Goal: Task Accomplishment & Management: Manage account settings

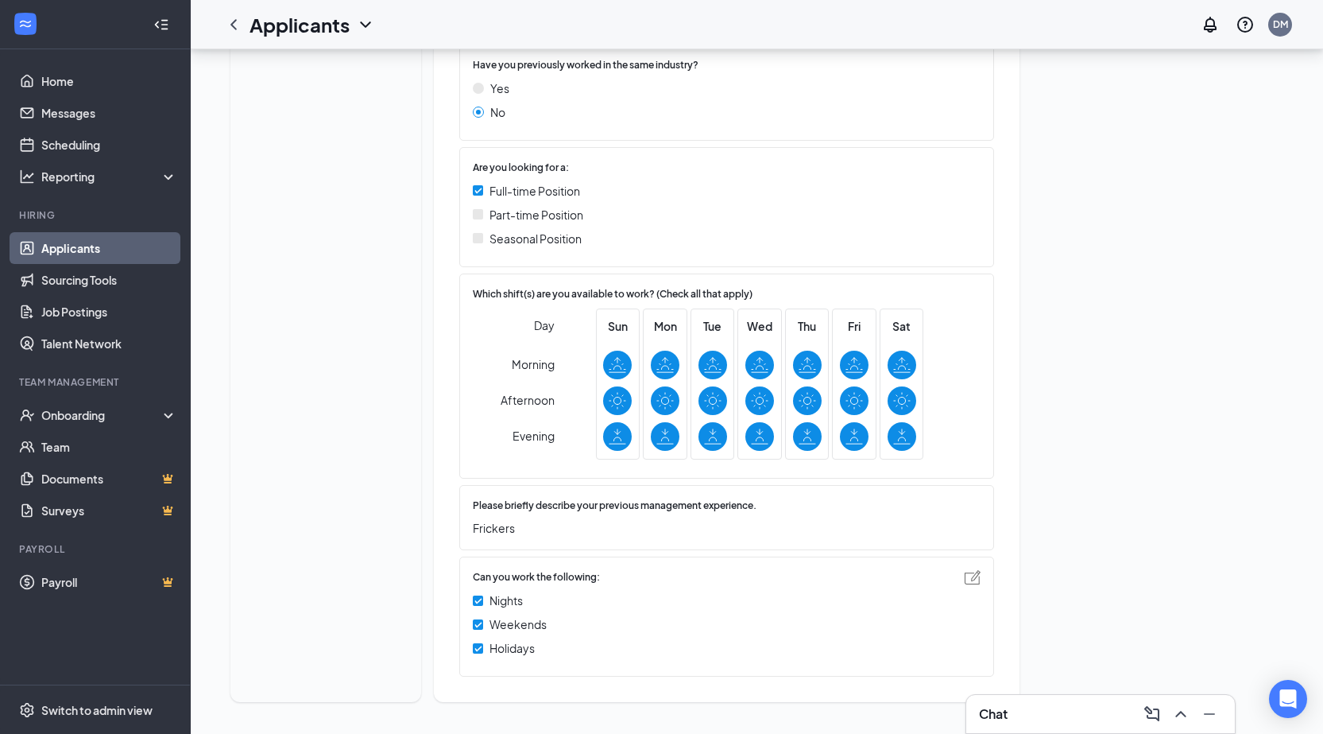
scroll to position [533, 0]
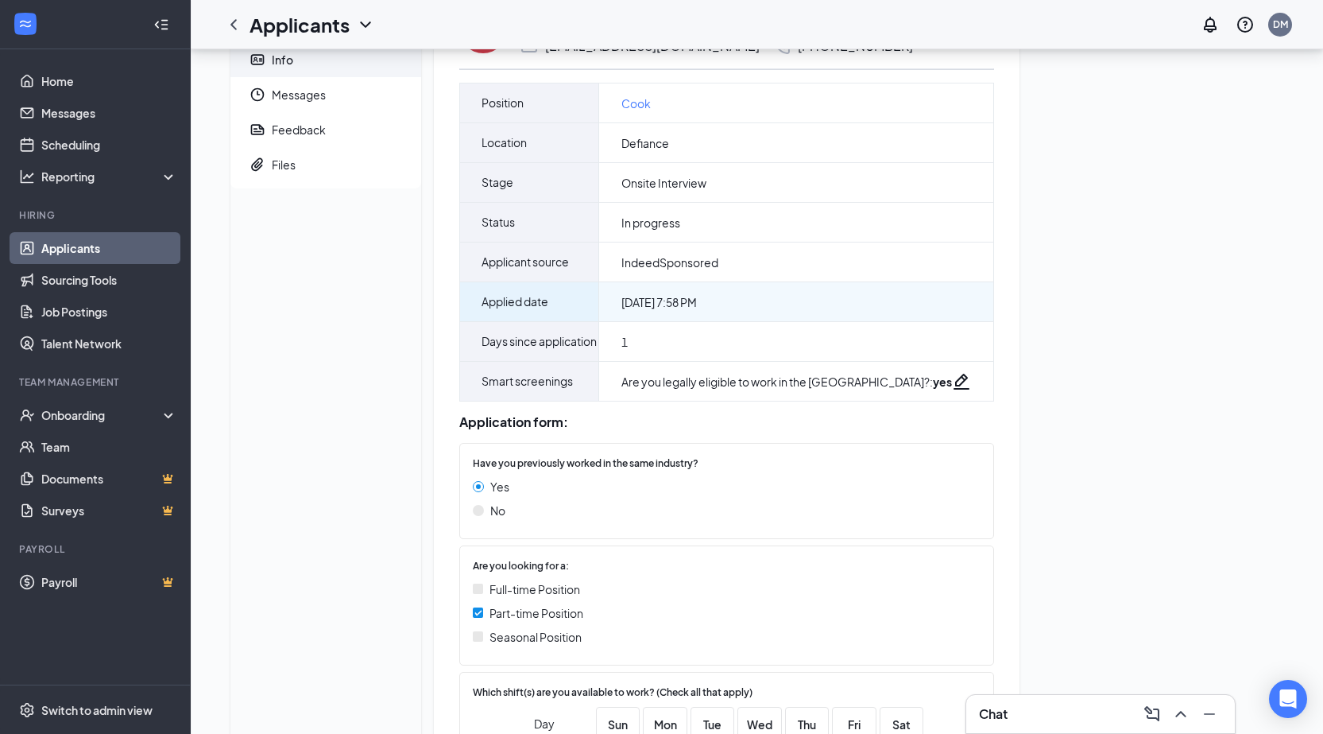
scroll to position [45, 0]
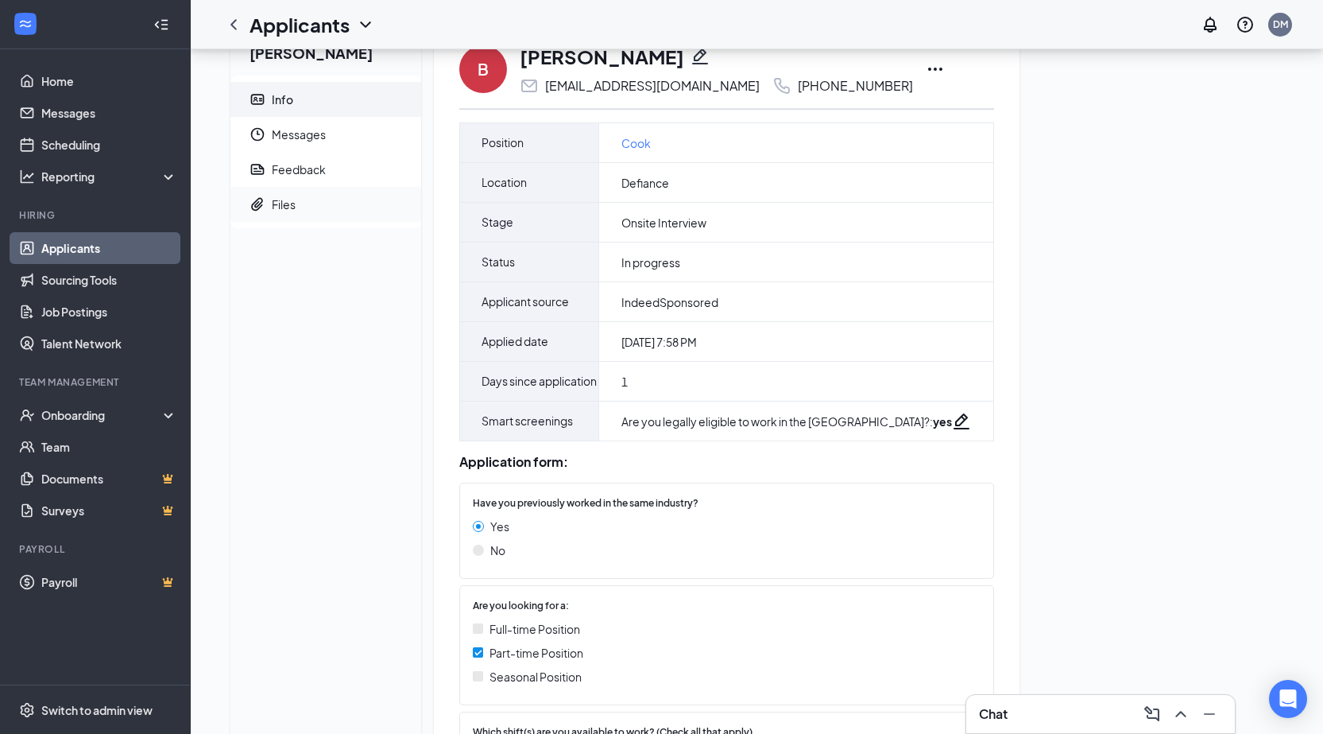
click at [281, 201] on div "Files" at bounding box center [284, 204] width 24 height 16
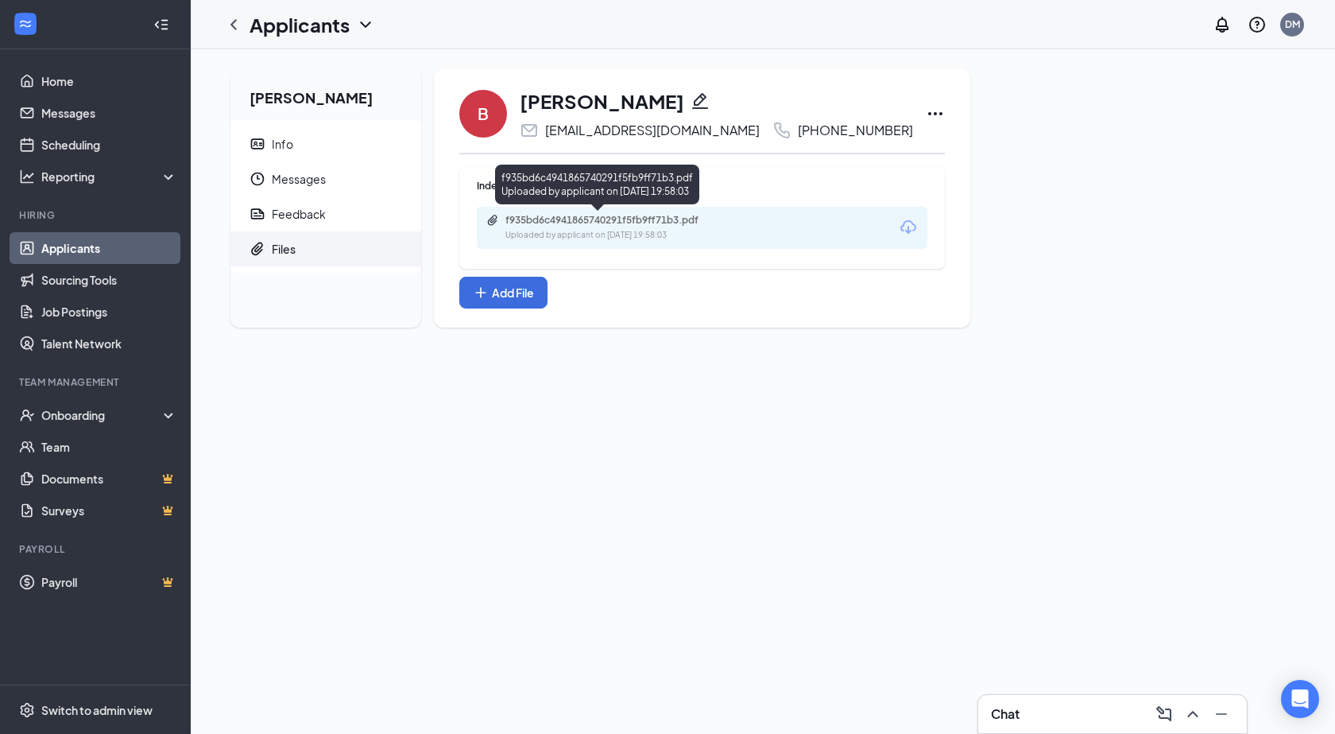
click at [579, 224] on div "f935bd6c4941865740291f5fb9ff71b3.pdf" at bounding box center [617, 220] width 223 height 13
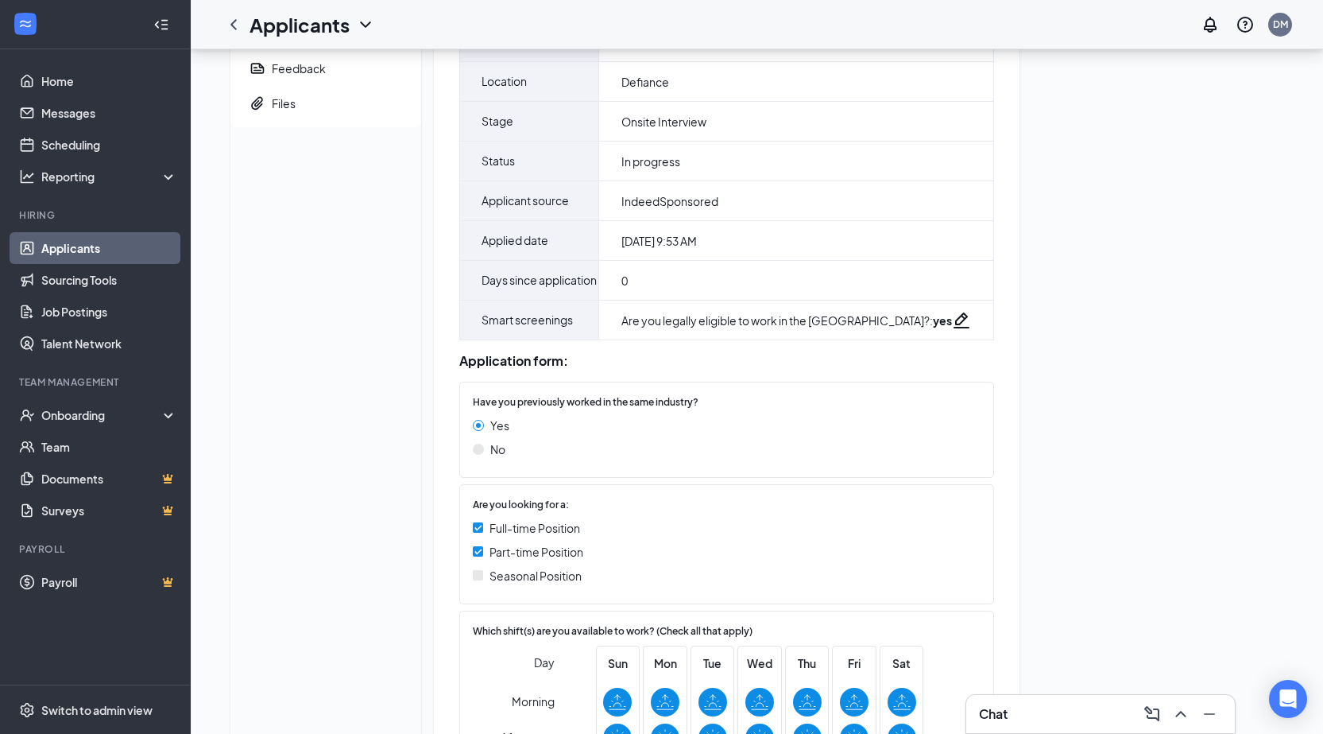
scroll to position [124, 0]
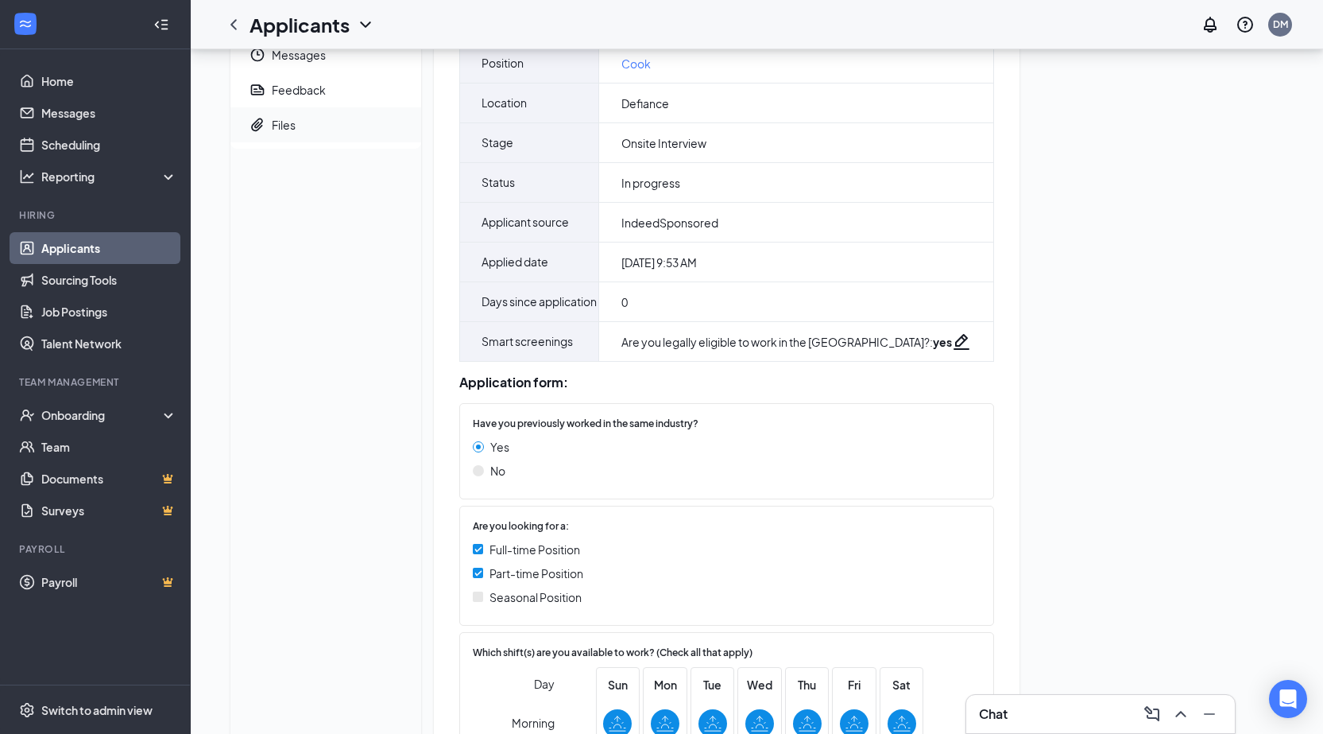
click at [293, 138] on span "Files" at bounding box center [340, 124] width 137 height 35
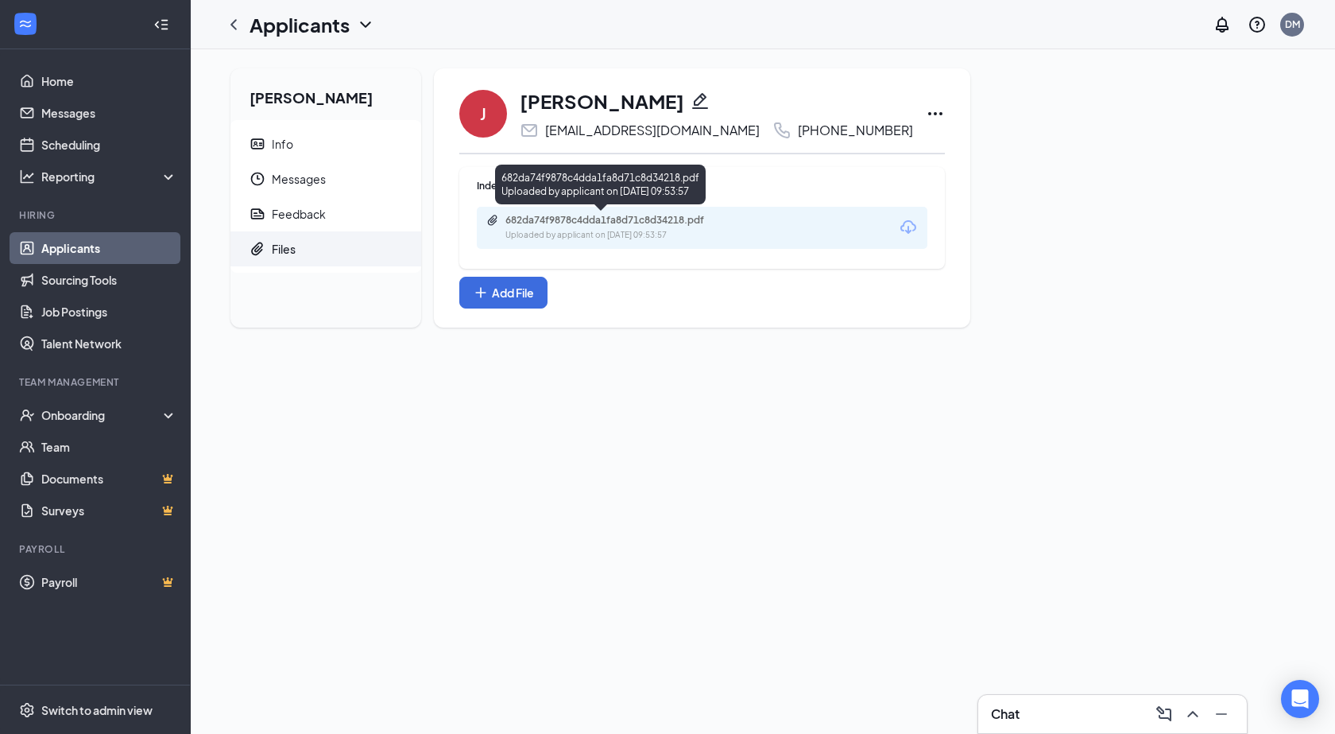
click at [685, 230] on div "Uploaded by applicant on Aug 26, 2025 at 09:53:57" at bounding box center [625, 235] width 238 height 13
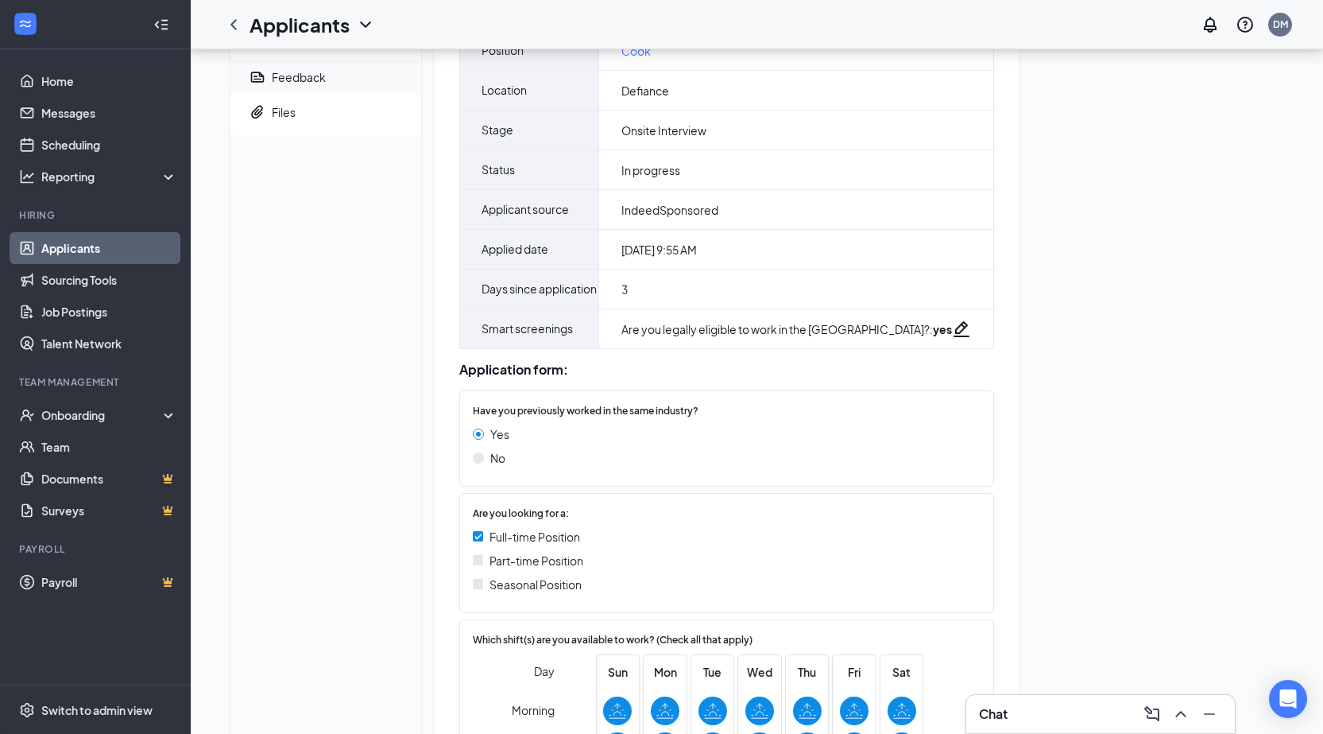
scroll to position [45, 0]
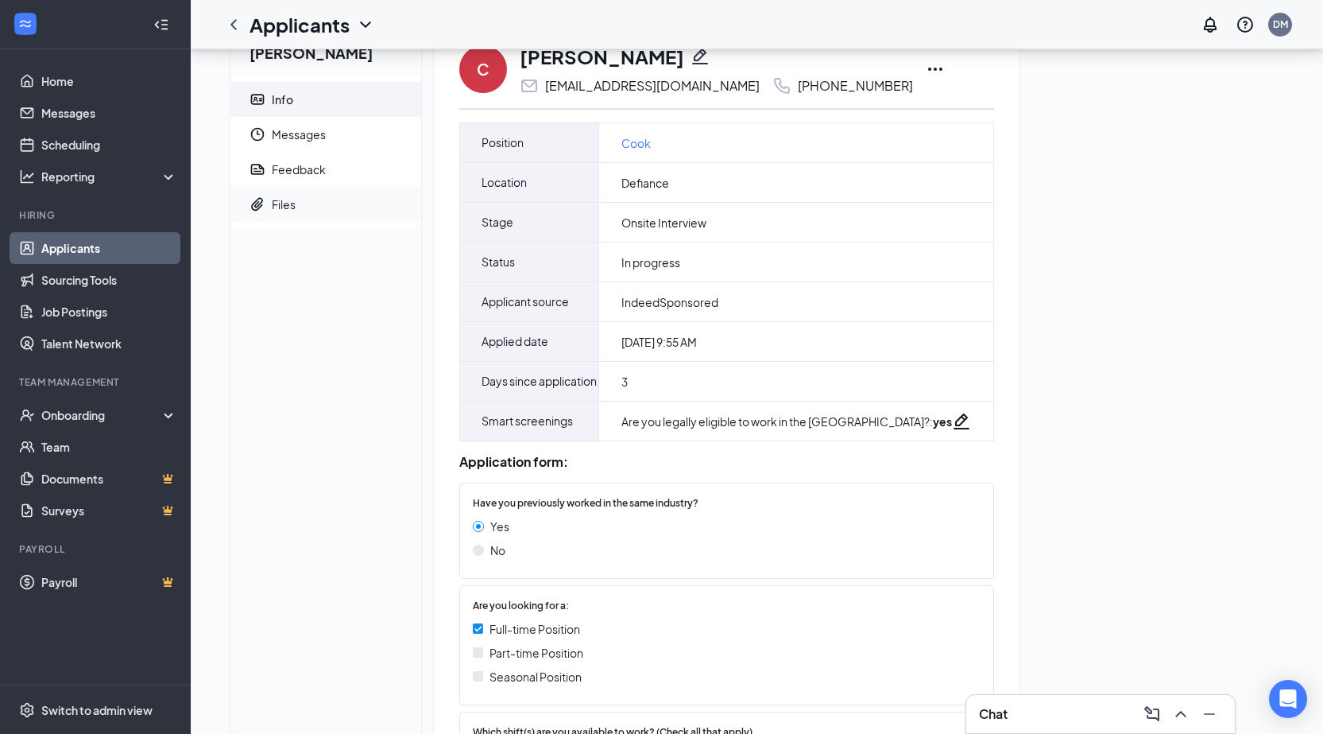
click at [300, 206] on span "Files" at bounding box center [340, 204] width 137 height 35
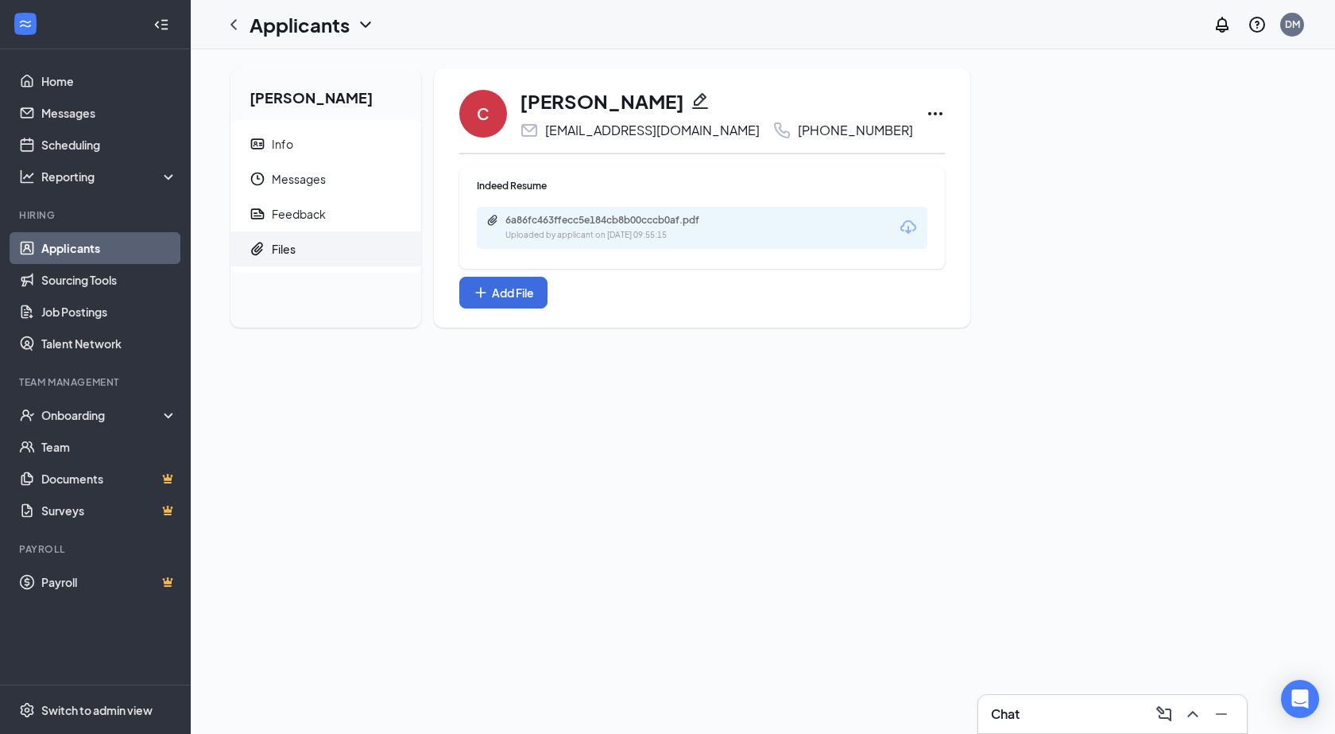
click at [645, 234] on div "Uploaded by applicant on Aug 23, 2025 at 09:55:15" at bounding box center [625, 235] width 238 height 13
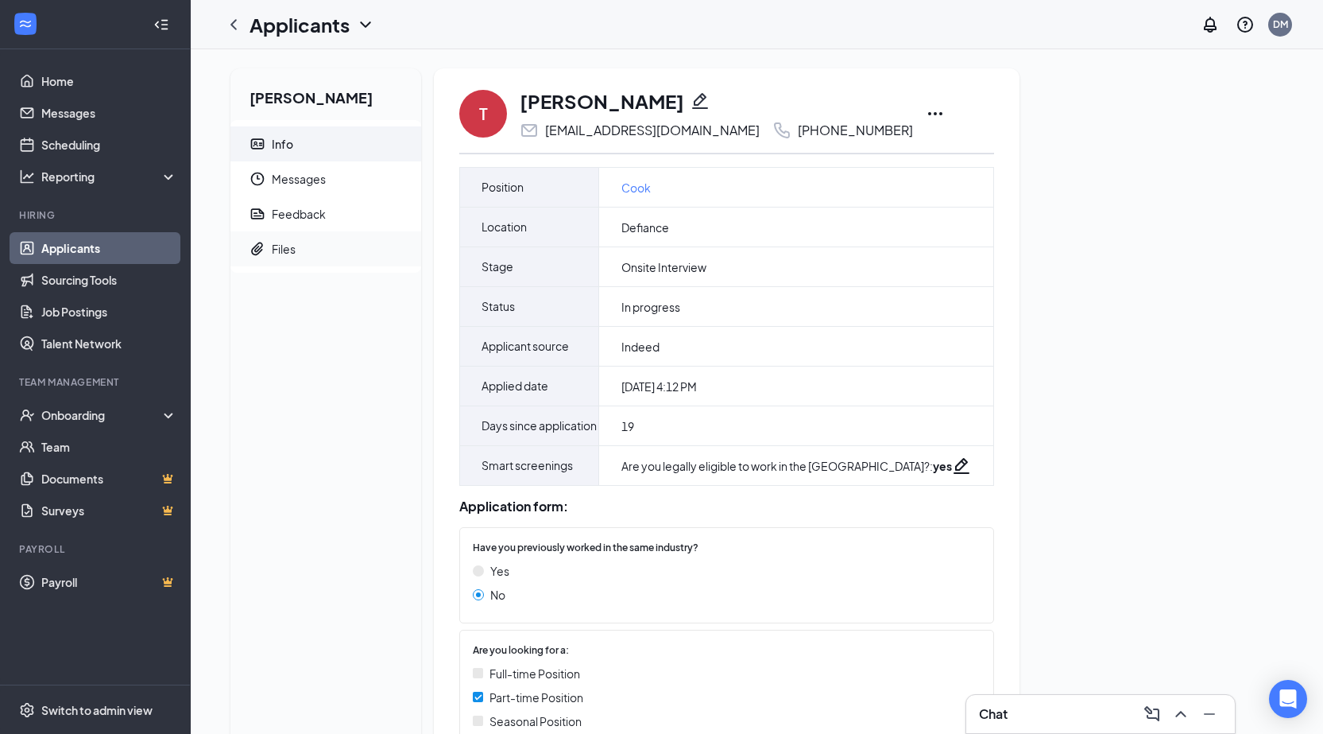
click at [351, 237] on span "Files" at bounding box center [340, 248] width 137 height 35
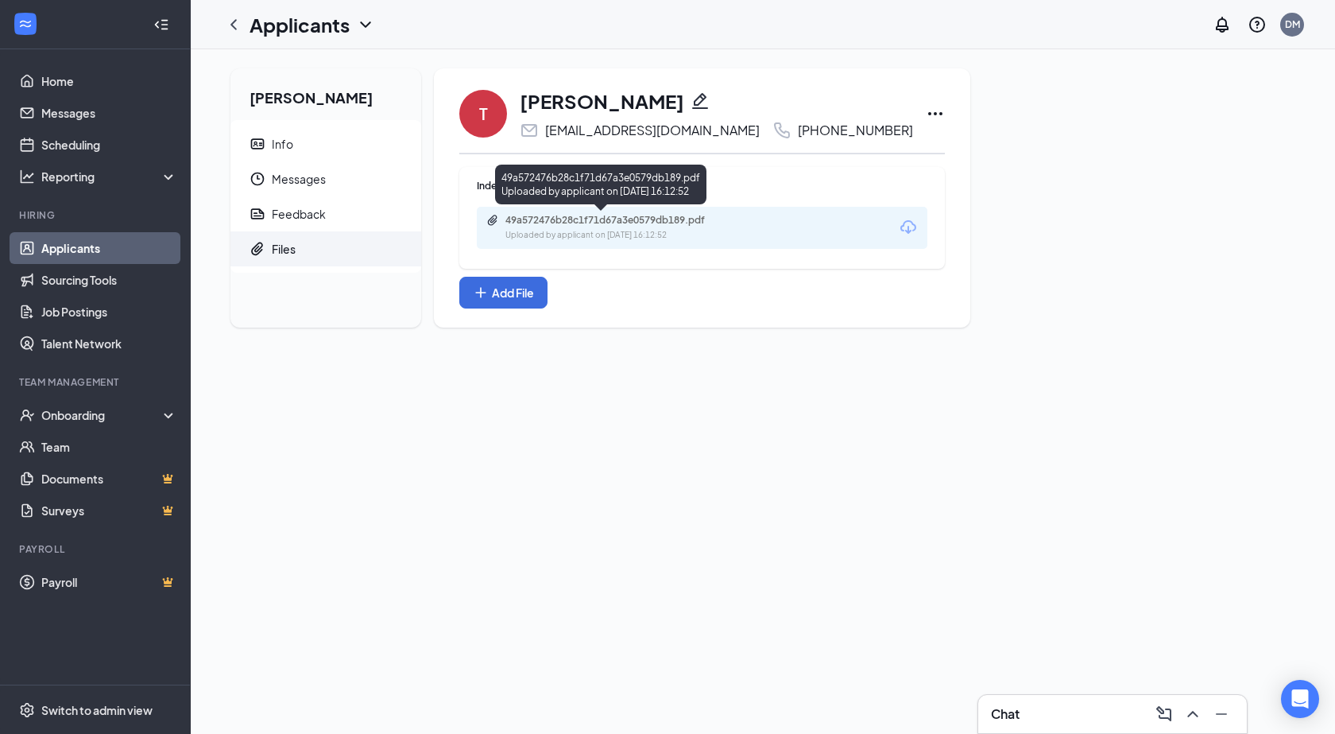
click at [626, 208] on div "49a572476b28c1f71d67a3e0579db189.pdf Uploaded by applicant on [DATE] 16:12:52" at bounding box center [600, 188] width 211 height 46
click at [626, 222] on div "49a572476b28c1f71d67a3e0579db189.pdf" at bounding box center [617, 220] width 223 height 13
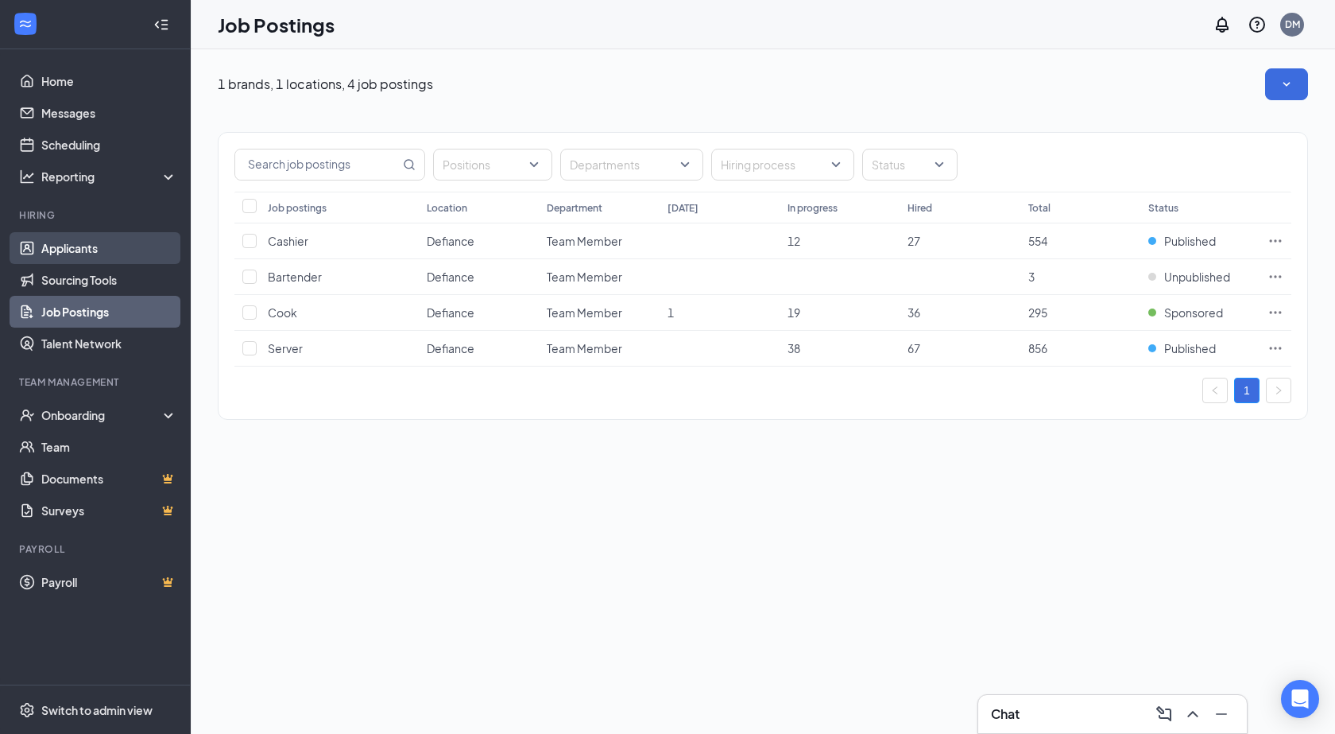
click at [52, 248] on link "Applicants" at bounding box center [109, 248] width 136 height 32
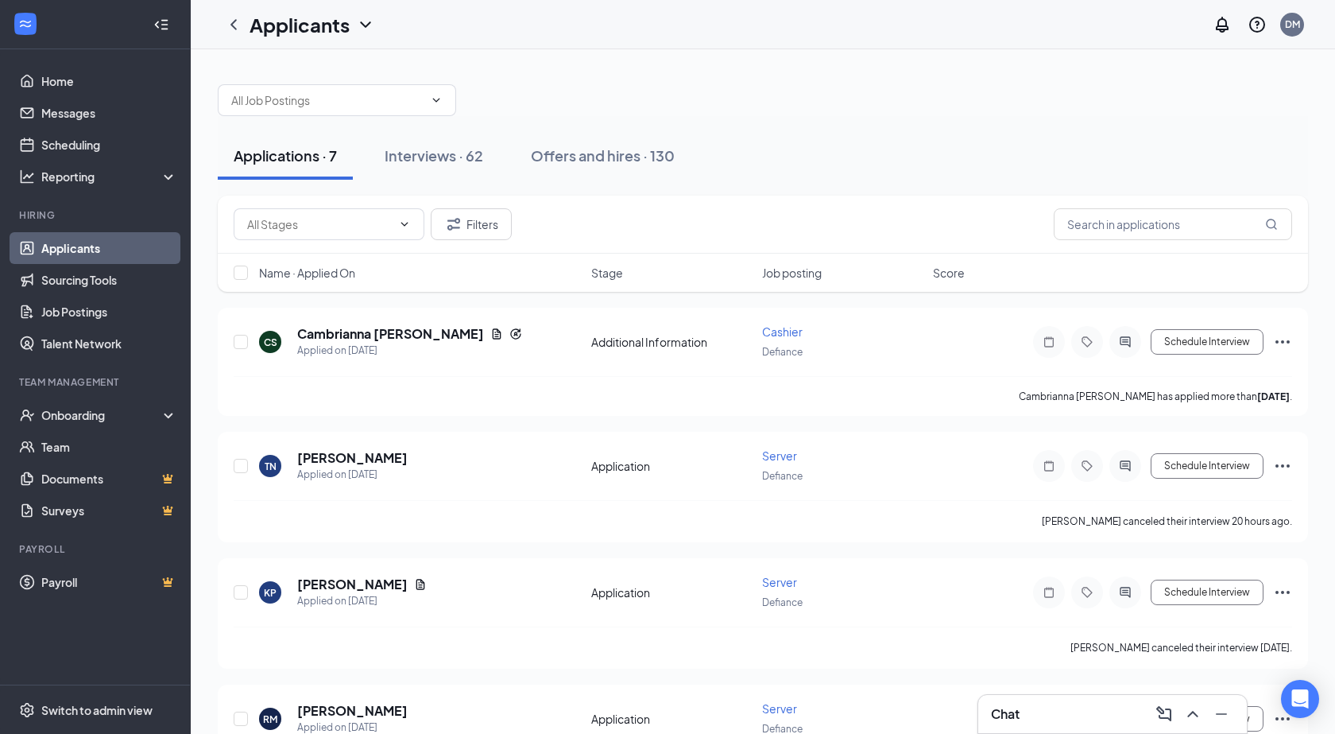
click at [366, 24] on icon "ChevronDown" at bounding box center [365, 24] width 19 height 19
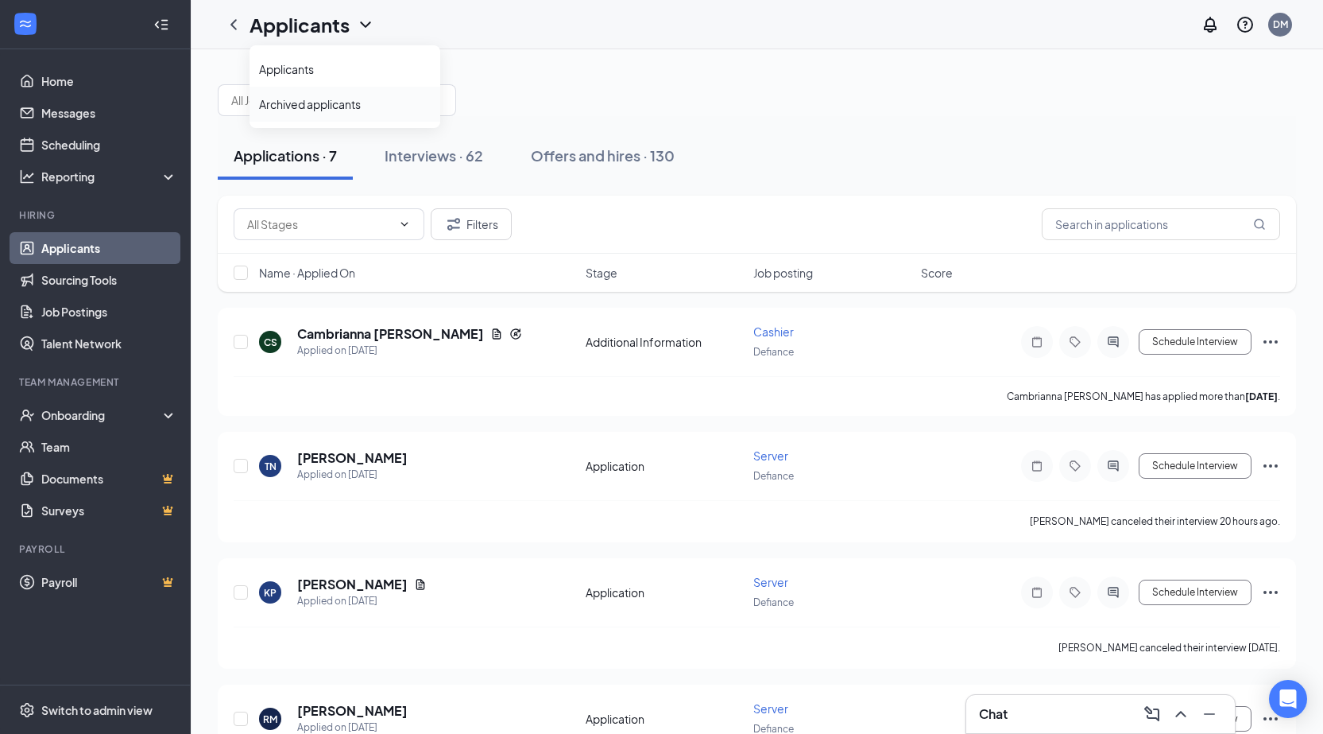
click at [310, 105] on link "Archived applicants" at bounding box center [345, 104] width 172 height 16
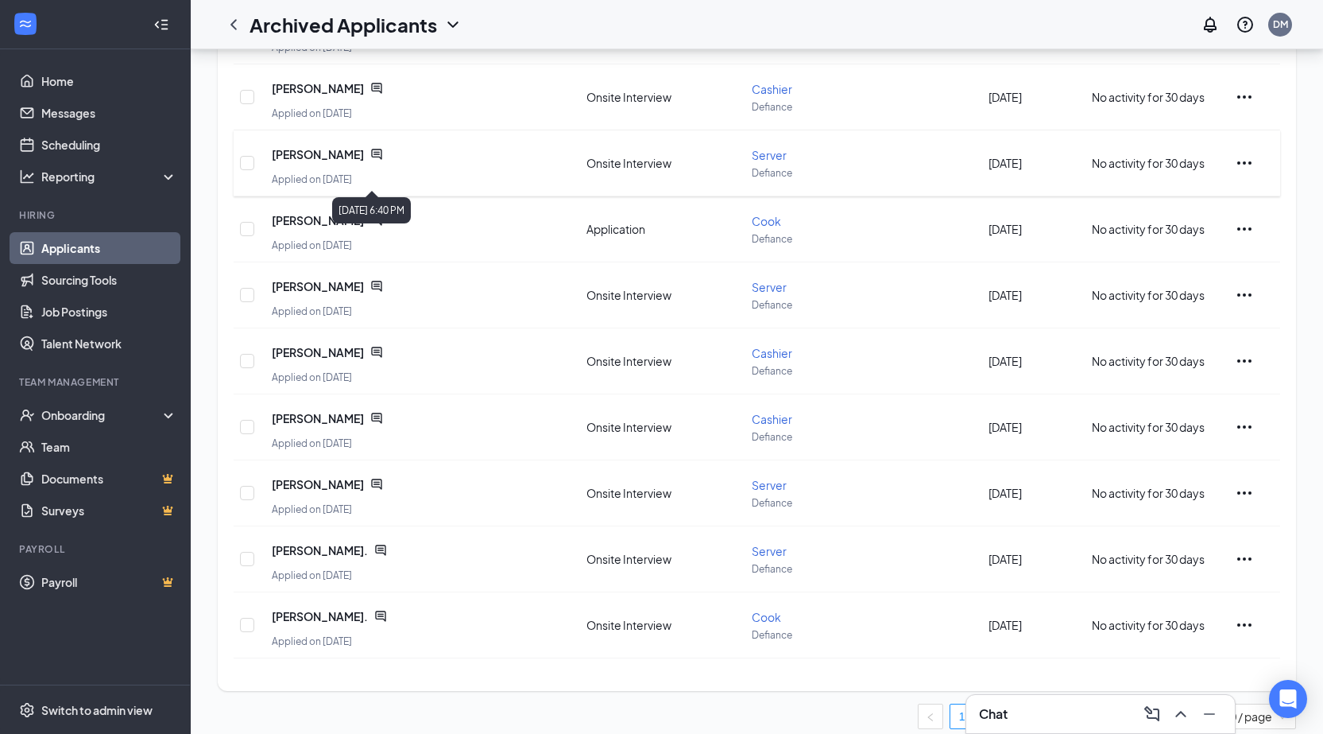
scroll to position [258, 0]
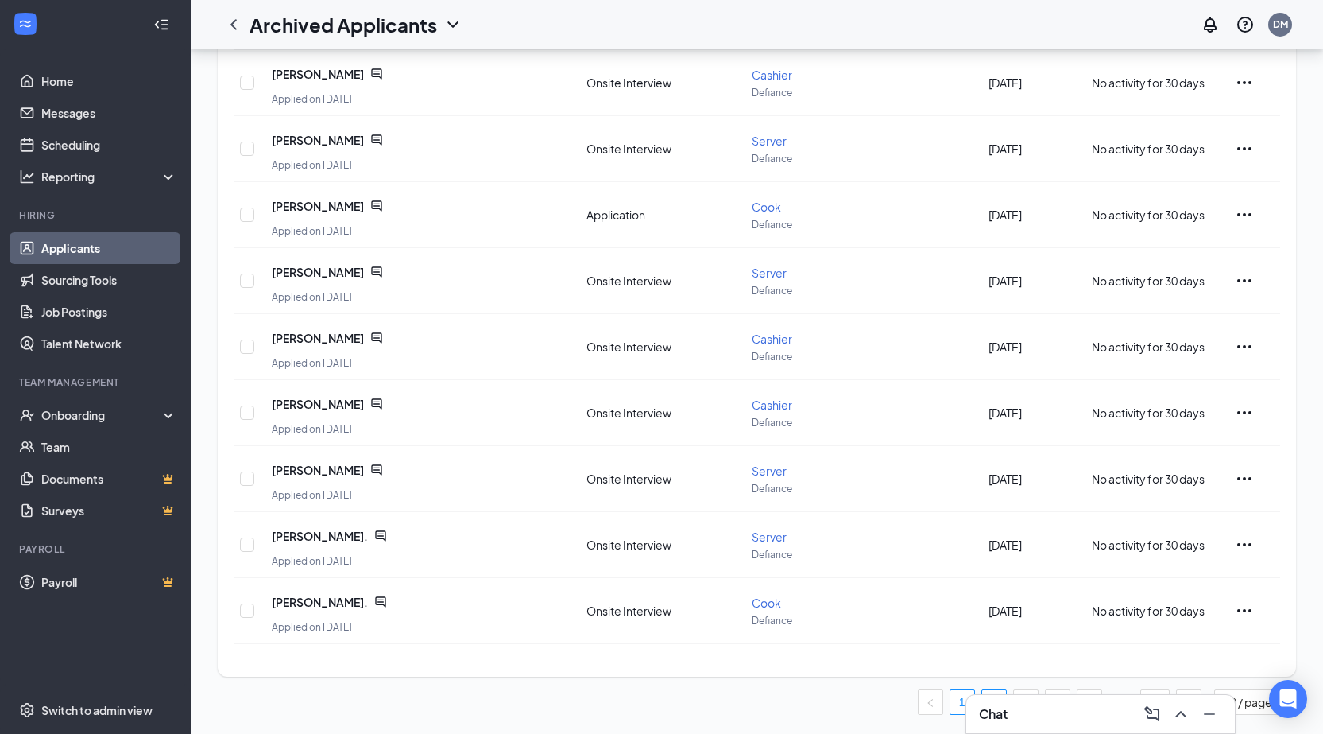
click at [990, 692] on link "2" at bounding box center [994, 702] width 24 height 24
click at [1027, 691] on link "3" at bounding box center [1026, 702] width 24 height 24
click at [1051, 692] on link "4" at bounding box center [1058, 702] width 24 height 24
click at [1249, 482] on icon "Ellipses" at bounding box center [1244, 478] width 19 height 19
click at [322, 469] on span "[PERSON_NAME]" at bounding box center [318, 470] width 92 height 16
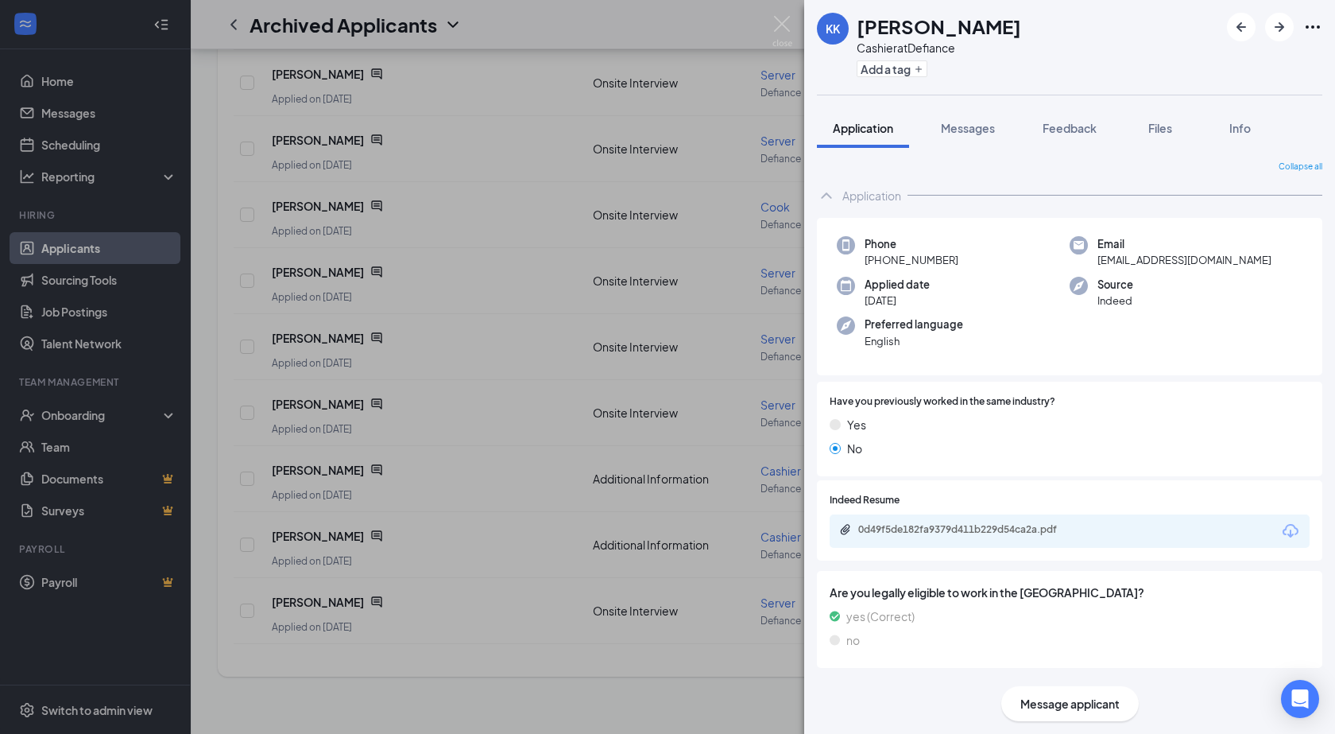
click at [1312, 29] on icon "Ellipses" at bounding box center [1313, 26] width 19 height 19
click at [973, 128] on span "Messages" at bounding box center [968, 128] width 54 height 14
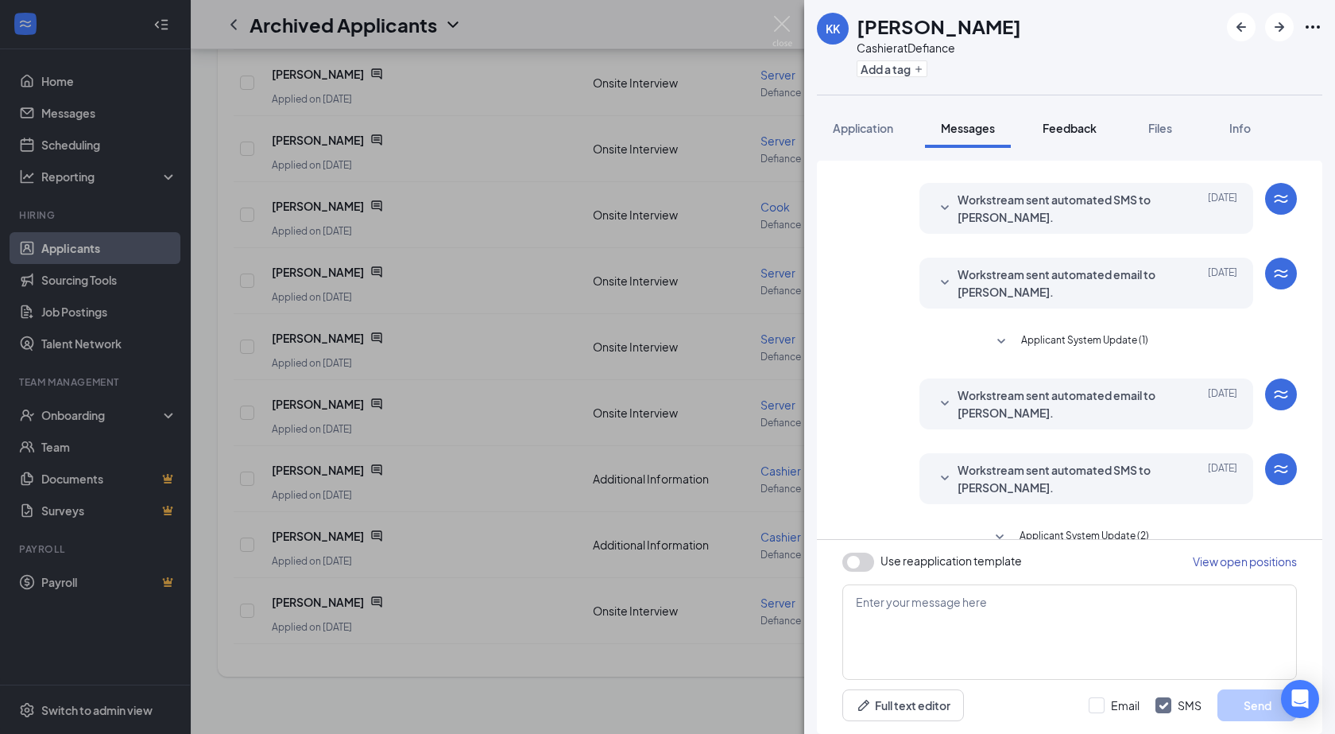
scroll to position [259, 0]
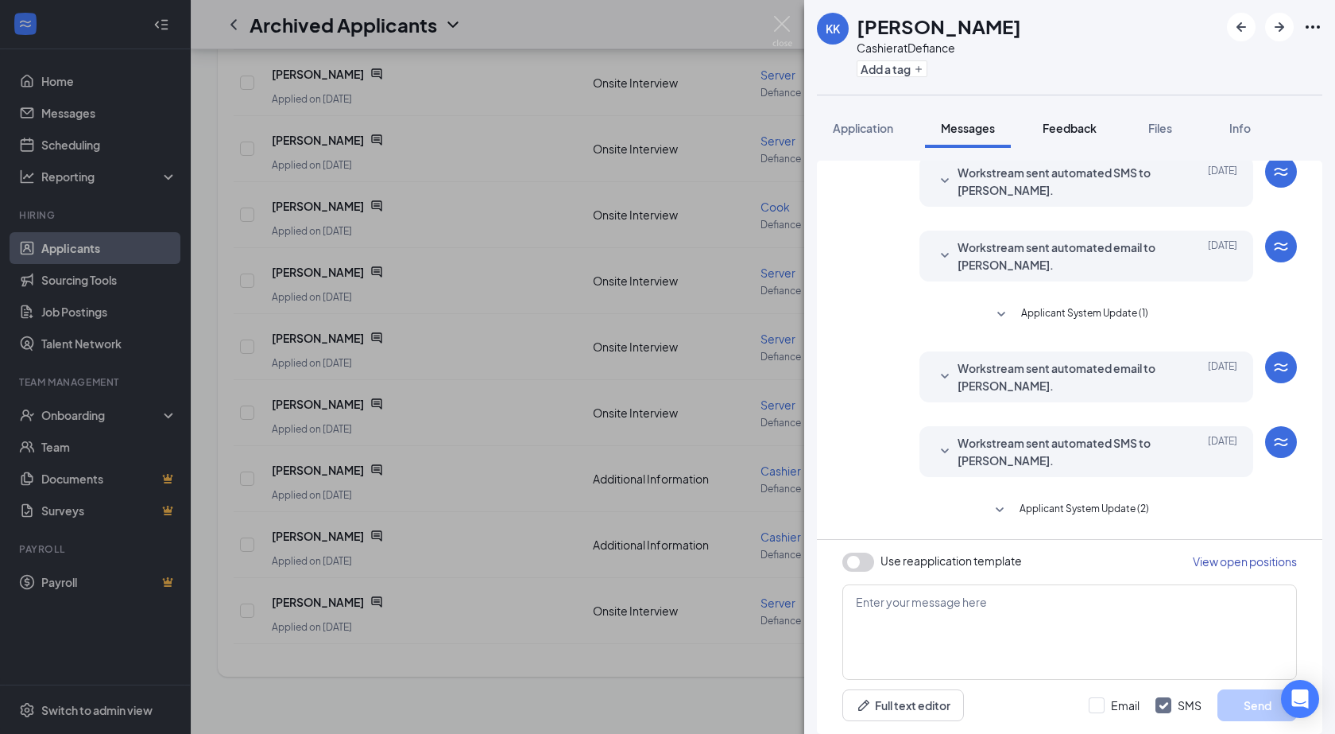
click at [1029, 127] on button "Feedback" at bounding box center [1070, 128] width 86 height 40
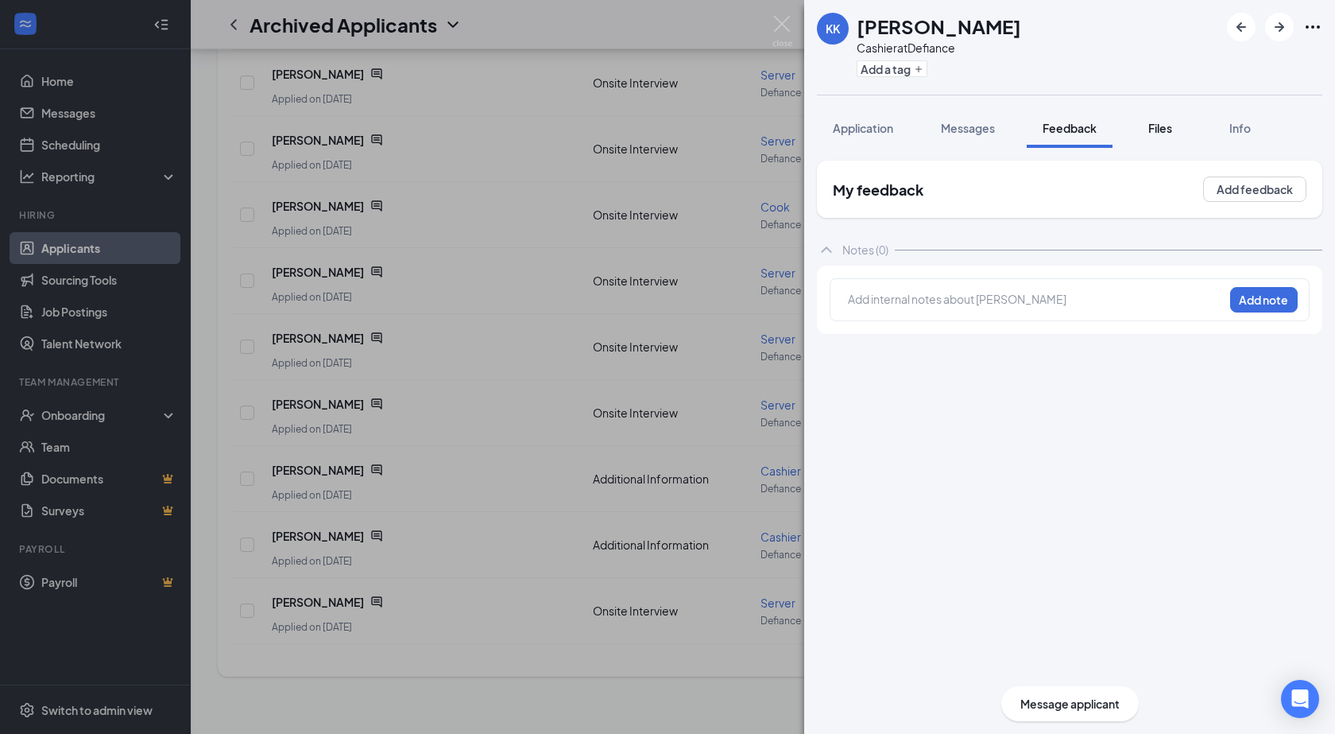
click at [1143, 125] on button "Files" at bounding box center [1161, 128] width 64 height 40
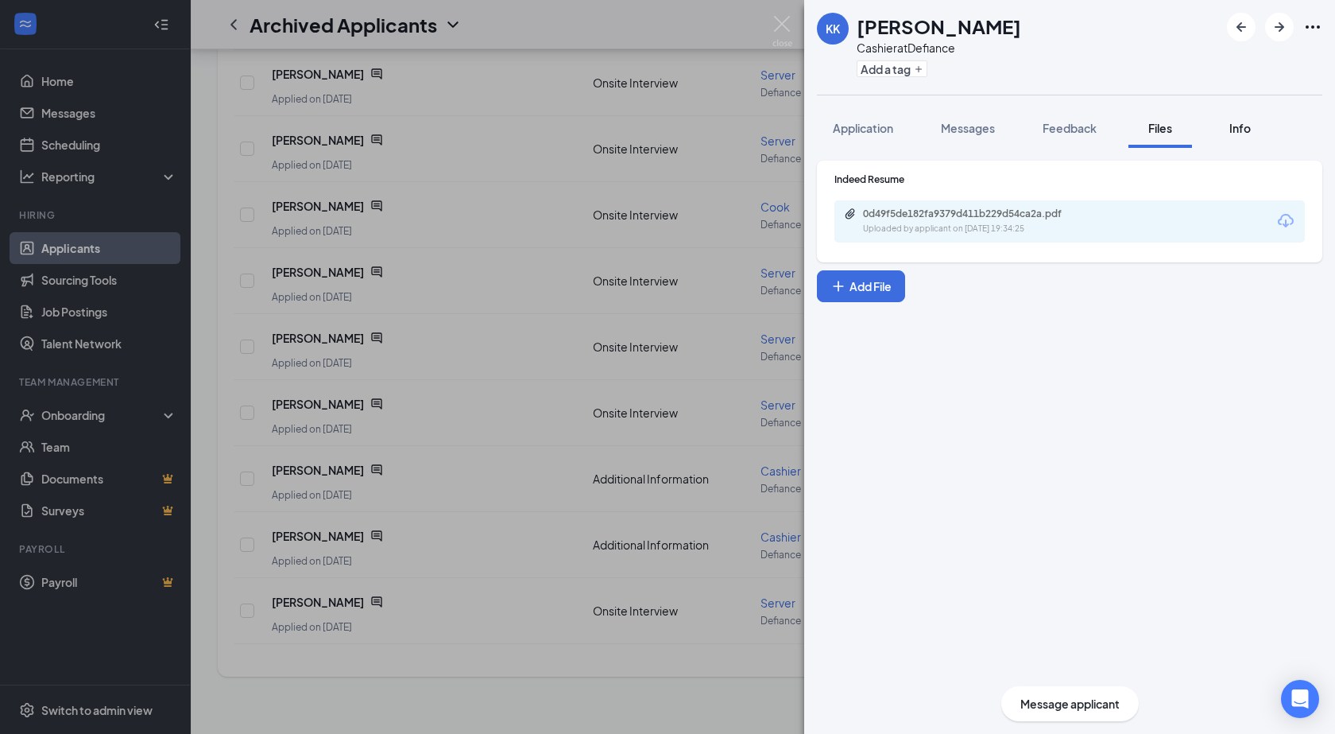
click at [1246, 127] on span "Info" at bounding box center [1240, 128] width 21 height 14
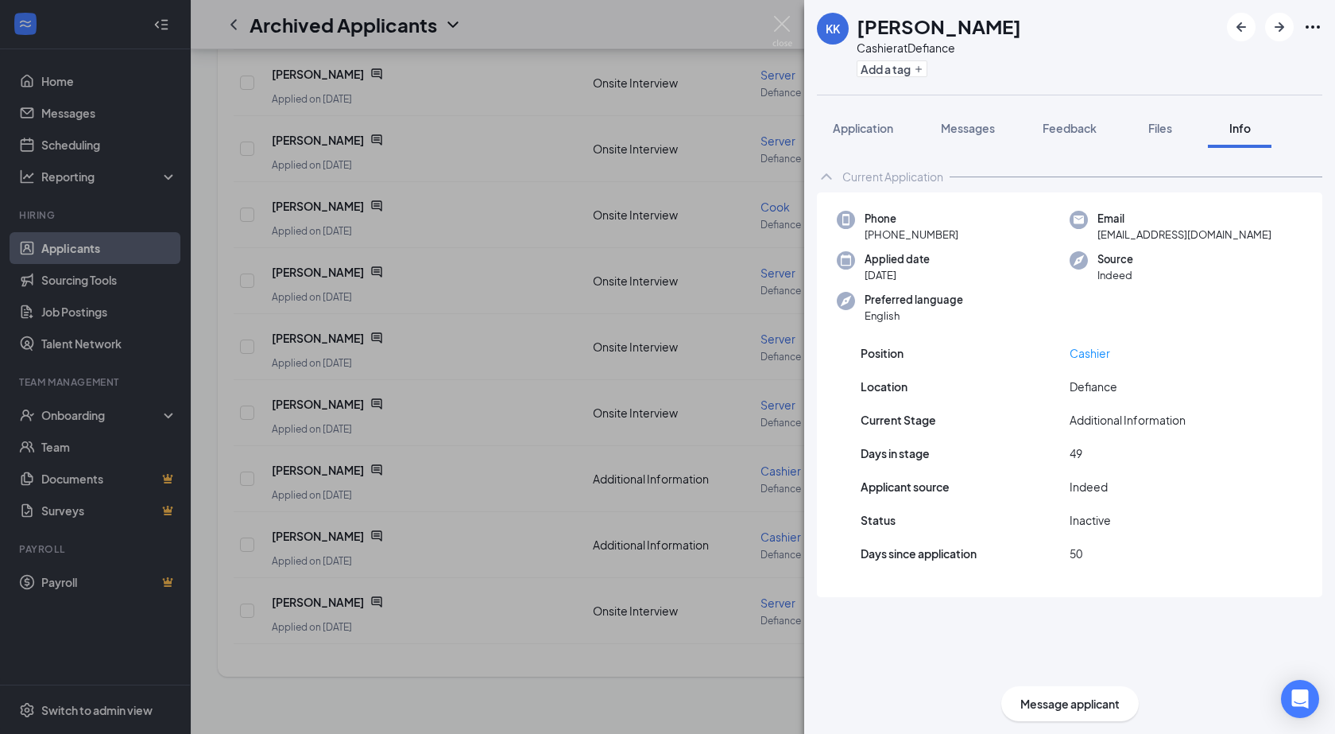
click at [1317, 25] on icon "Ellipses" at bounding box center [1313, 26] width 19 height 19
click at [1207, 72] on link "View full application" at bounding box center [1227, 64] width 172 height 16
click at [965, 125] on span "Messages" at bounding box center [968, 128] width 54 height 14
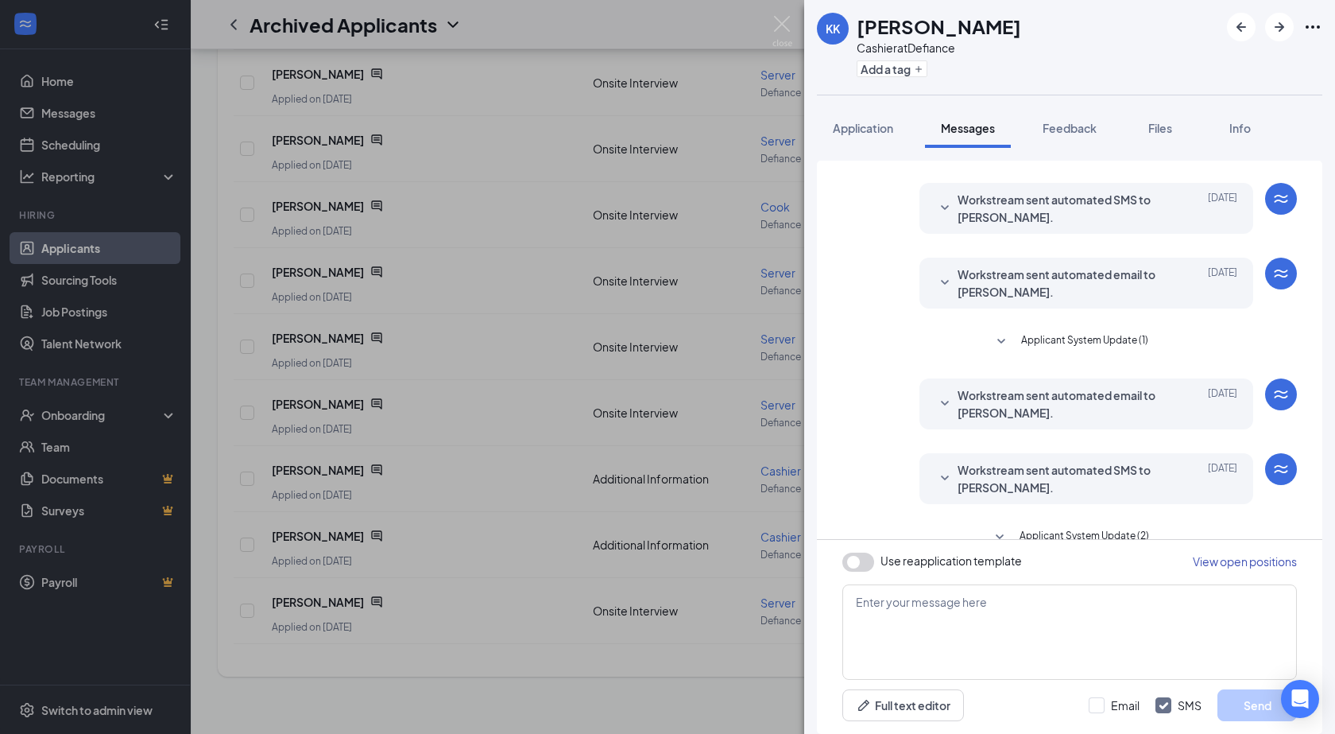
scroll to position [259, 0]
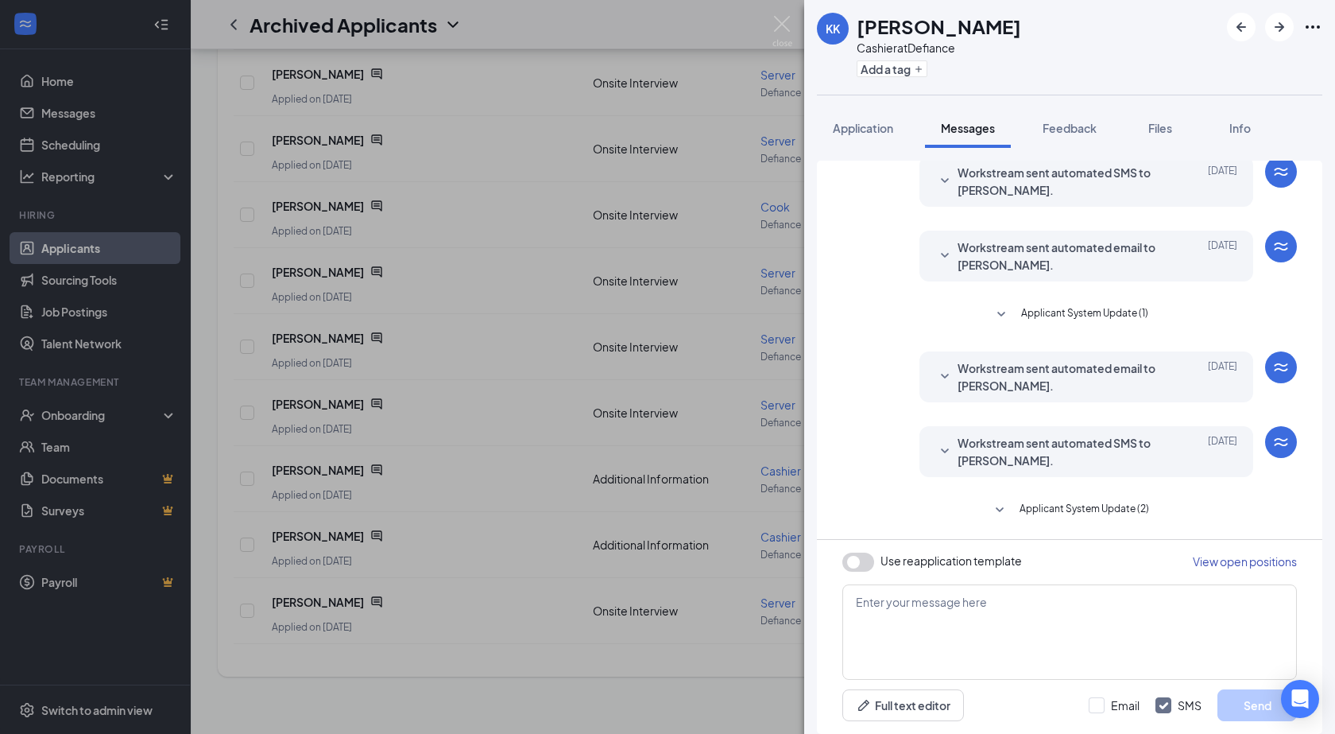
click at [861, 556] on button "button" at bounding box center [859, 561] width 32 height 19
type textarea "Hi {{applicant_first_name}}, Thank you for previously applying to the {{positio…"
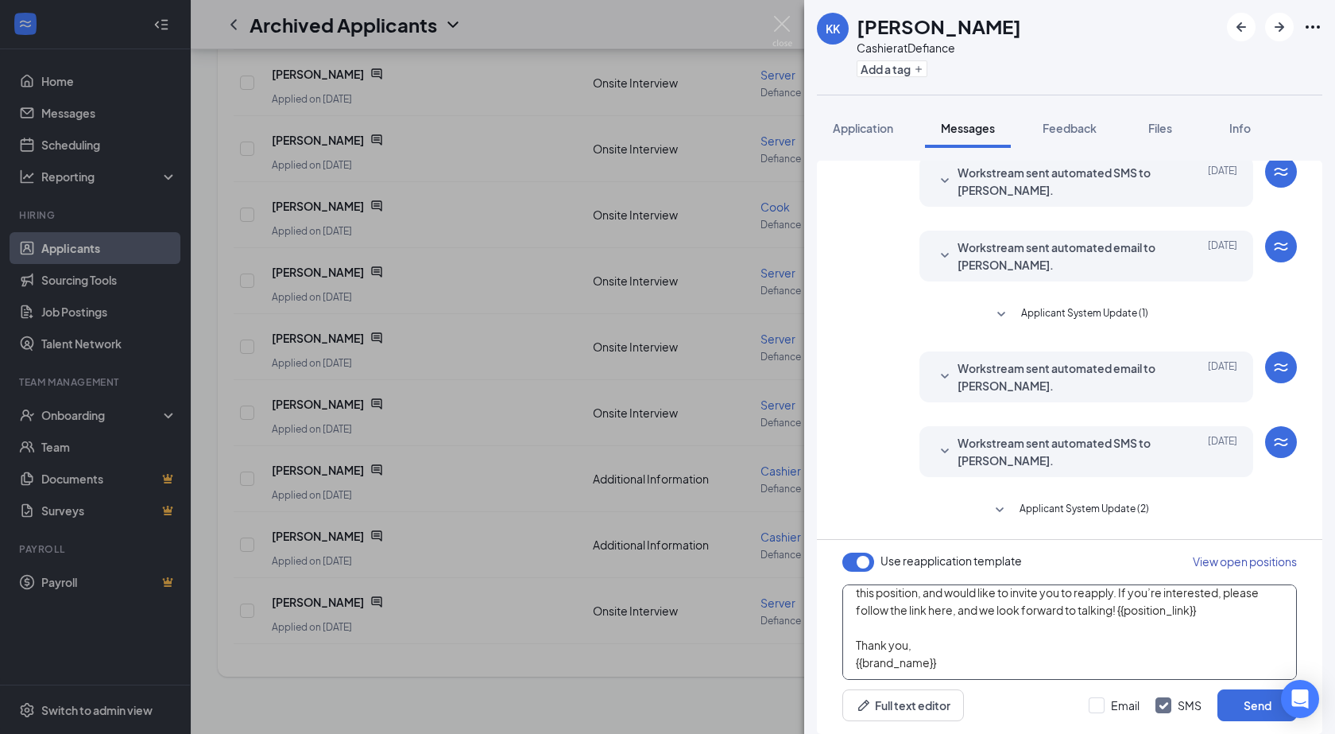
scroll to position [97, 0]
click at [1101, 707] on input "Email" at bounding box center [1114, 705] width 51 height 16
checkbox input "true"
click at [1220, 705] on button "Send" at bounding box center [1257, 705] width 79 height 32
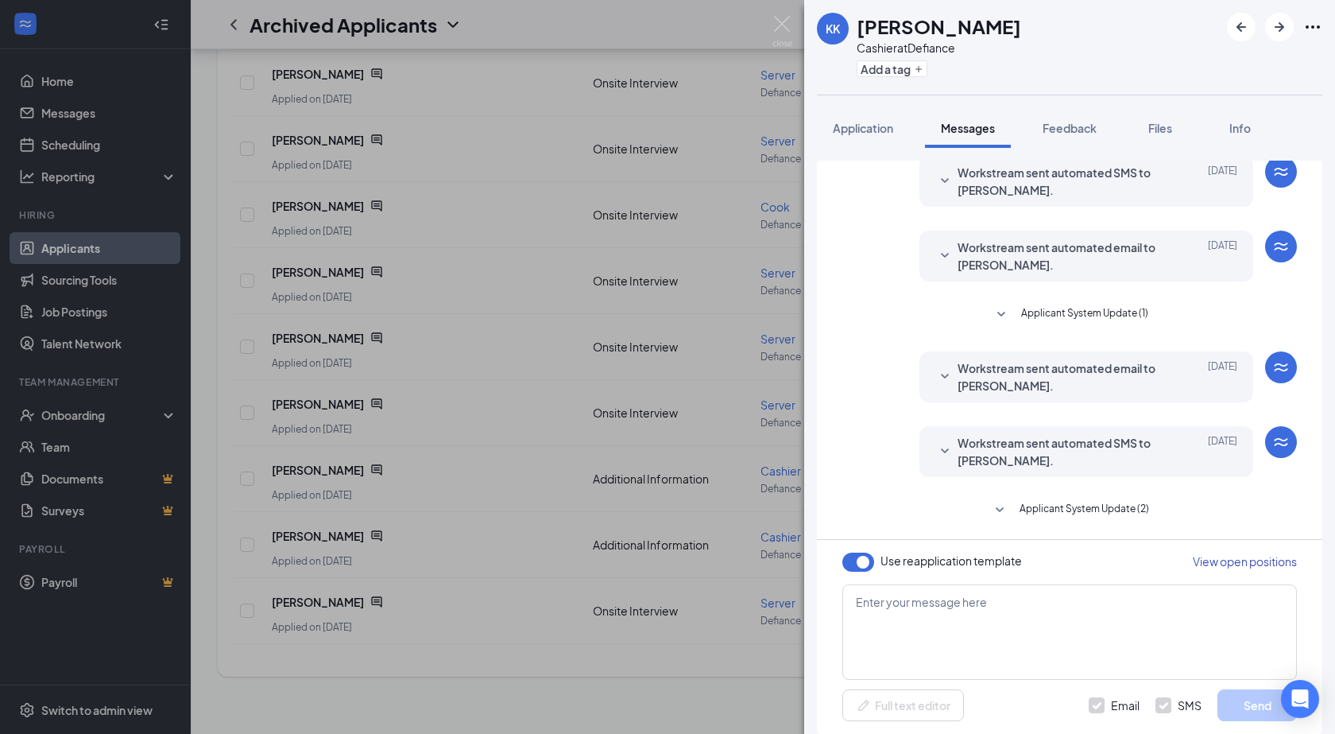
scroll to position [0, 0]
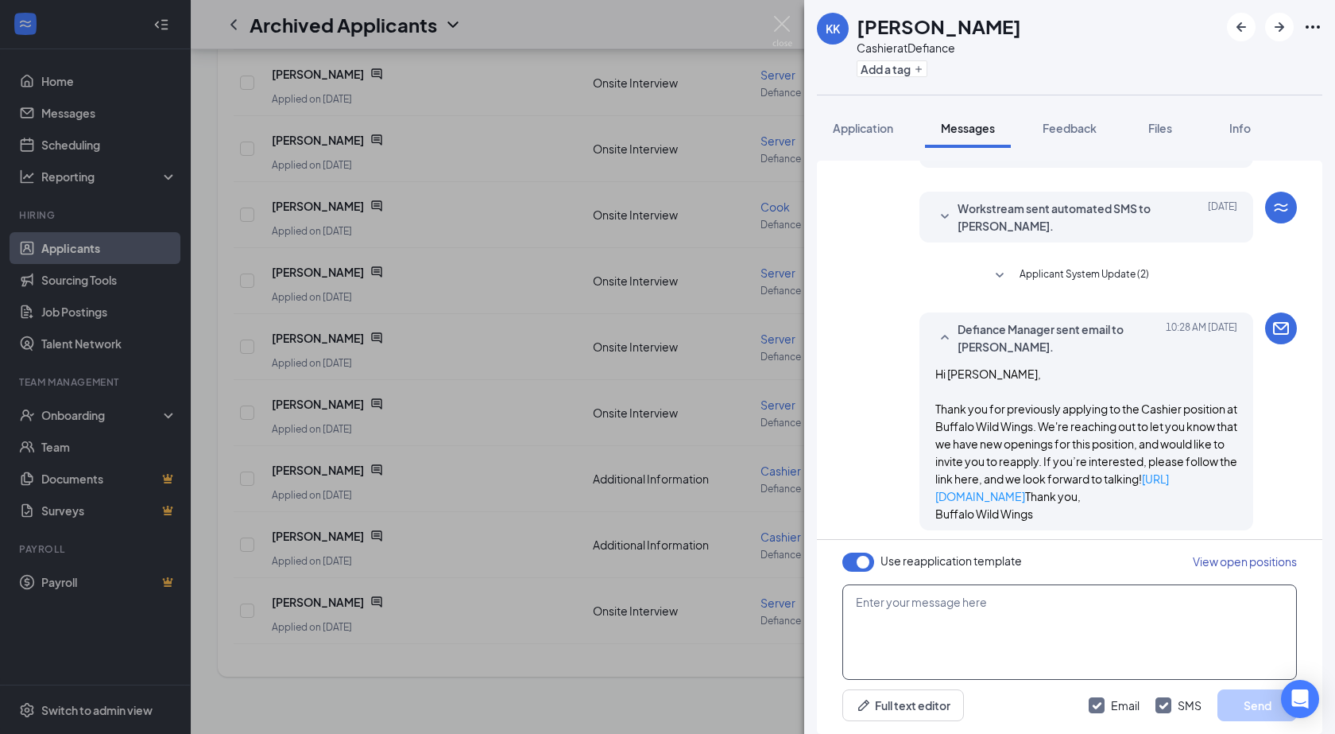
click at [1009, 633] on textarea at bounding box center [1070, 631] width 455 height 95
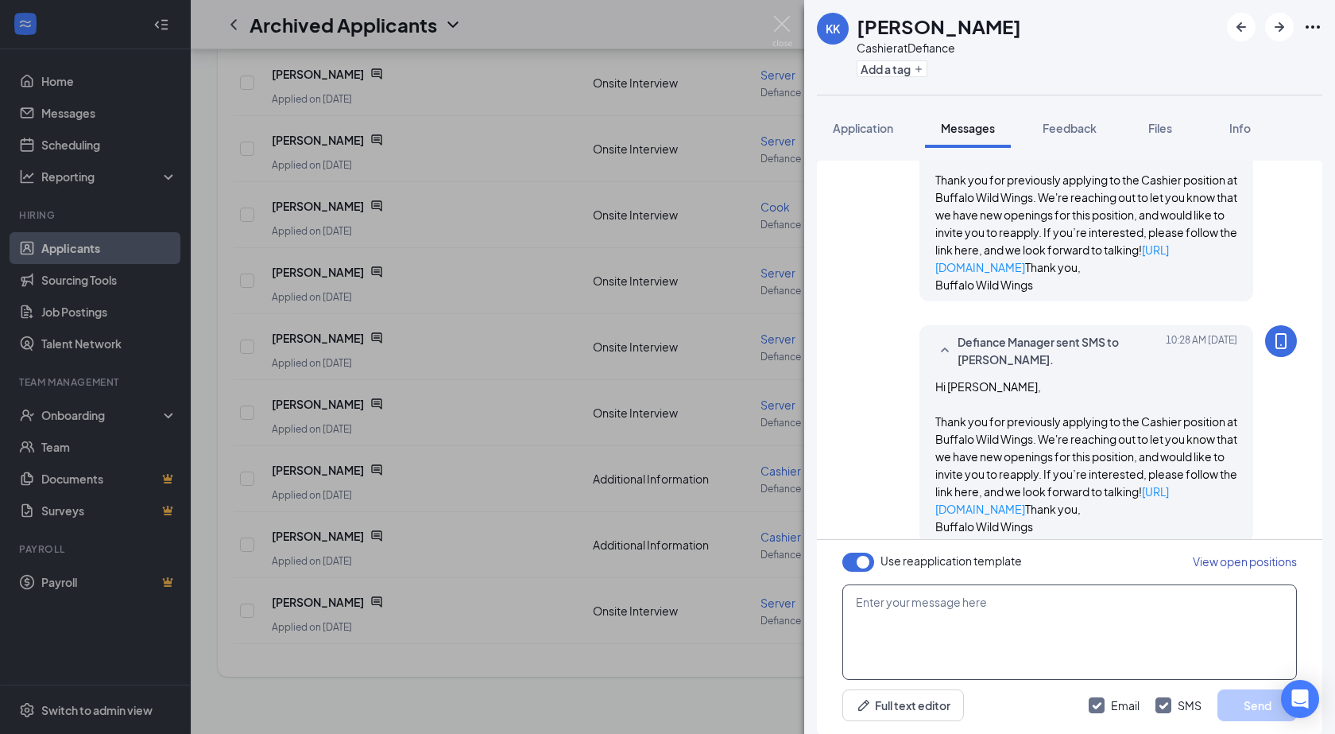
scroll to position [812, 0]
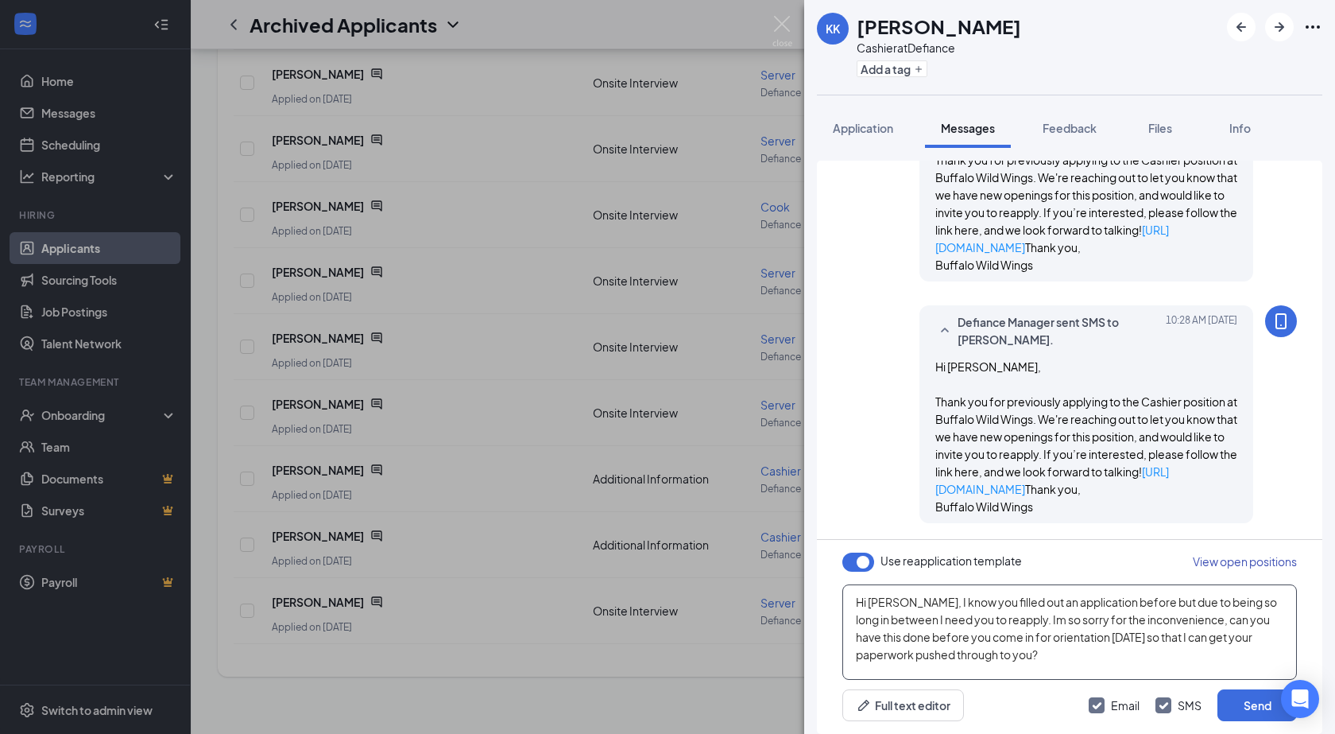
click at [1153, 626] on textarea "Hi Kanaya, I know you filled out an application before but due to being so long…" at bounding box center [1070, 631] width 455 height 95
click at [1071, 643] on textarea "Hi Kanaya, I know you filled out an application before but due to being so long…" at bounding box center [1070, 631] width 455 height 95
click at [1053, 645] on textarea "Hi Kanaya, I know you filled out an application before but due to being so long…" at bounding box center [1070, 631] width 455 height 95
click at [1105, 649] on textarea "Hi Kanaya, I know you filled out an application before but due to being so long…" at bounding box center [1070, 631] width 455 height 95
type textarea "Hi Kanaya, I know you filled out an application before but due to being so long…"
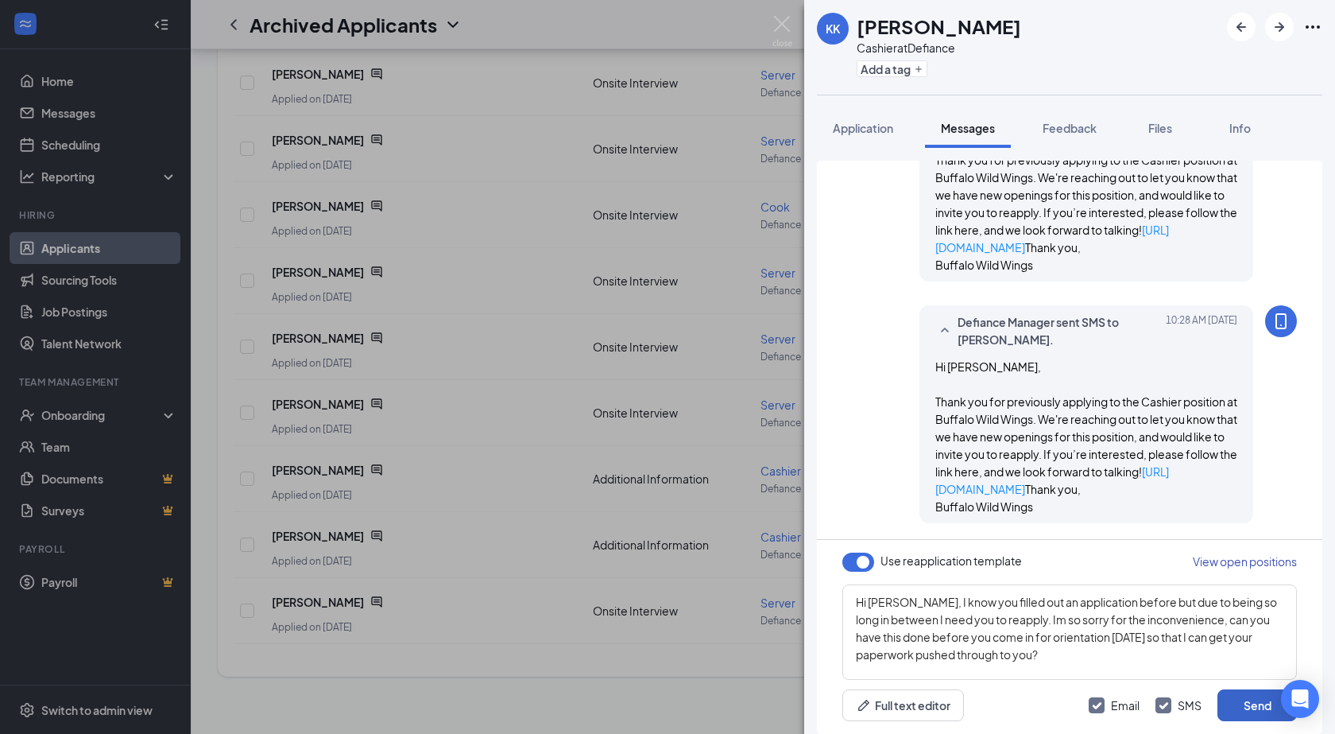
click at [1239, 703] on button "Send" at bounding box center [1257, 705] width 79 height 32
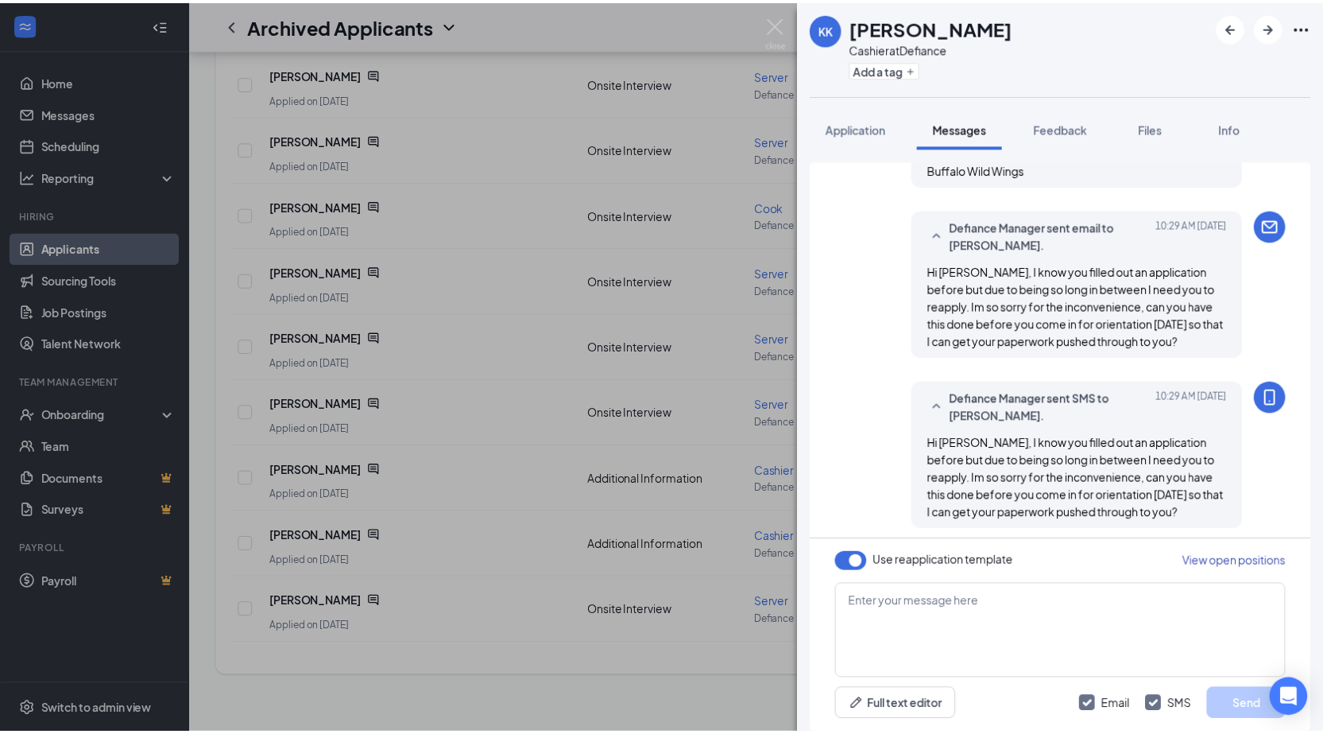
scroll to position [1156, 0]
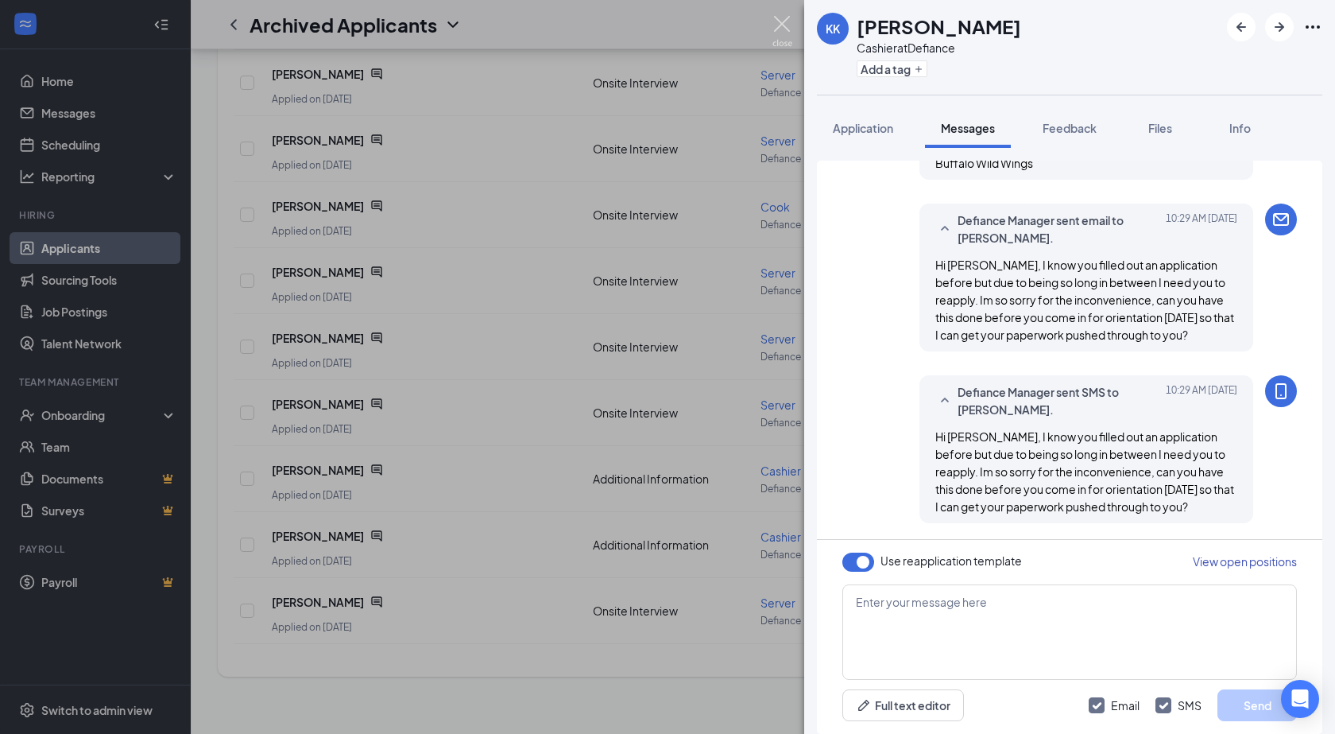
click at [779, 31] on img at bounding box center [783, 31] width 20 height 31
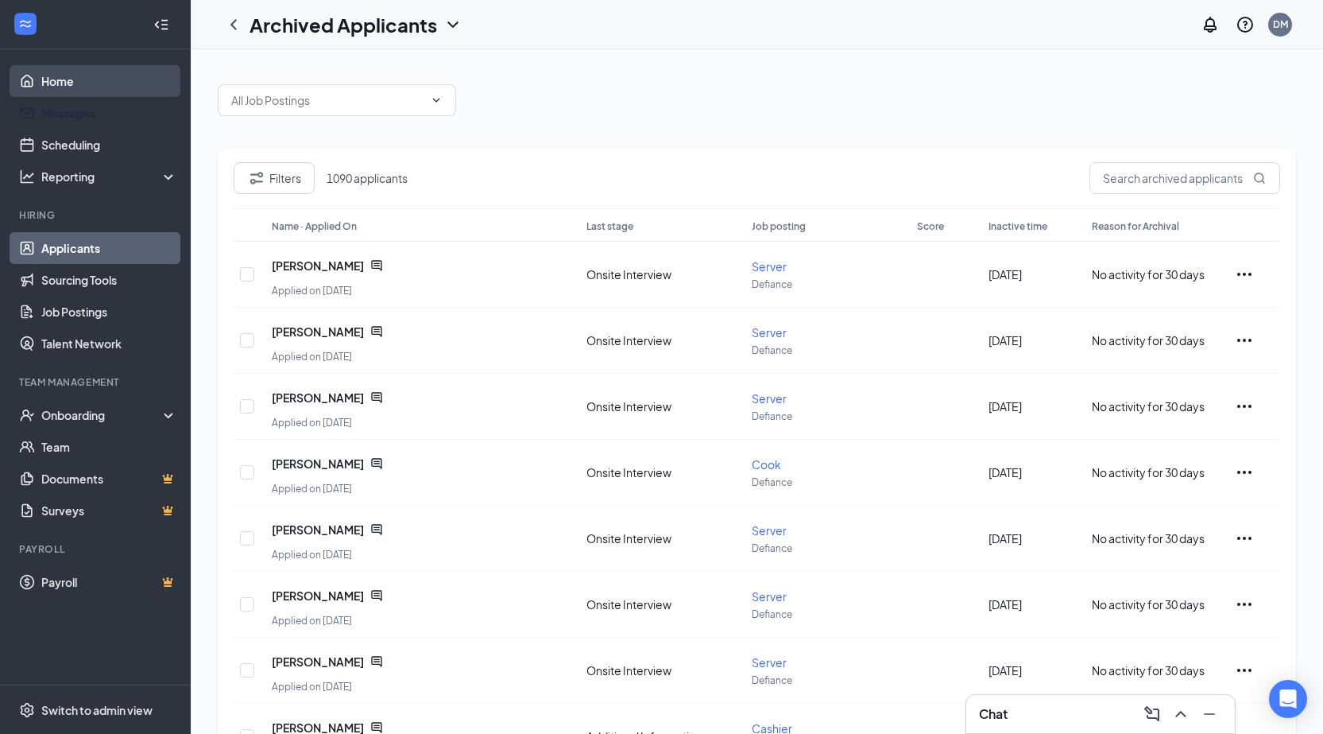
click at [46, 90] on link "Home" at bounding box center [109, 81] width 136 height 32
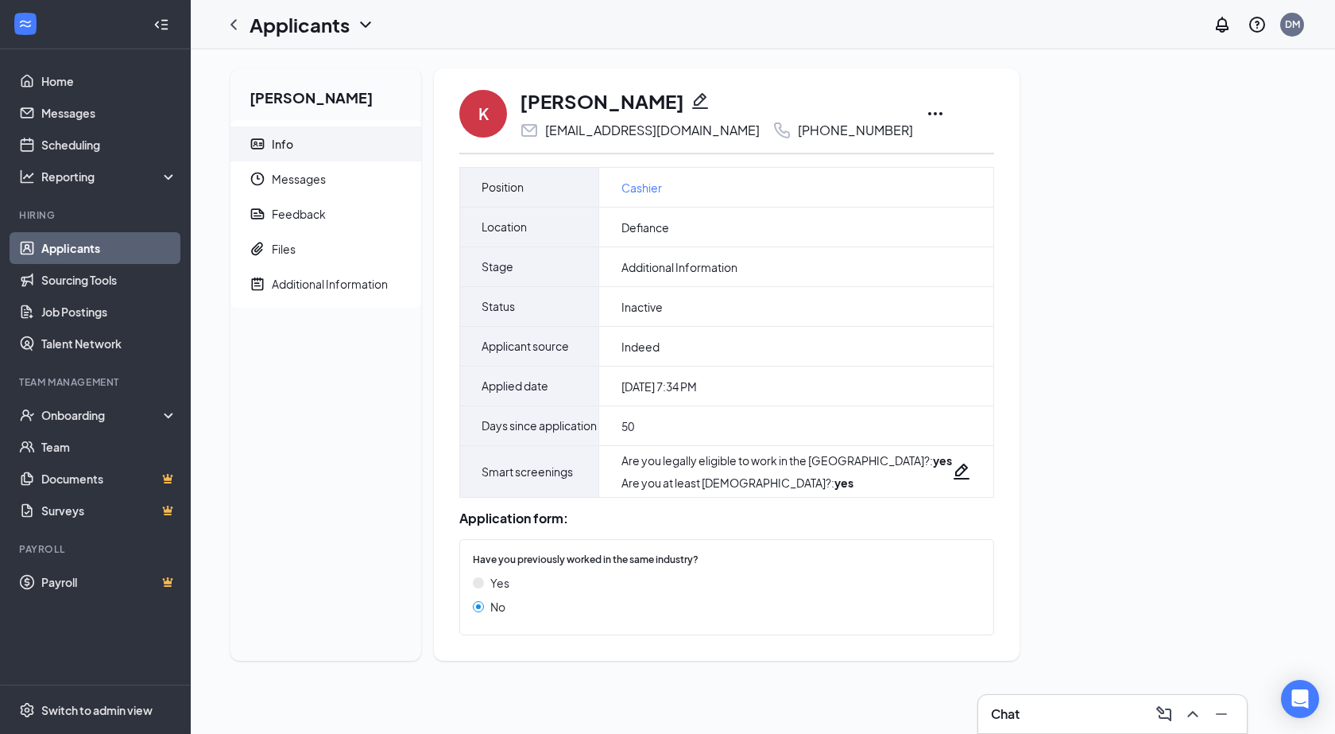
click at [945, 109] on icon "Ellipses" at bounding box center [935, 113] width 19 height 19
click at [1000, 216] on p "Send reminder" at bounding box center [1023, 217] width 137 height 16
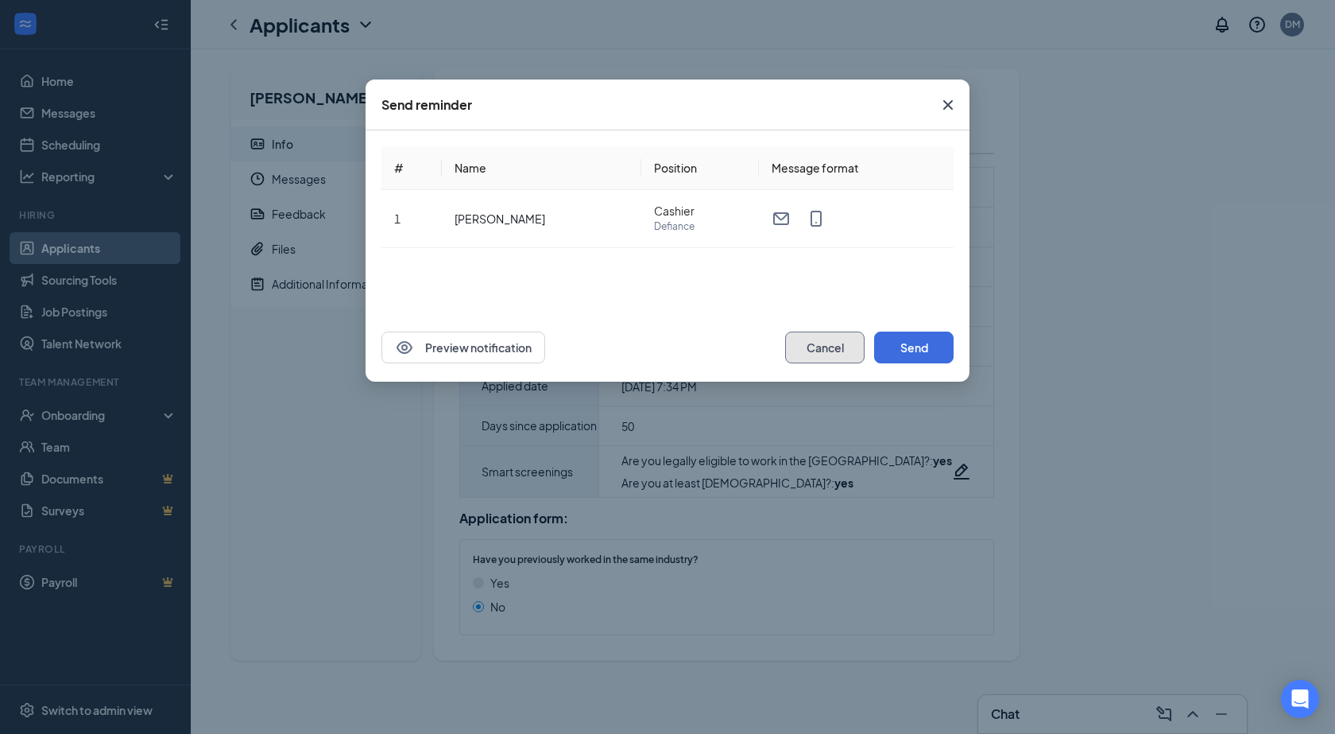
click at [850, 355] on button "Cancel" at bounding box center [824, 347] width 79 height 32
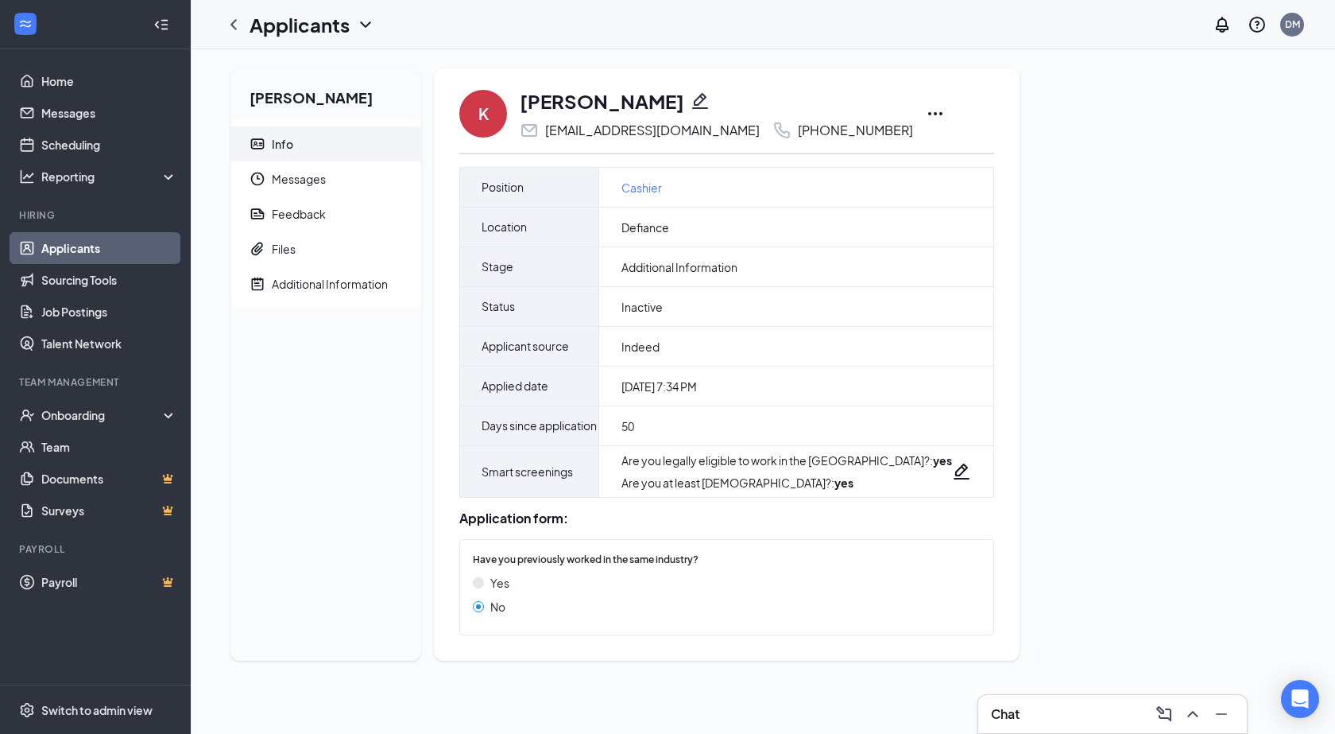
click at [945, 110] on icon "Ellipses" at bounding box center [935, 113] width 19 height 19
click at [960, 180] on p "Send email" at bounding box center [1023, 182] width 137 height 16
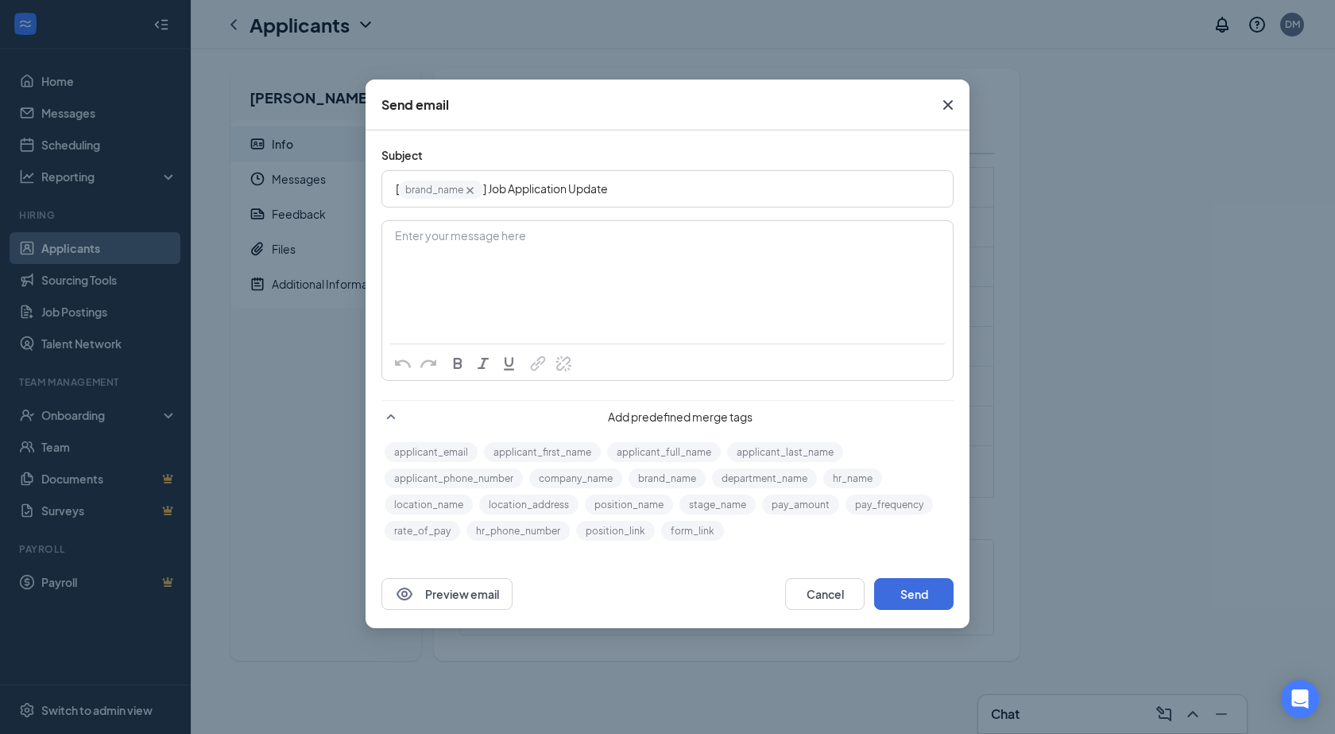
click at [940, 98] on icon "Cross" at bounding box center [948, 104] width 19 height 19
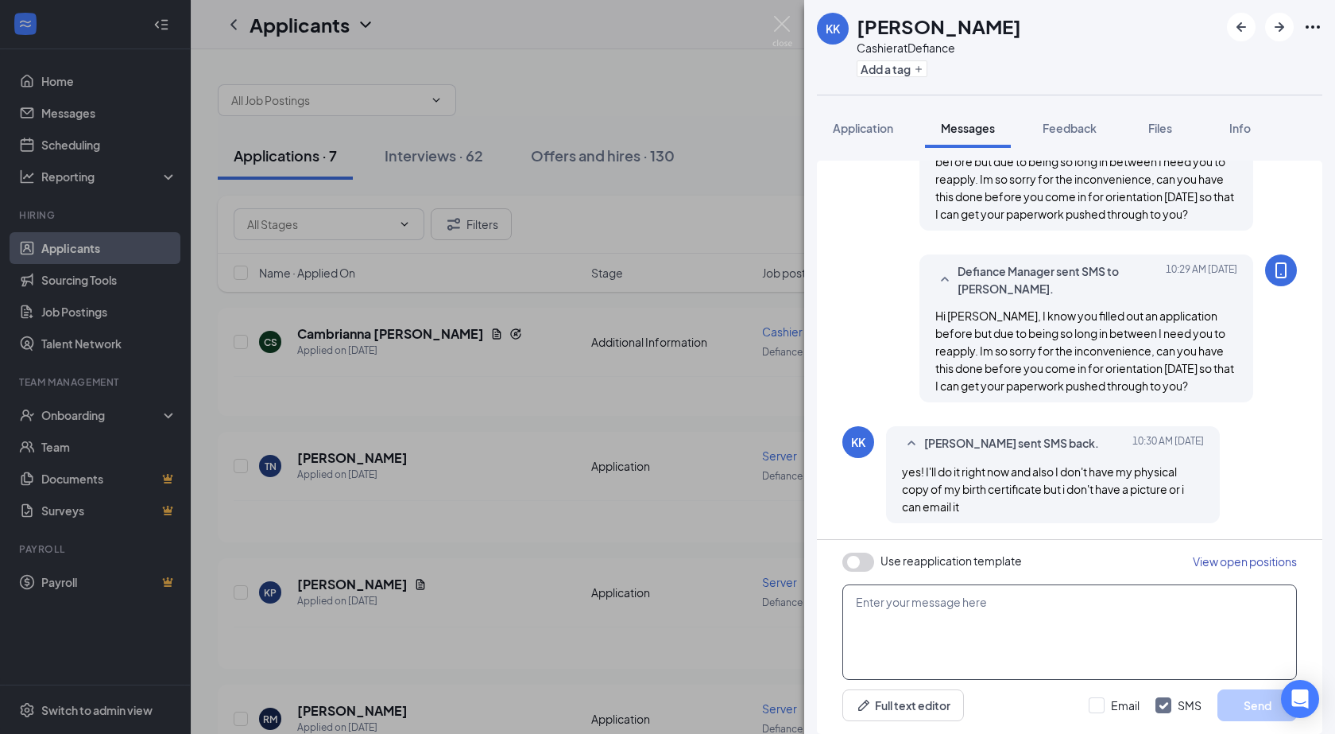
scroll to position [932, 0]
click at [951, 618] on textarea at bounding box center [1070, 631] width 455 height 95
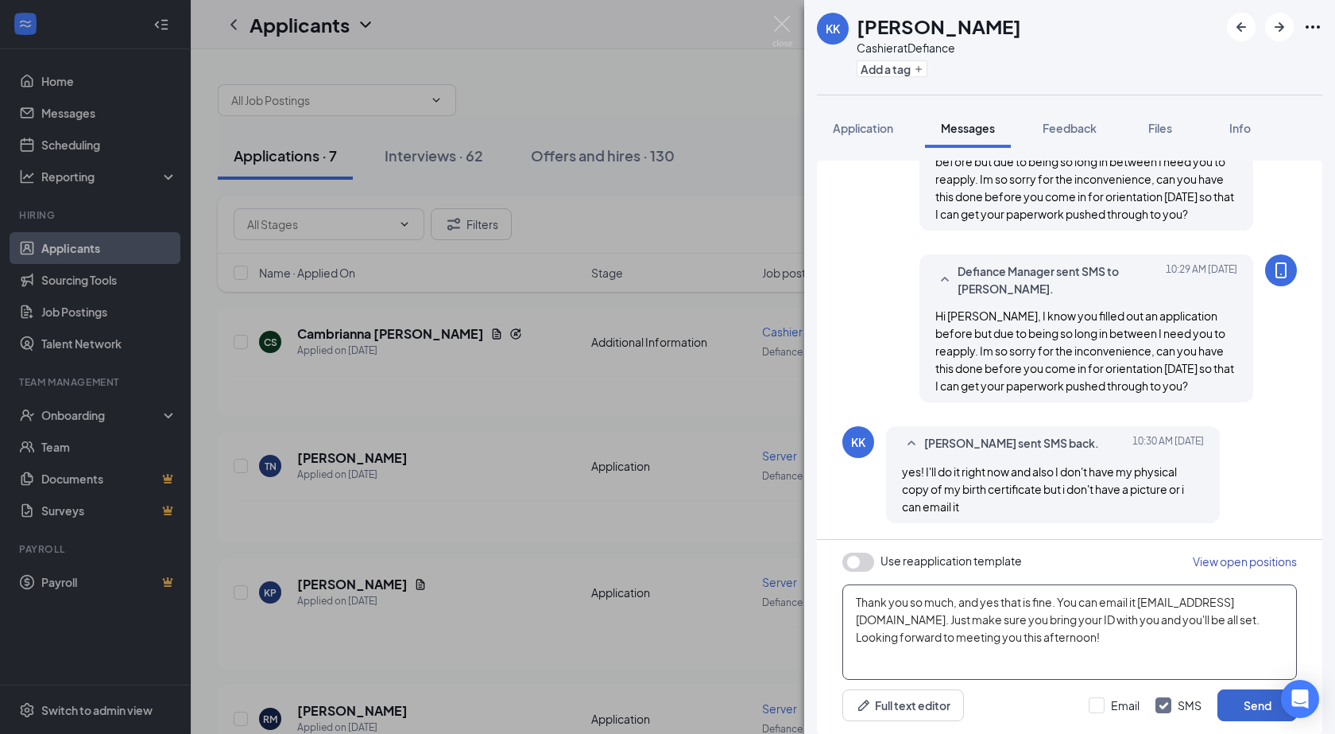
type textarea "Thank you so much, and yes that is fine. You can email it defiance@wingsandspor…"
click at [1221, 702] on button "Send" at bounding box center [1257, 705] width 79 height 32
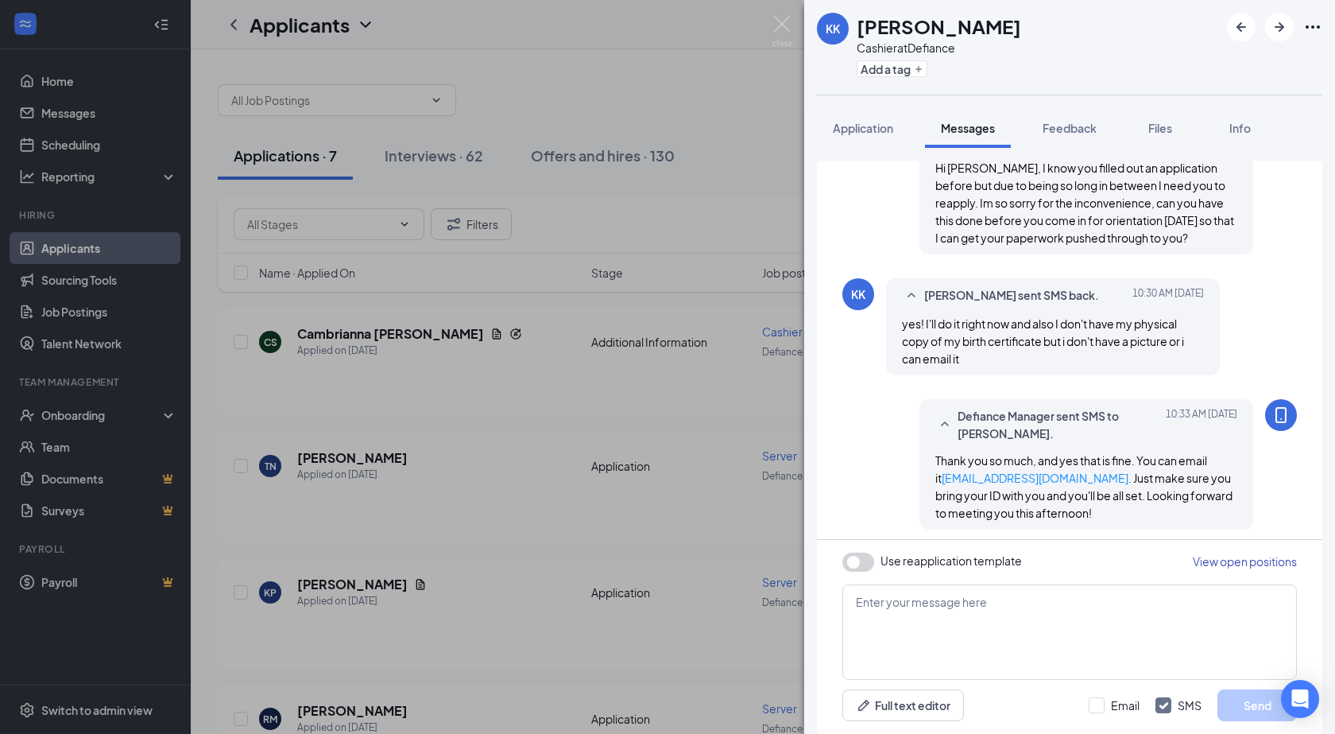
scroll to position [1086, 0]
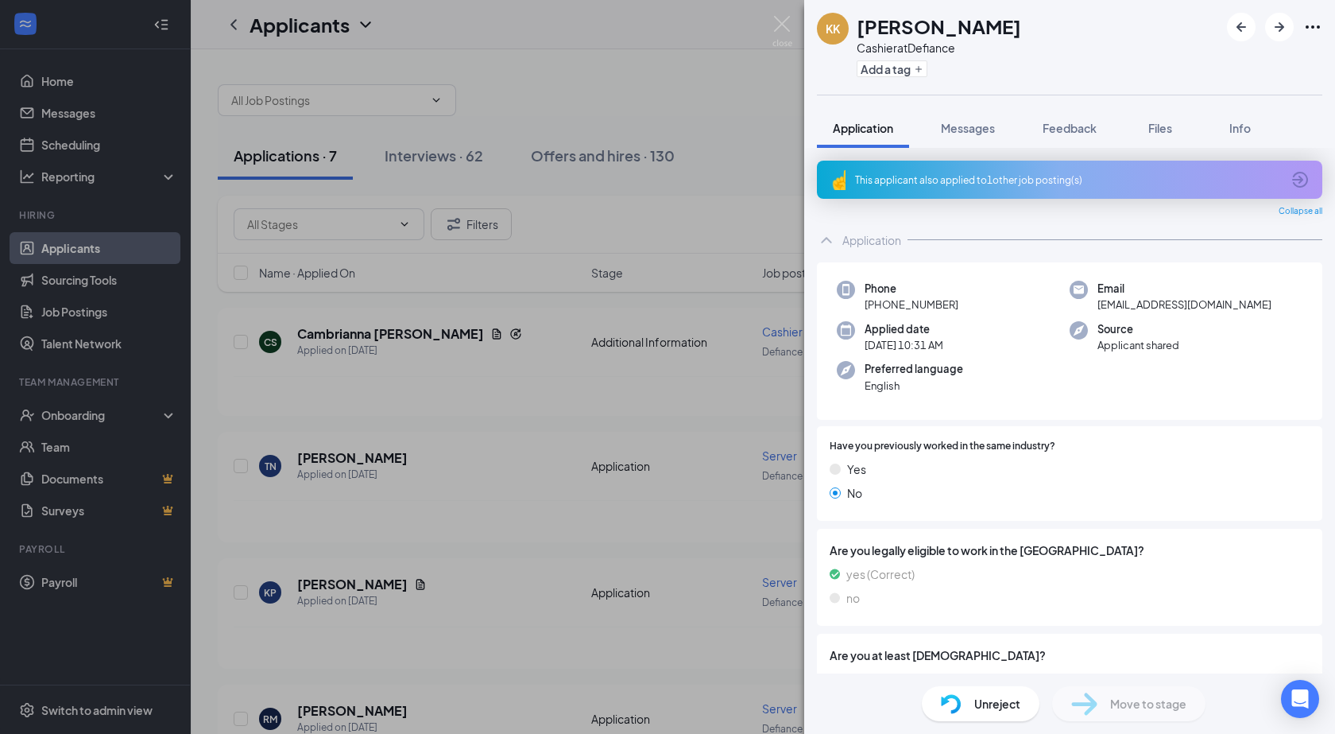
click at [1315, 26] on icon "Ellipses" at bounding box center [1313, 26] width 19 height 19
click at [1168, 60] on div "KK [PERSON_NAME] Cashier at Defiance Add a tag" at bounding box center [1069, 47] width 531 height 95
click at [1315, 26] on icon "Ellipses" at bounding box center [1313, 26] width 19 height 19
click at [1178, 63] on link "View full application" at bounding box center [1227, 64] width 172 height 16
click at [1313, 28] on icon "Ellipses" at bounding box center [1313, 26] width 14 height 3
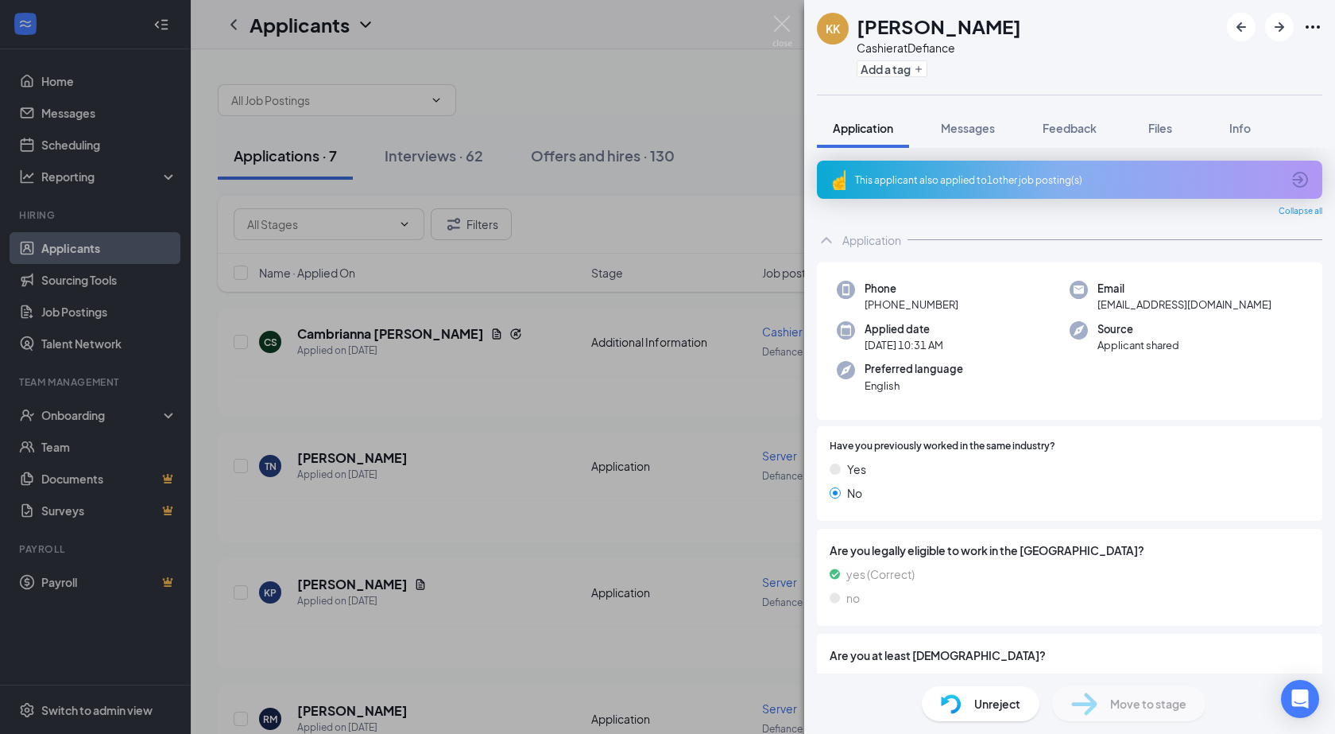
click at [1170, 62] on div "KK Kanaya Keister Cashier at Defiance Add a tag" at bounding box center [1069, 47] width 531 height 95
click at [1319, 23] on icon "Ellipses" at bounding box center [1313, 26] width 19 height 19
click at [1201, 72] on link "View full application" at bounding box center [1227, 64] width 172 height 16
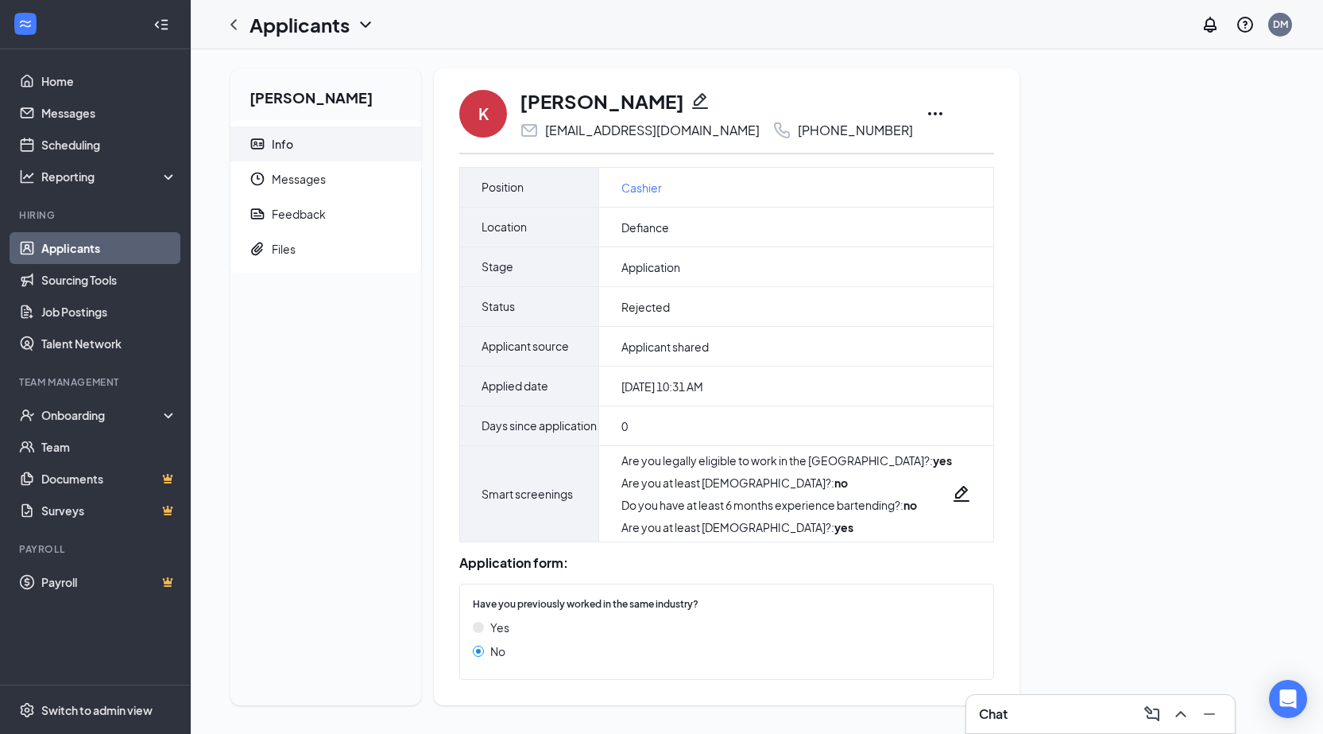
click at [926, 110] on icon "Ellipses" at bounding box center [935, 113] width 19 height 19
click at [1039, 277] on div "Kanaya Keister Info Messages Feedback Files K Kanaya Keister naykeister@yahoo.c…" at bounding box center [757, 392] width 1079 height 649
click at [87, 241] on link "Applicants" at bounding box center [109, 248] width 136 height 32
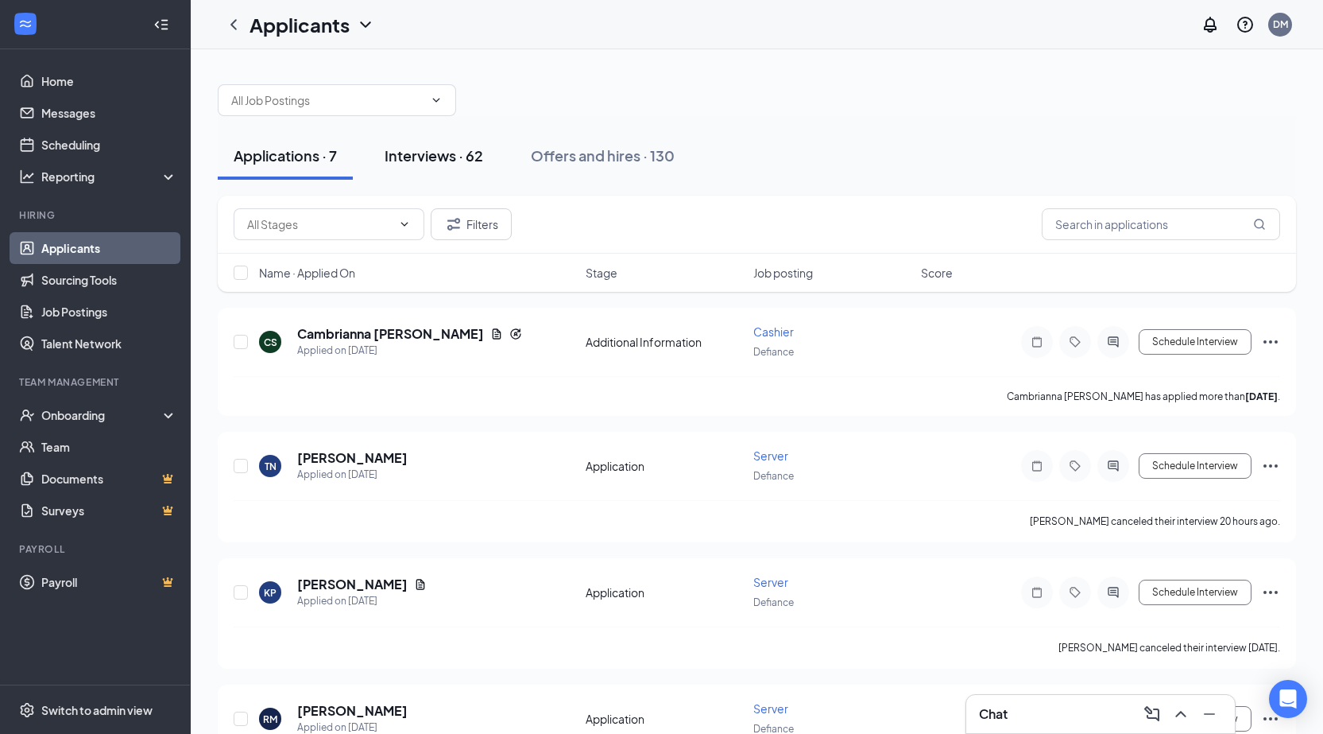
click at [420, 169] on button "Interviews · 62" at bounding box center [434, 156] width 130 height 48
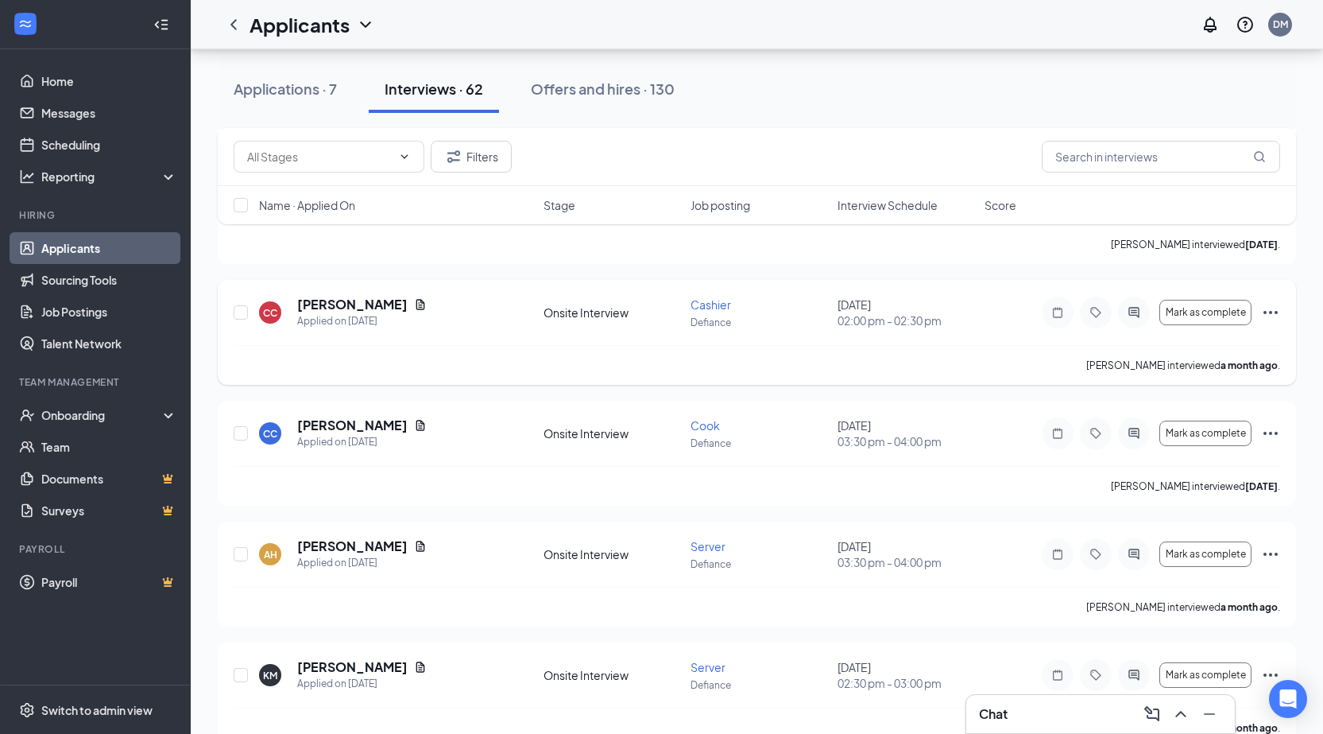
scroll to position [6915, 0]
click at [568, 100] on button "Offers and hires · 130" at bounding box center [603, 89] width 176 height 48
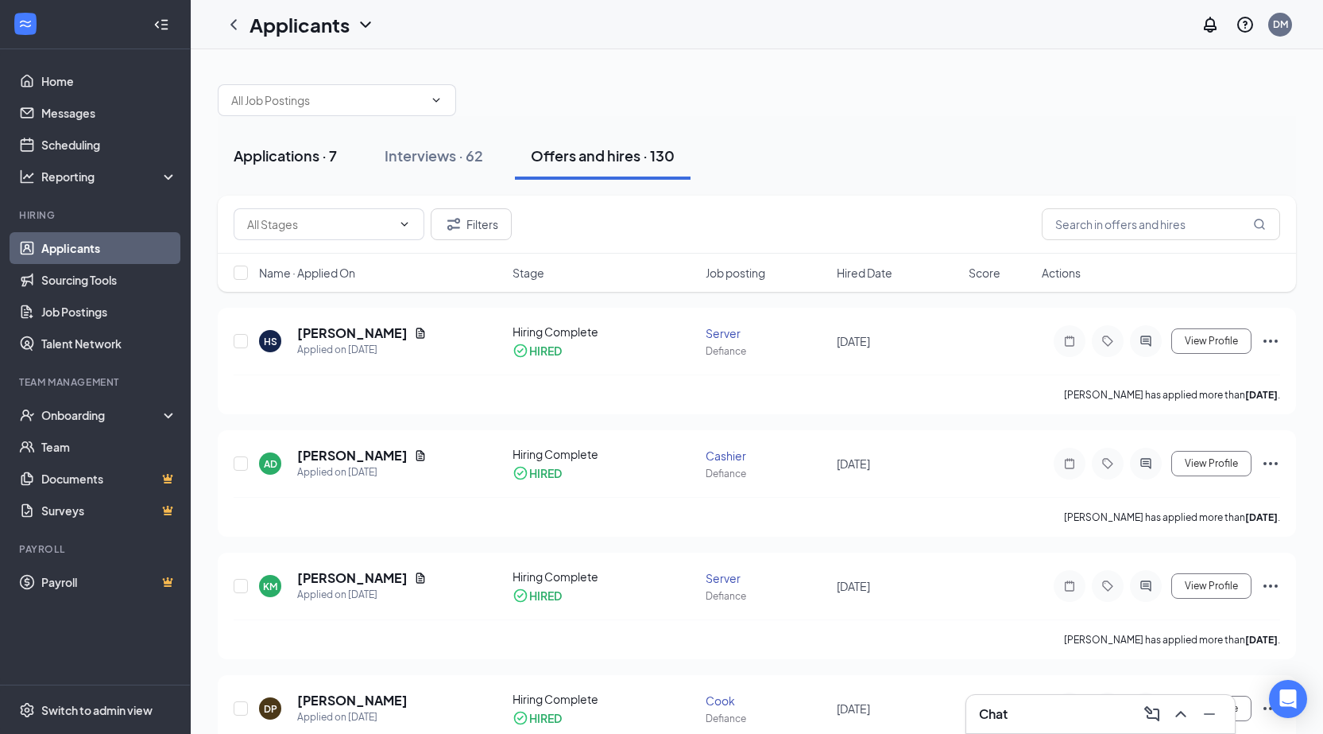
click at [259, 165] on button "Applications · 7" at bounding box center [285, 156] width 135 height 48
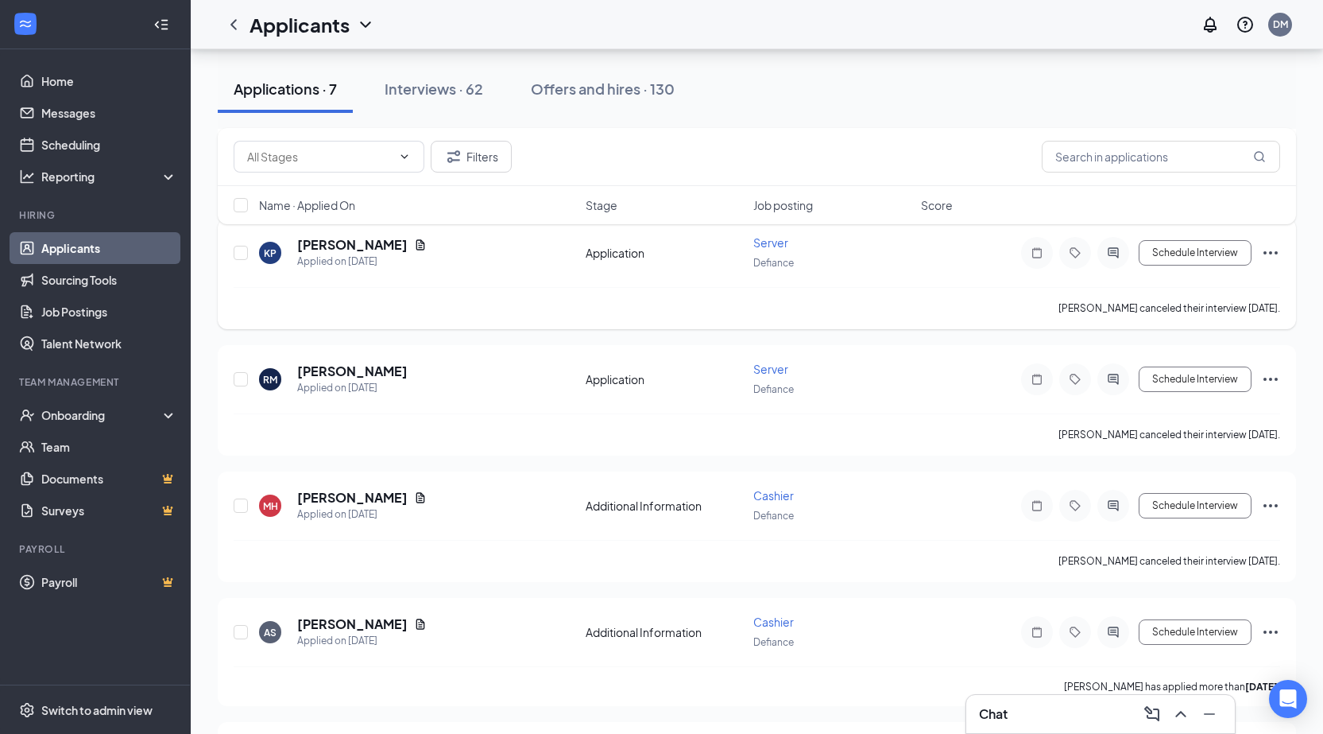
scroll to position [139, 0]
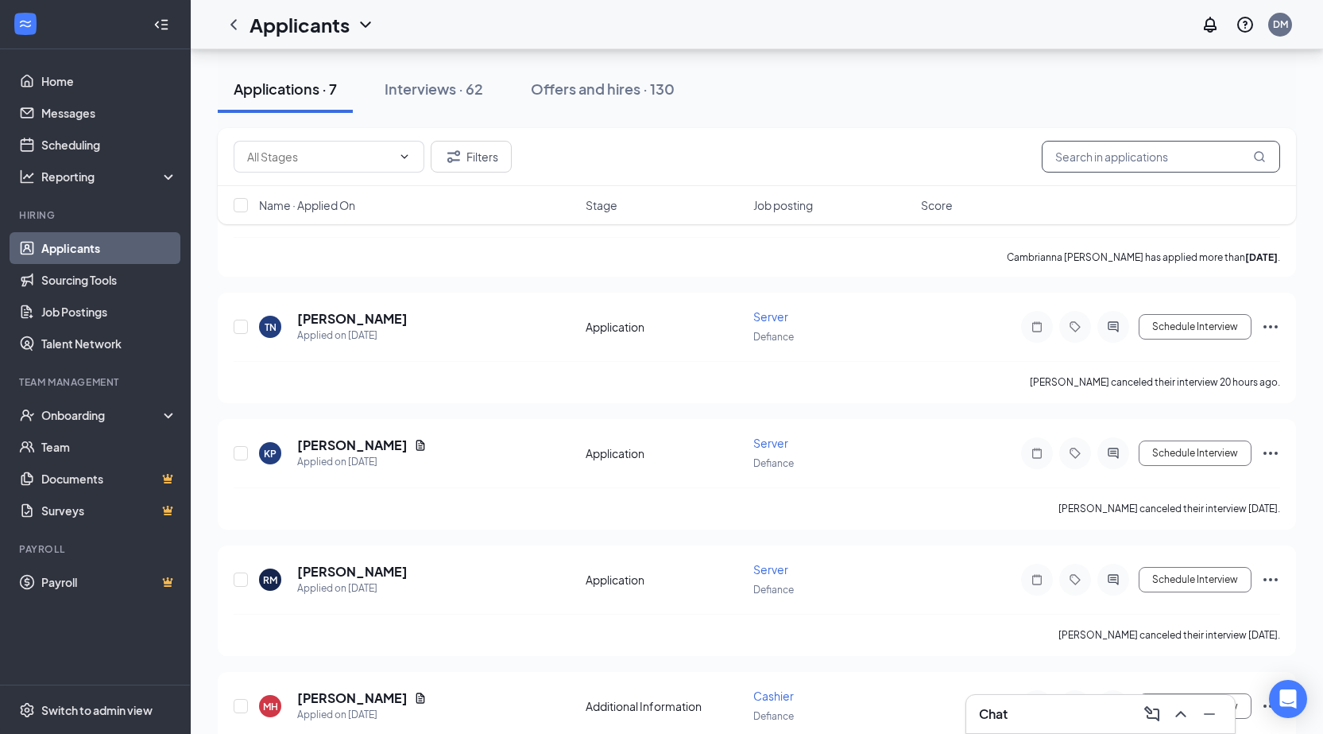
click at [1127, 170] on input "text" at bounding box center [1161, 157] width 238 height 32
type input "kanaya"
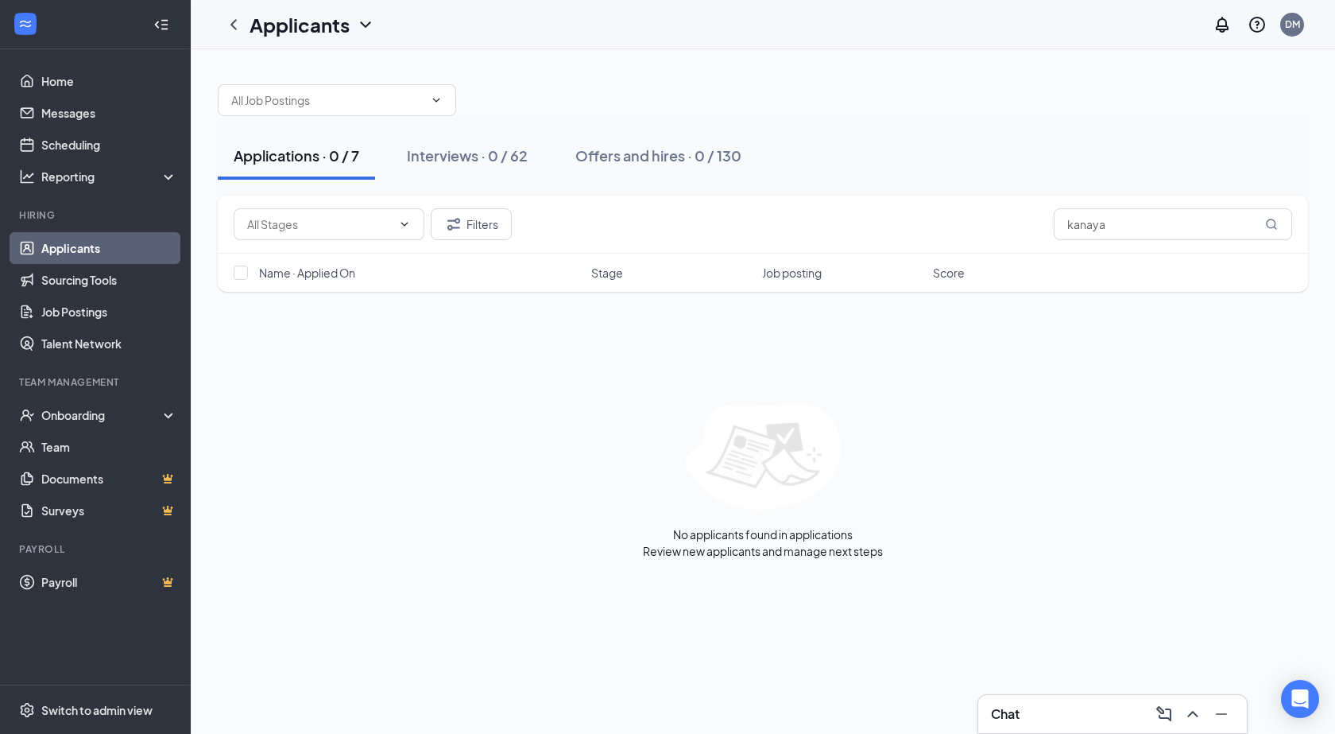
click at [52, 239] on link "Applicants" at bounding box center [109, 248] width 136 height 32
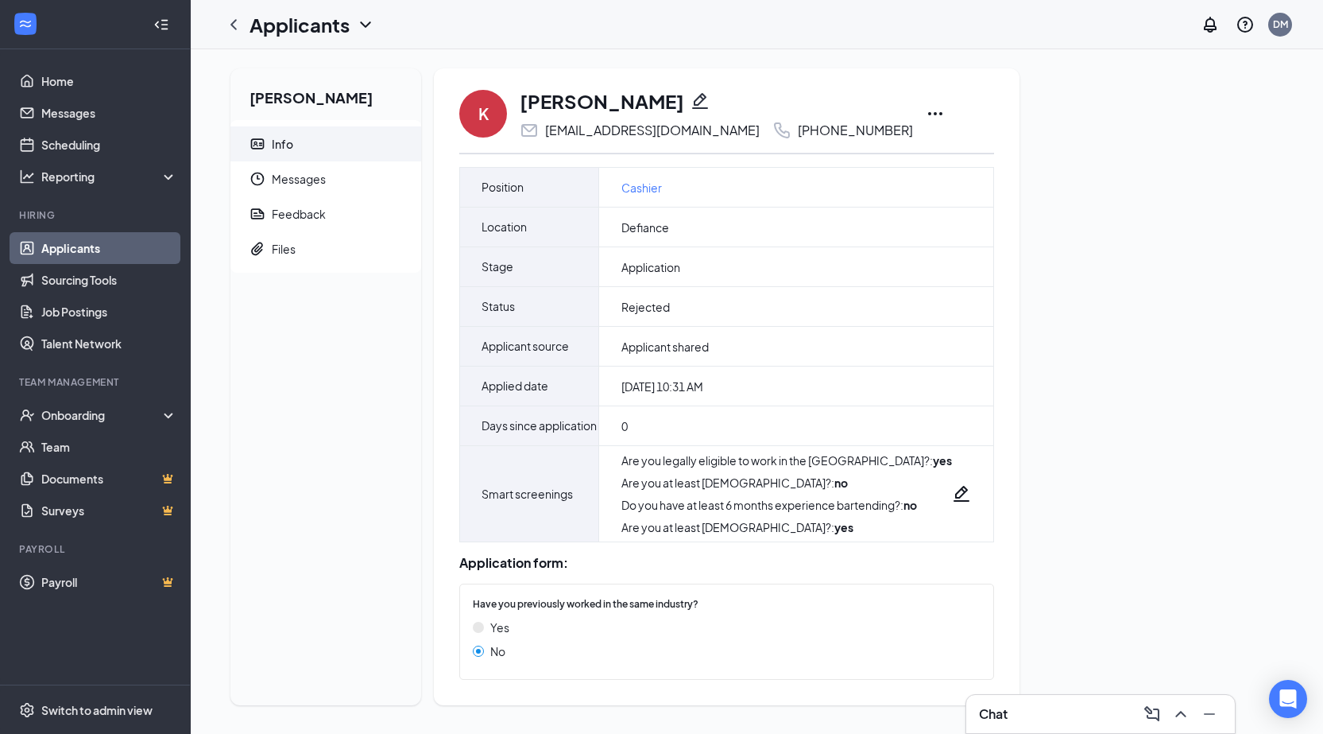
click at [926, 107] on icon "Ellipses" at bounding box center [935, 113] width 19 height 19
click at [890, 145] on p "Unreject" at bounding box center [930, 147] width 137 height 16
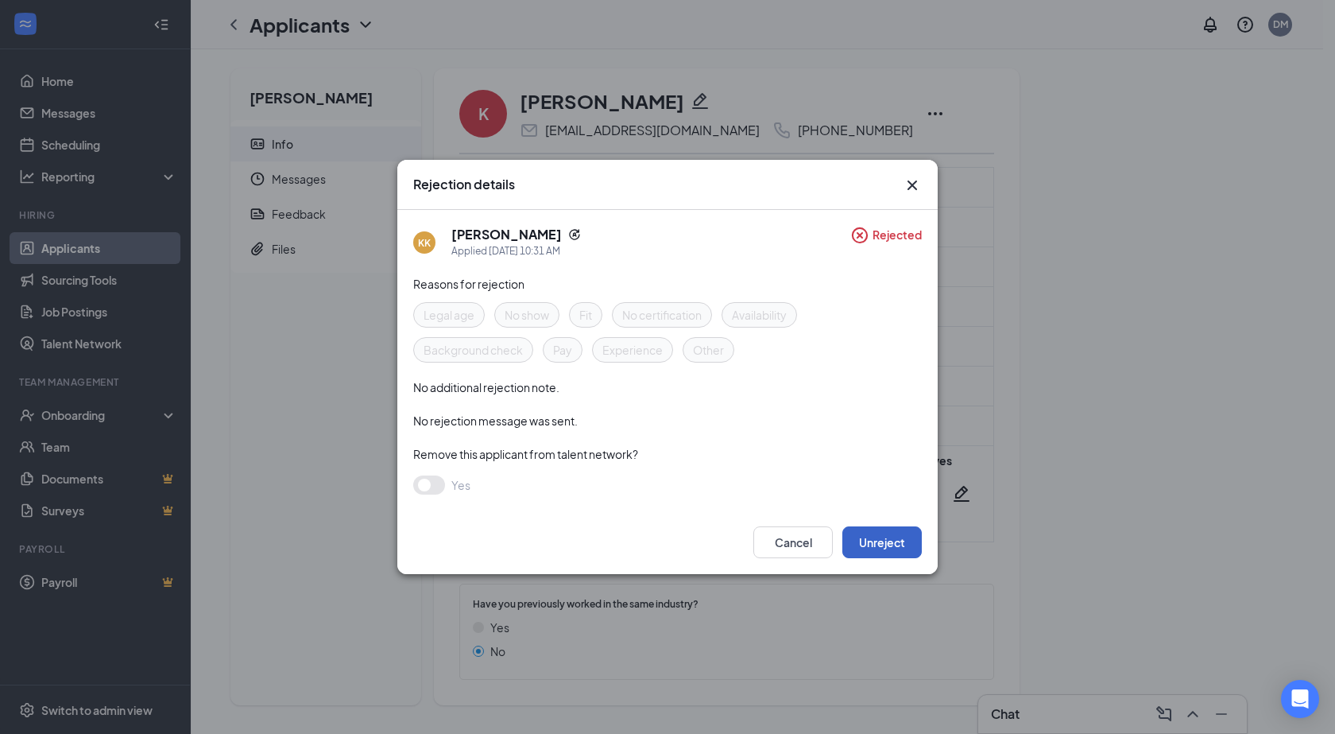
click at [877, 552] on button "Unreject" at bounding box center [882, 542] width 79 height 32
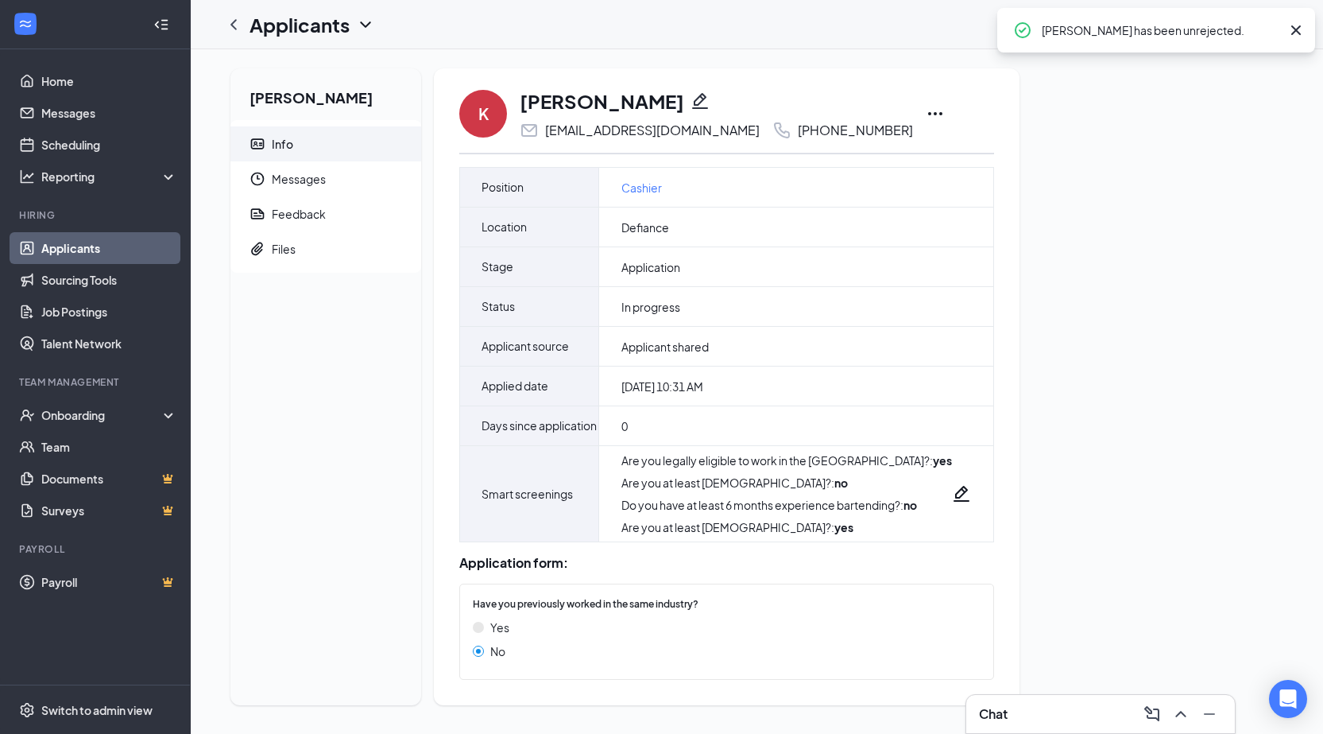
click at [82, 254] on link "Applicants" at bounding box center [109, 248] width 136 height 32
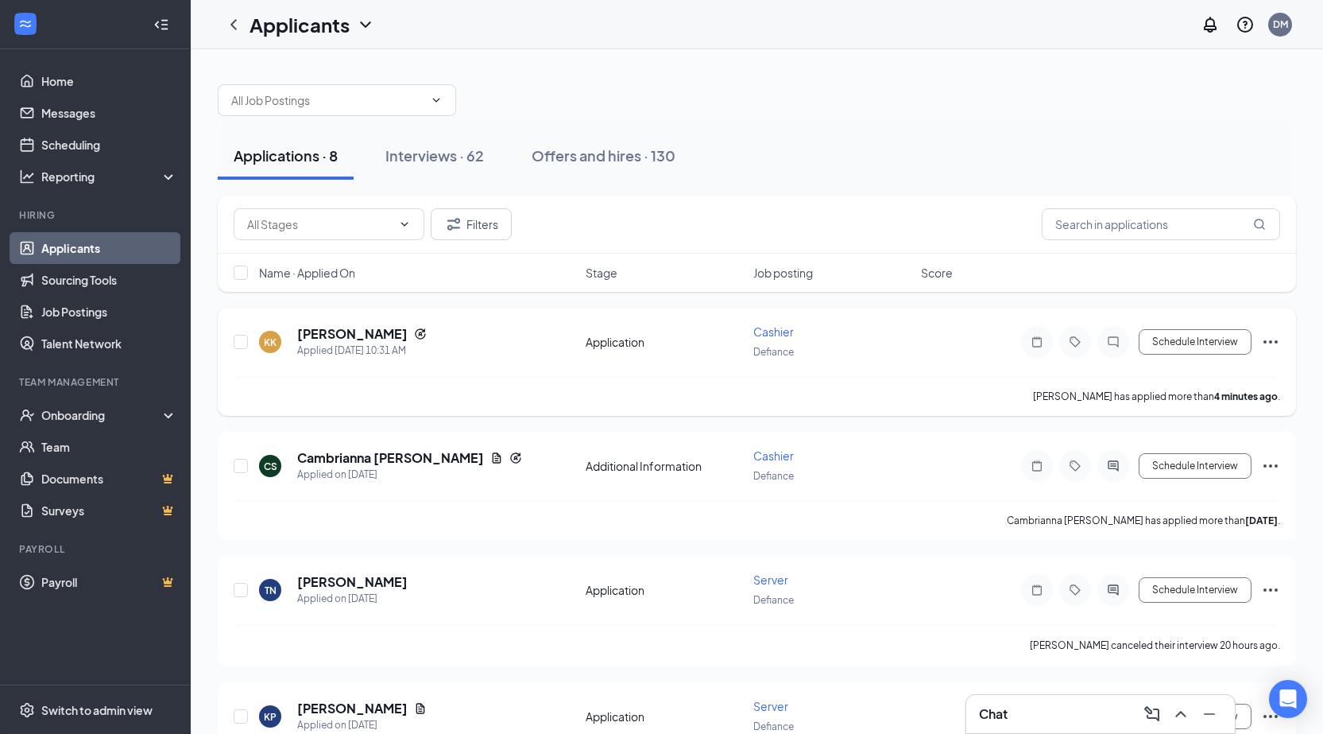
click at [1265, 335] on icon "Ellipses" at bounding box center [1270, 341] width 19 height 19
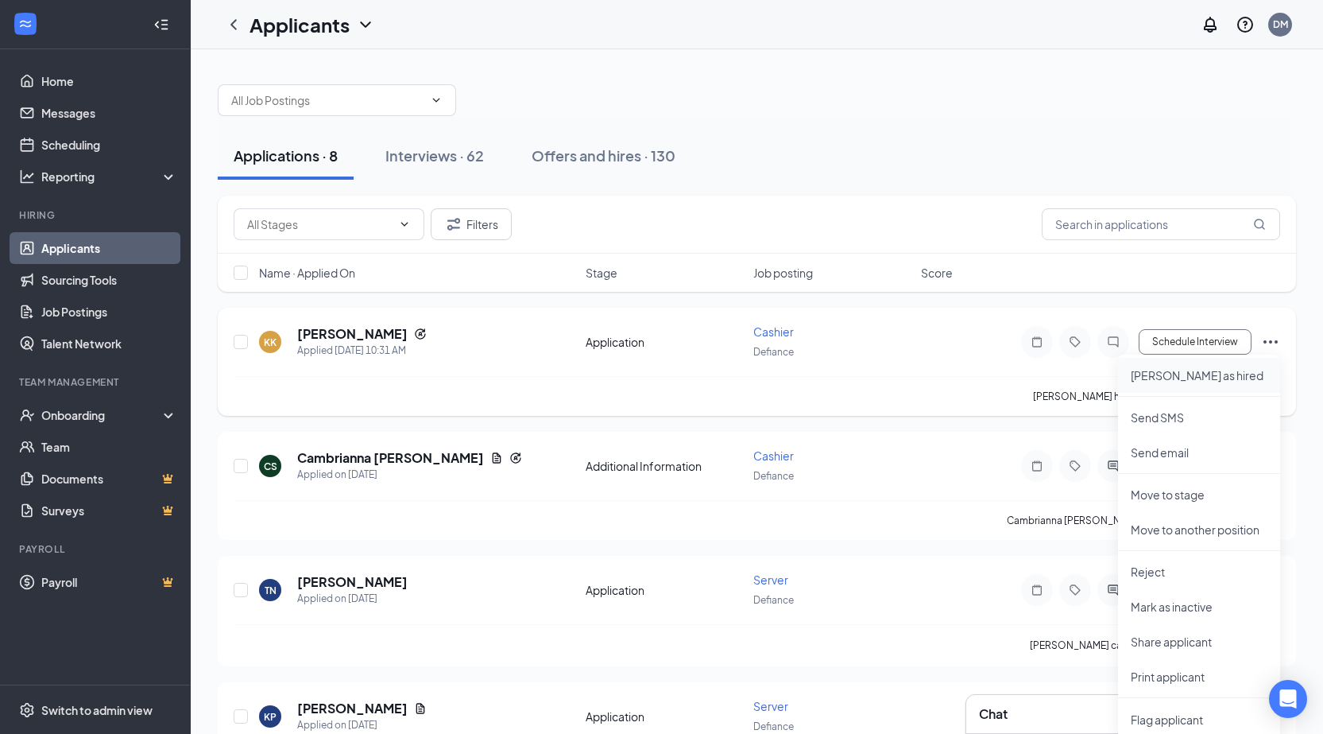
click at [1174, 376] on p "[PERSON_NAME] as hired" at bounding box center [1199, 375] width 137 height 16
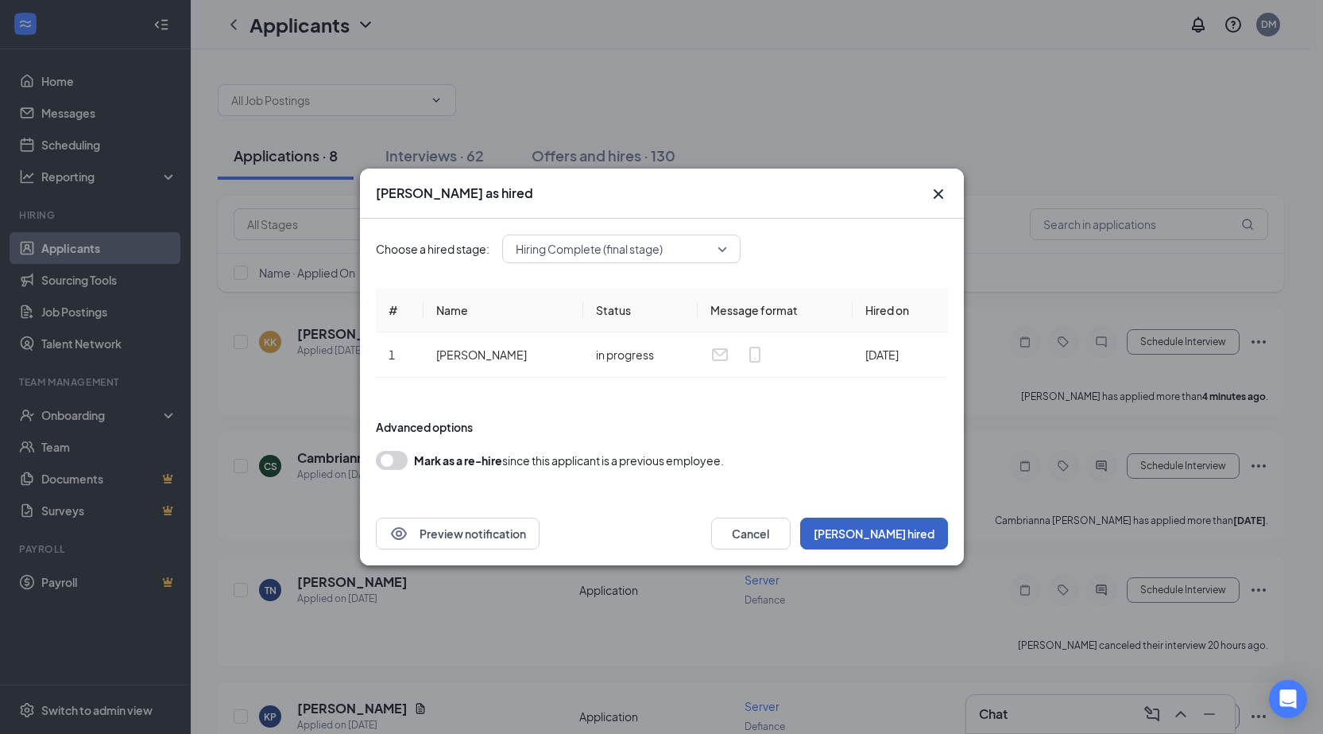
click at [878, 531] on button "[PERSON_NAME] hired" at bounding box center [874, 533] width 148 height 32
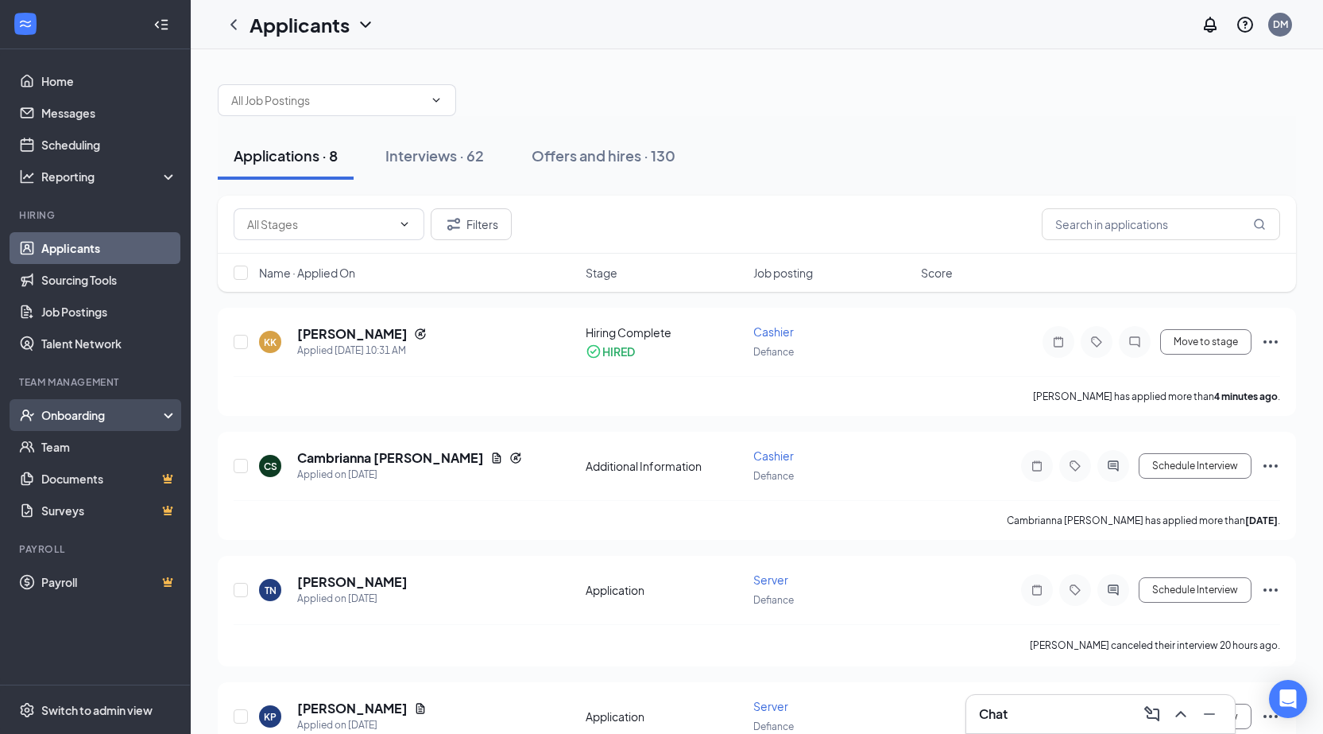
click at [81, 427] on div "Onboarding" at bounding box center [95, 415] width 191 height 32
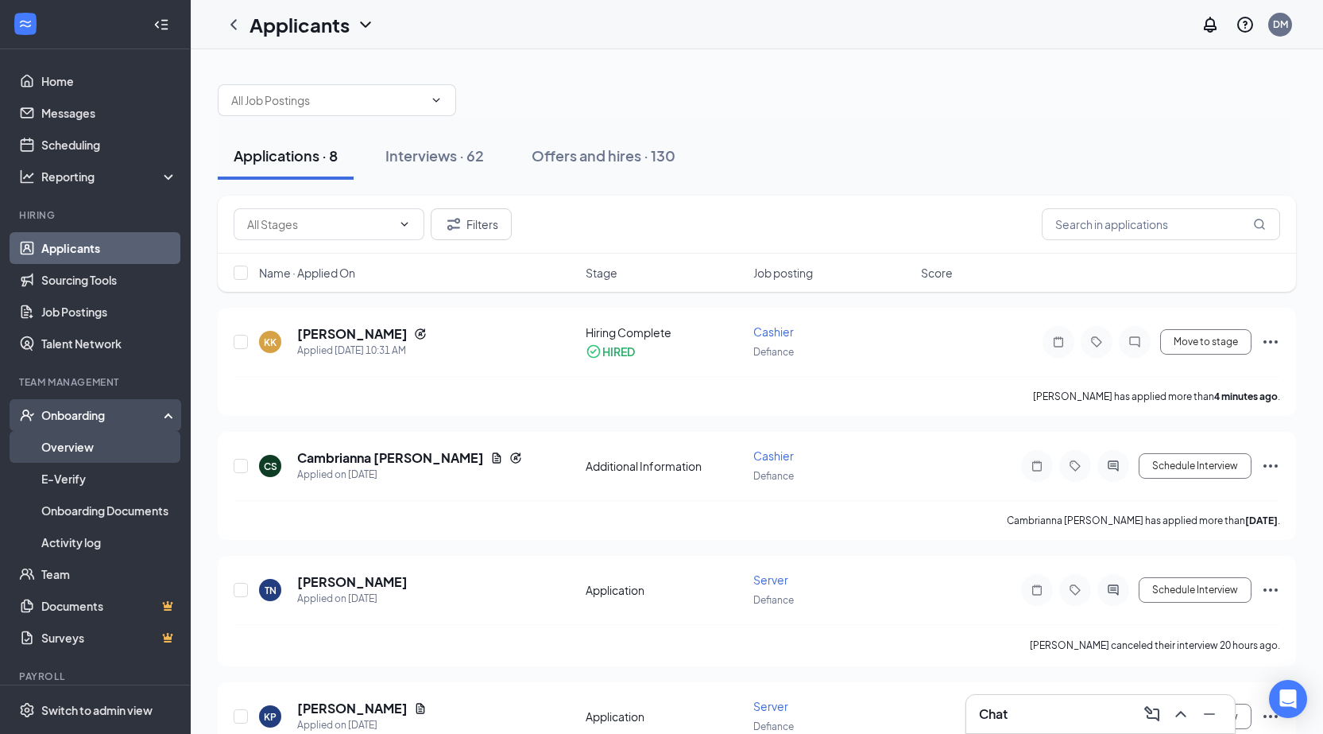
click at [111, 455] on link "Overview" at bounding box center [109, 447] width 136 height 32
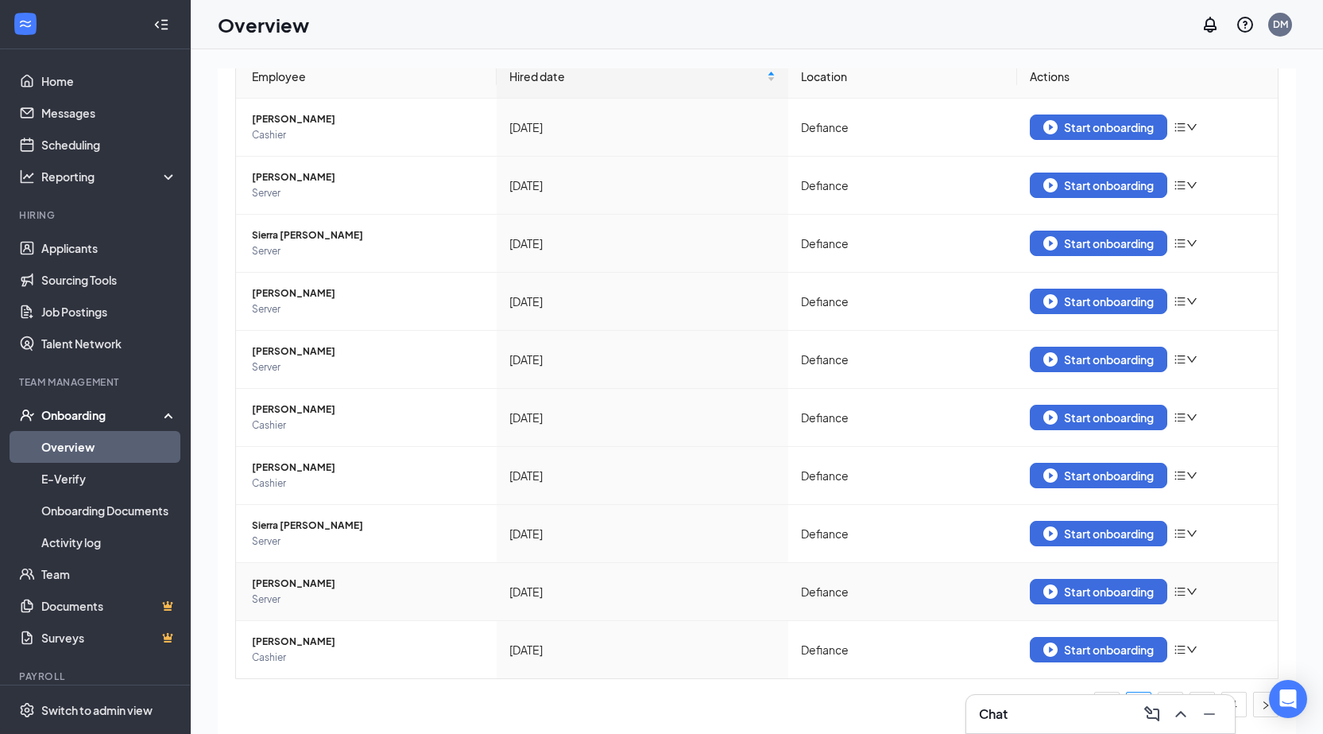
scroll to position [72, 0]
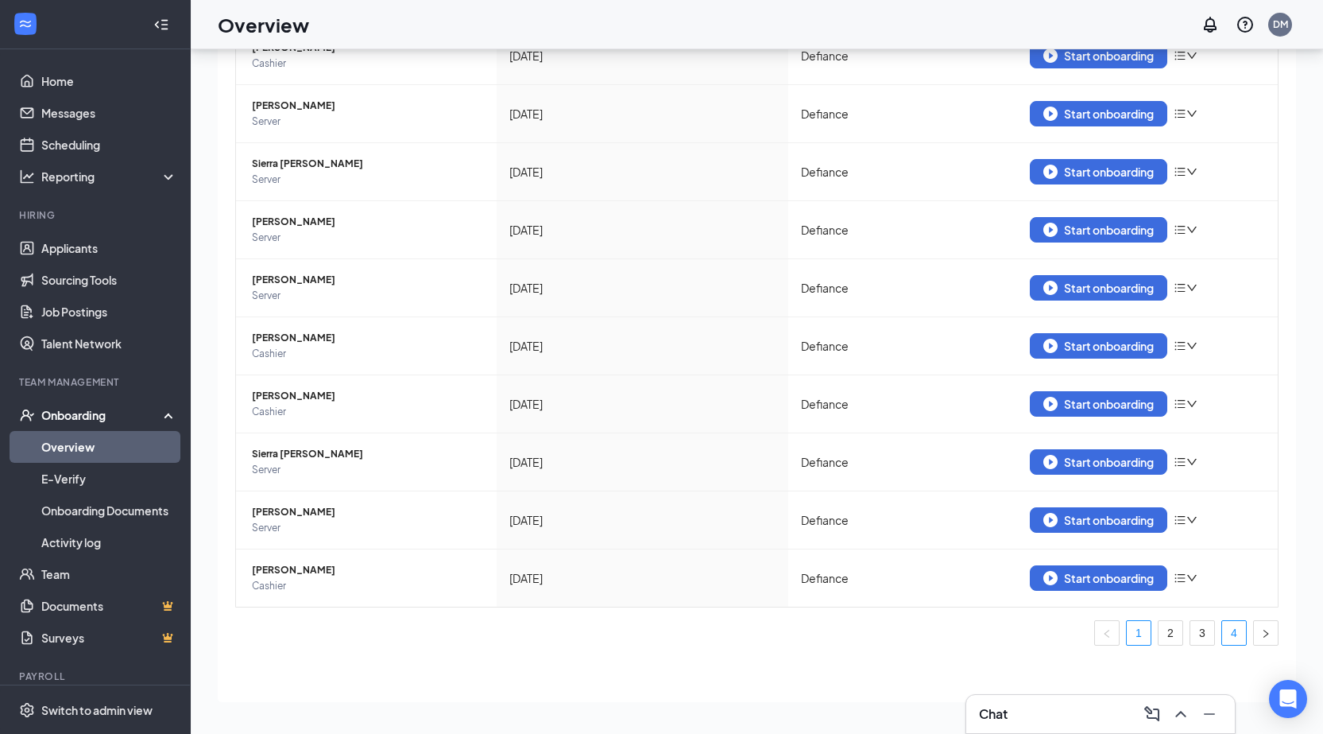
click at [1222, 631] on link "4" at bounding box center [1234, 633] width 24 height 24
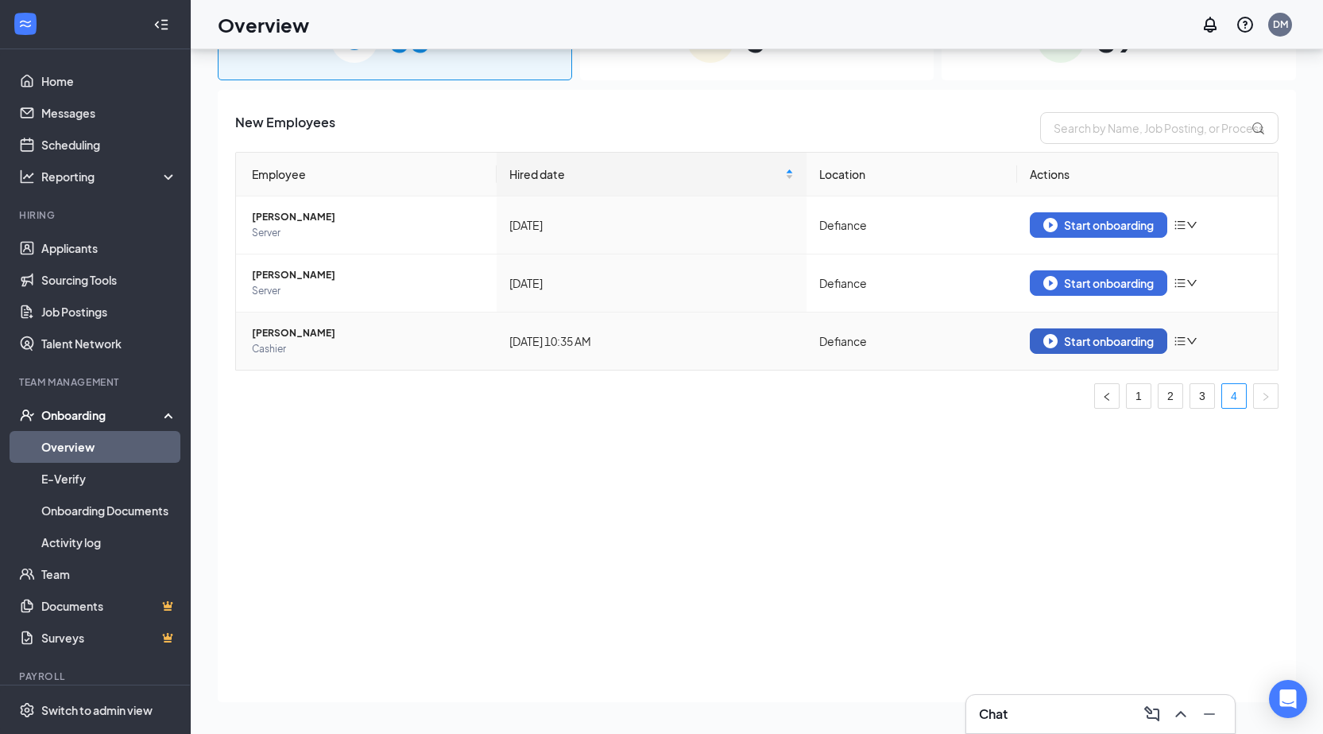
click at [1131, 336] on div "Start onboarding" at bounding box center [1099, 341] width 110 height 14
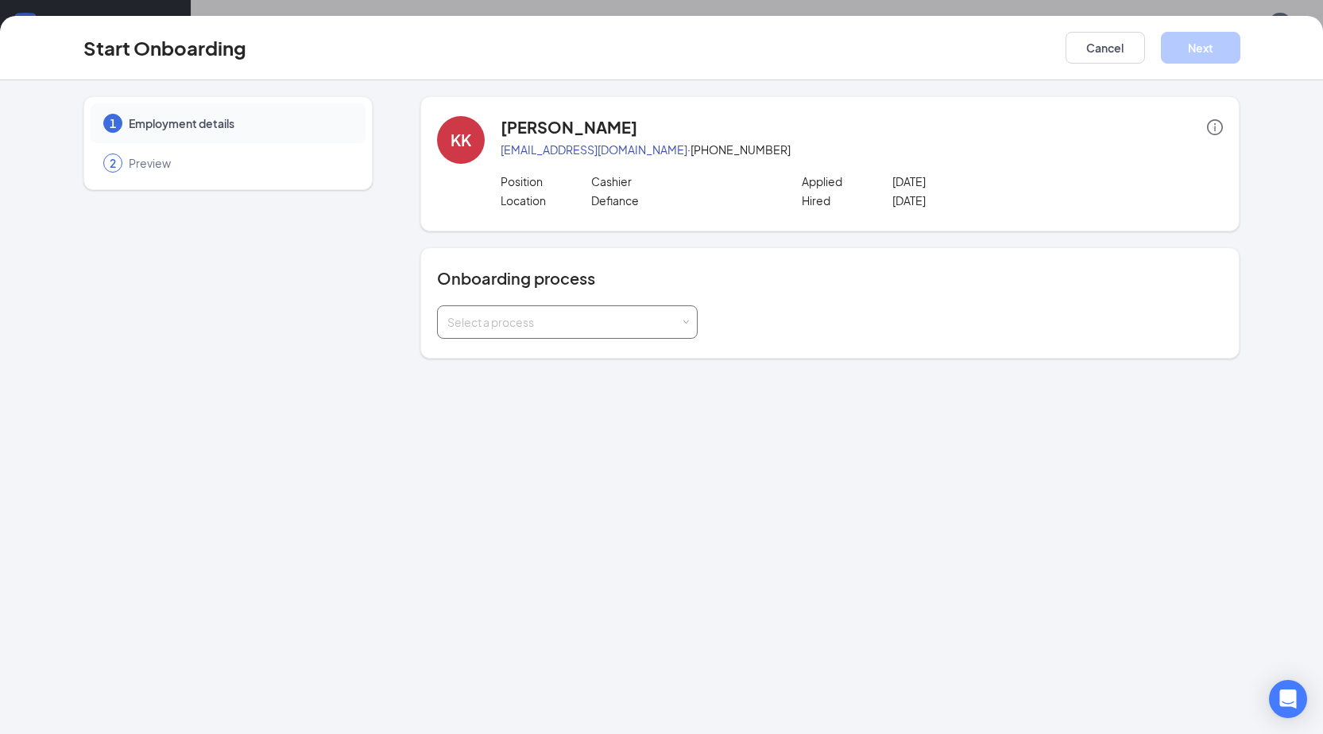
click at [463, 316] on div "Select a process" at bounding box center [563, 322] width 233 height 16
click at [471, 356] on span "ADP Onboarding" at bounding box center [487, 355] width 87 height 14
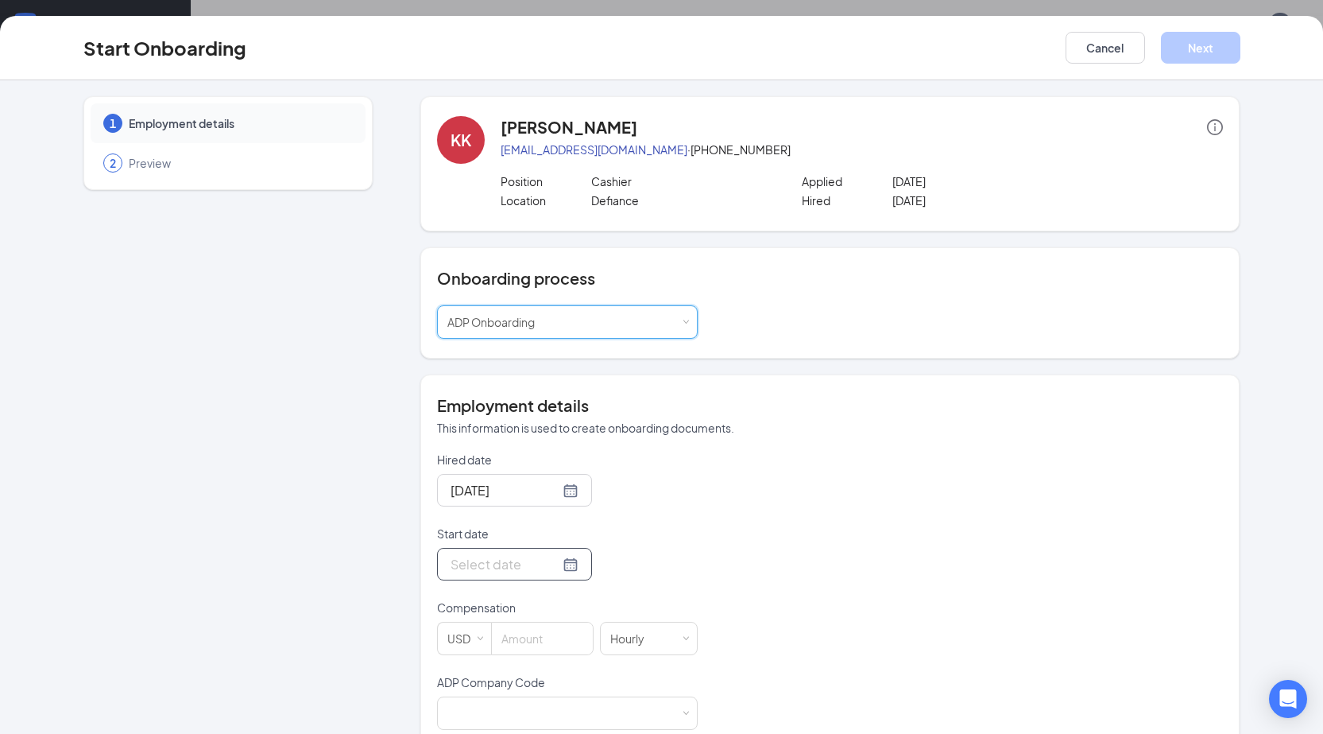
click at [499, 555] on input "Start date" at bounding box center [505, 564] width 109 height 20
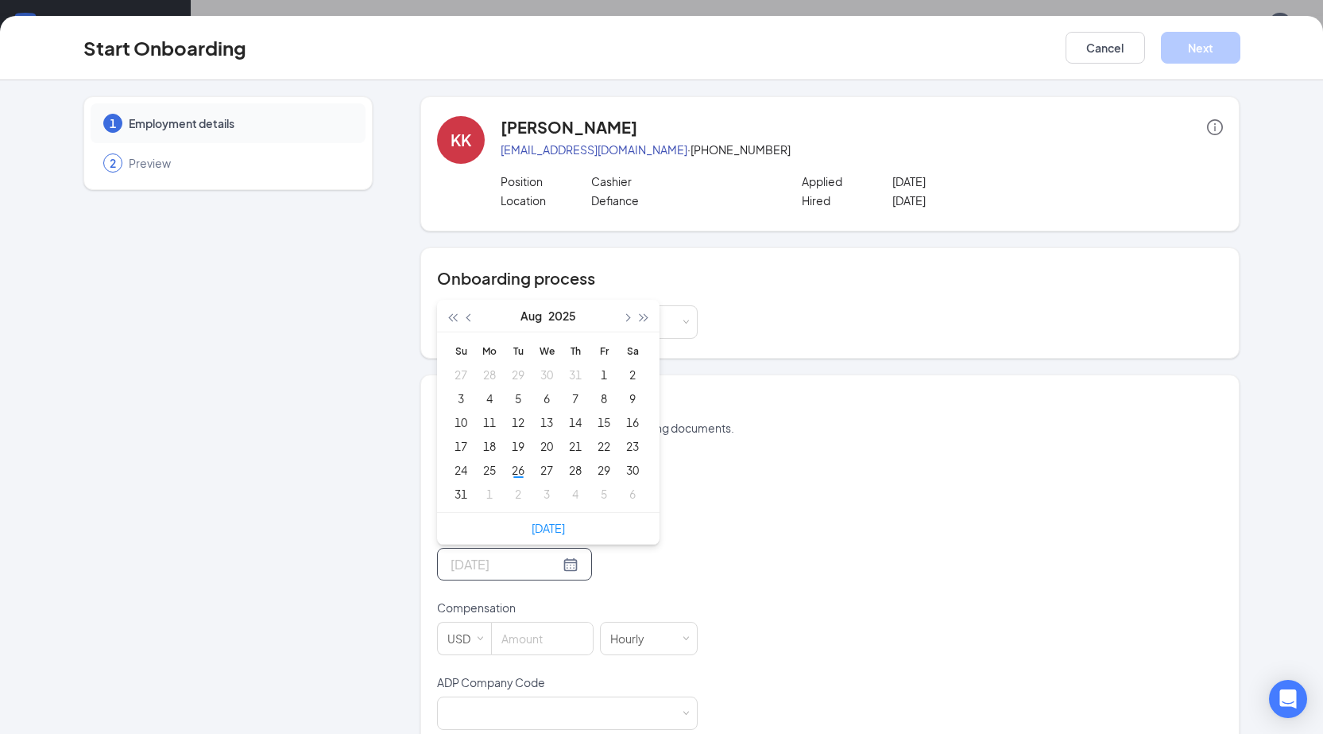
type input "[DATE]"
click at [516, 497] on div "2" at bounding box center [518, 493] width 19 height 19
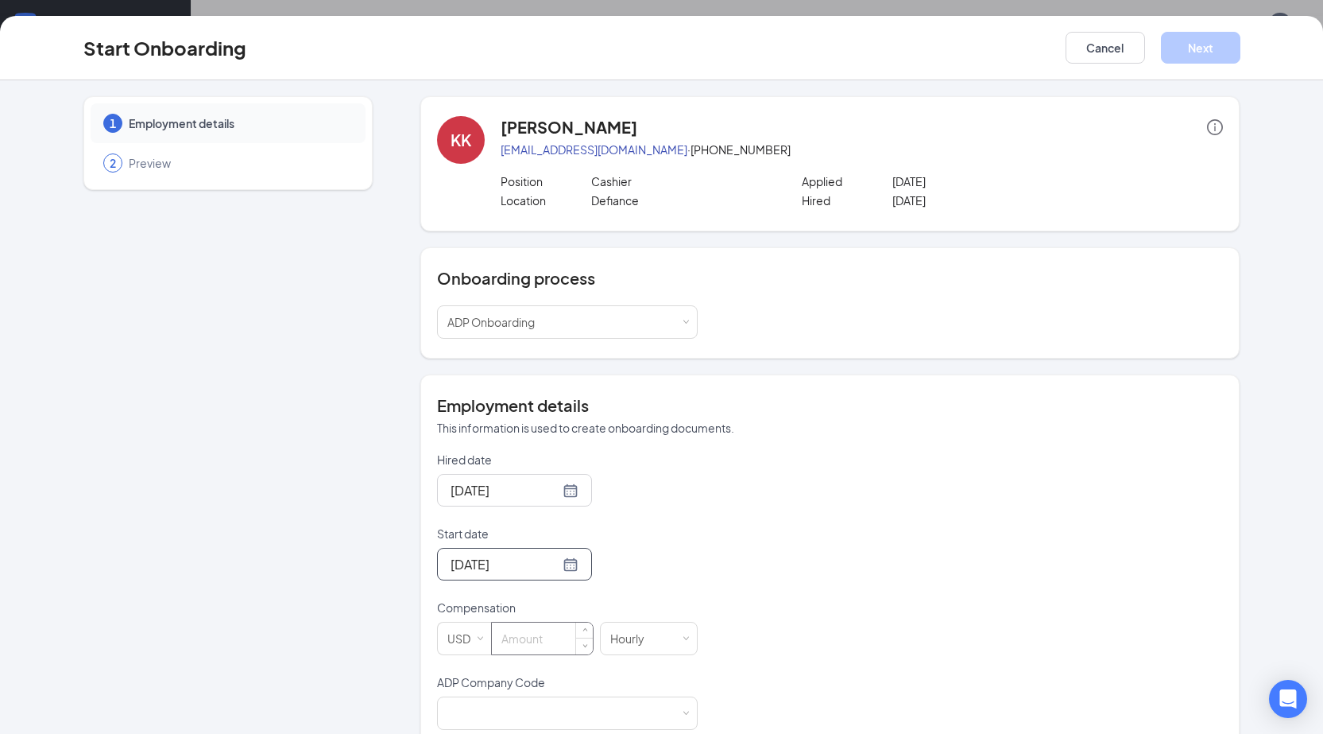
click at [549, 644] on input at bounding box center [542, 638] width 101 height 32
type input "13.5"
click at [533, 711] on div at bounding box center [567, 713] width 240 height 32
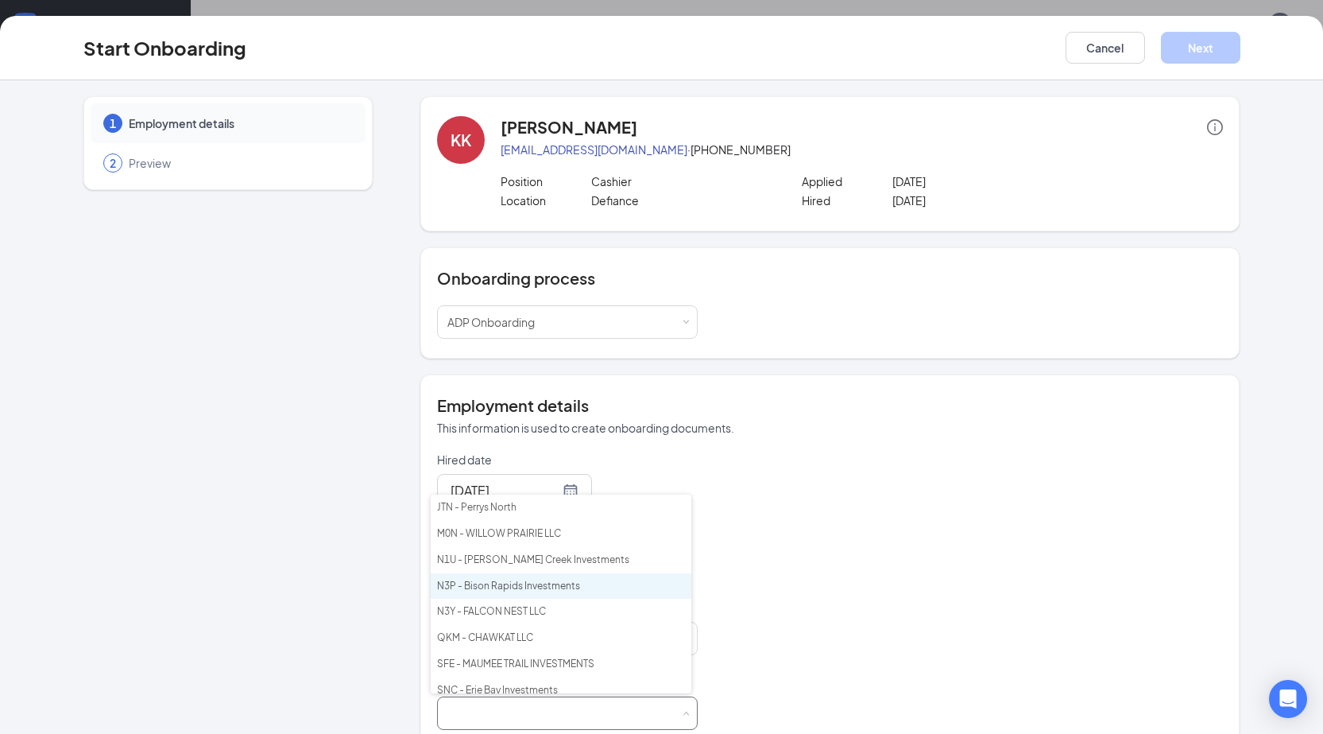
click at [501, 585] on li "N3P - Bison Rapids Investments" at bounding box center [561, 586] width 261 height 26
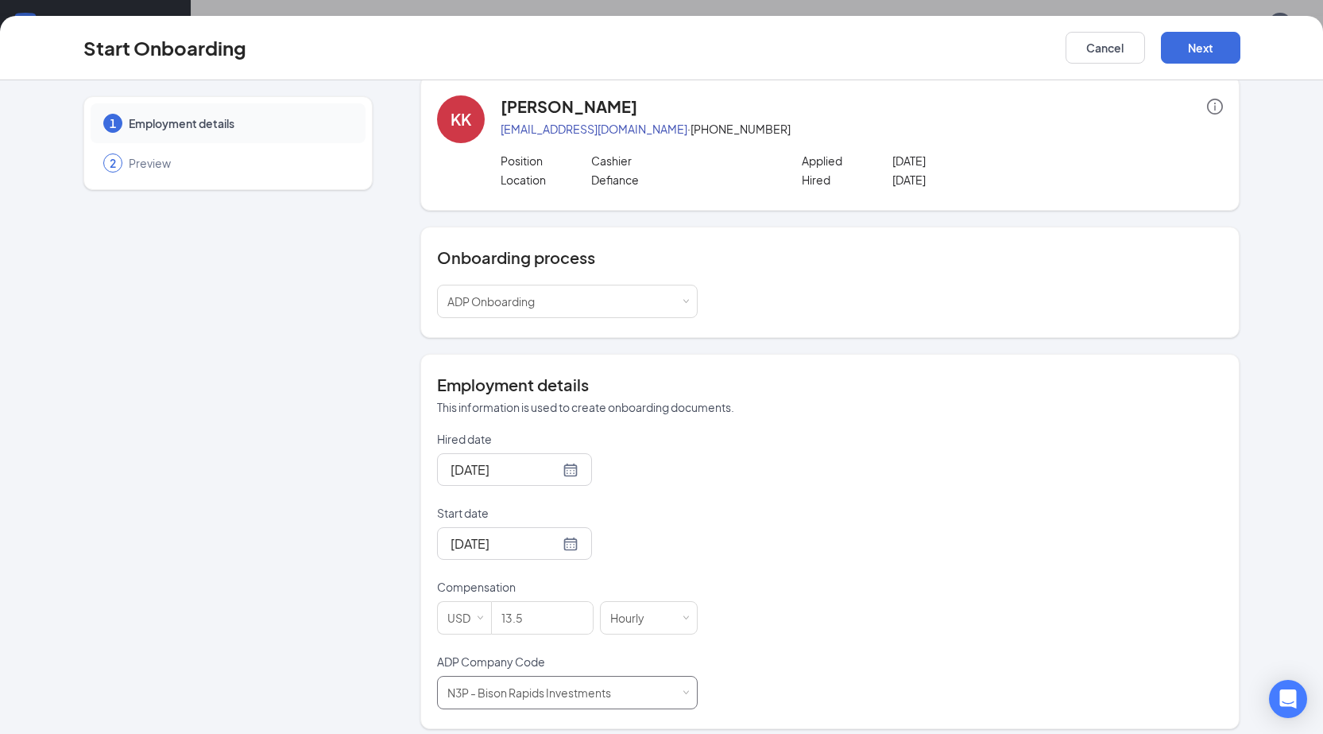
scroll to position [32, 0]
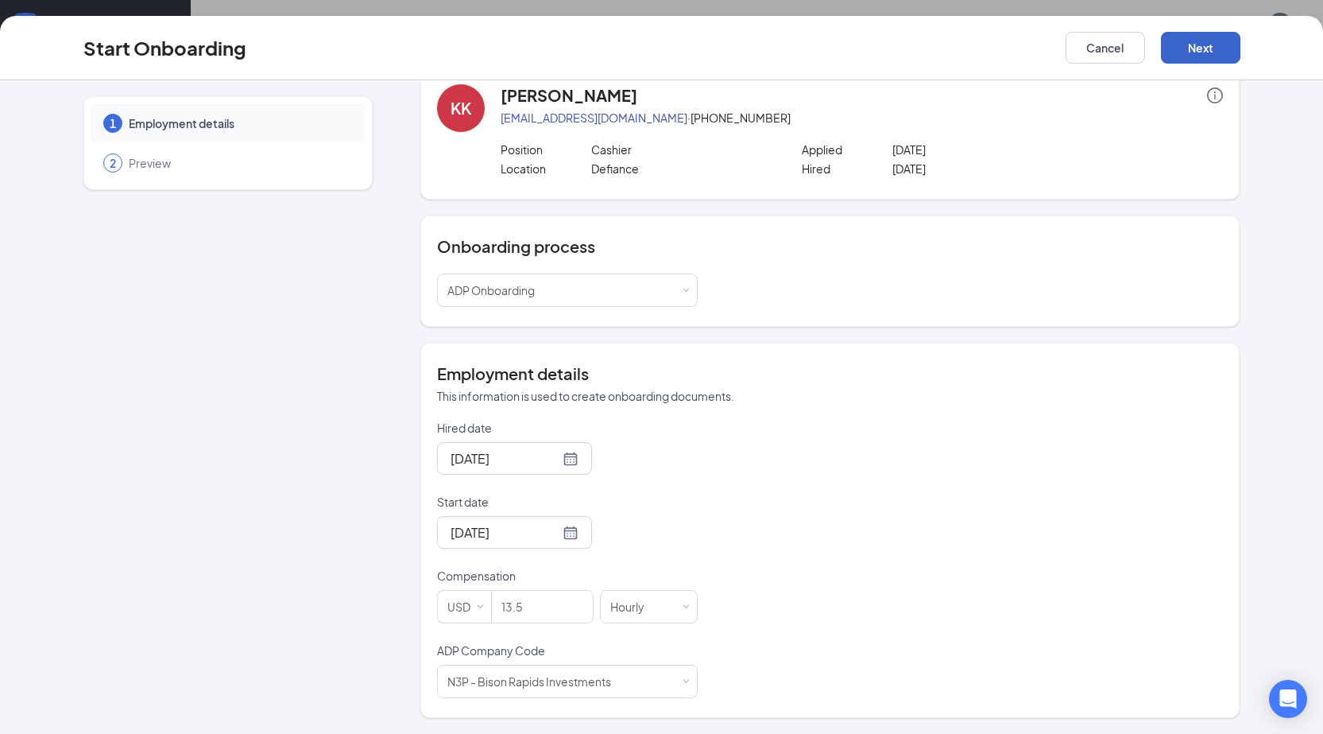
click at [1182, 45] on button "Next" at bounding box center [1200, 48] width 79 height 32
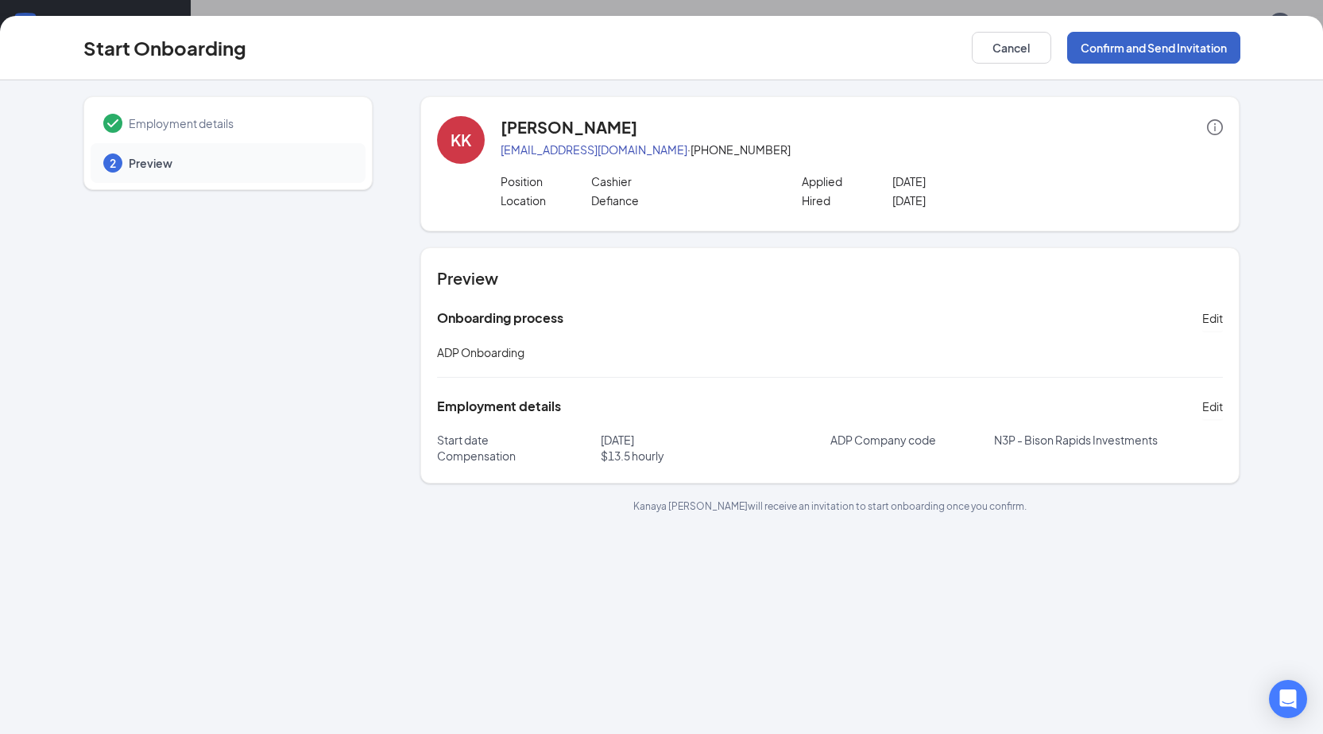
click at [1146, 58] on button "Confirm and Send Invitation" at bounding box center [1153, 48] width 173 height 32
